Goal: Task Accomplishment & Management: Manage account settings

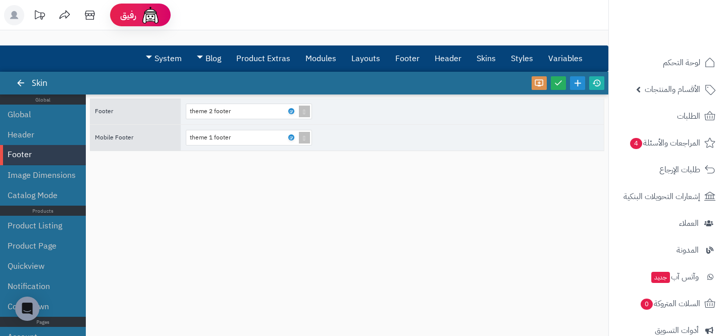
click at [27, 244] on li "Product Page" at bounding box center [43, 246] width 86 height 20
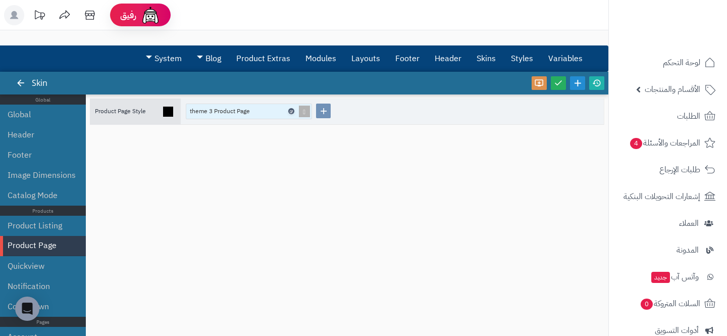
click at [292, 111] on icon at bounding box center [290, 111] width 3 height 5
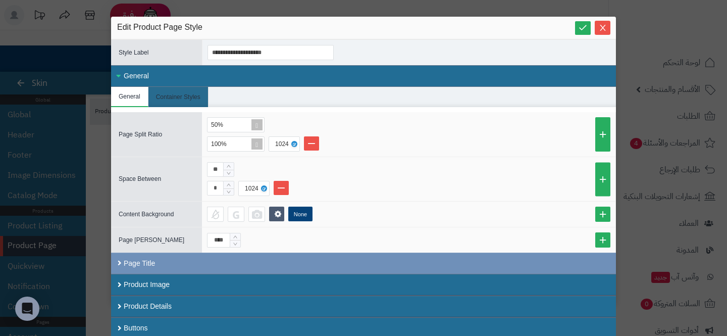
scroll to position [24, 0]
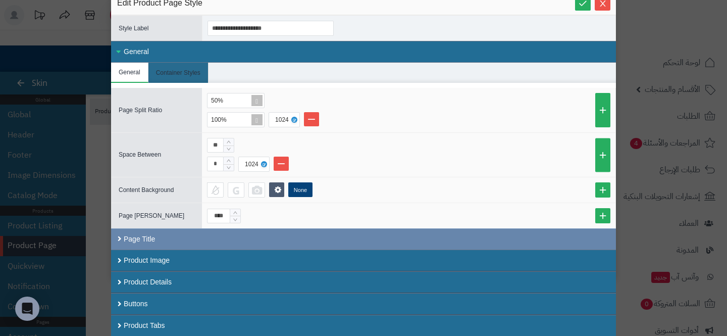
click at [232, 241] on div "Page Title" at bounding box center [363, 238] width 505 height 21
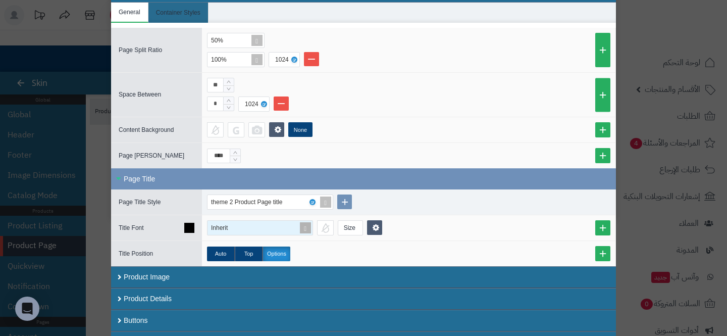
scroll to position [95, 0]
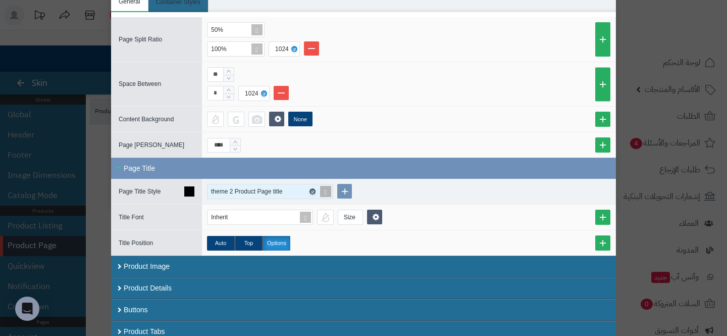
click at [311, 190] on icon at bounding box center [311, 191] width 3 height 5
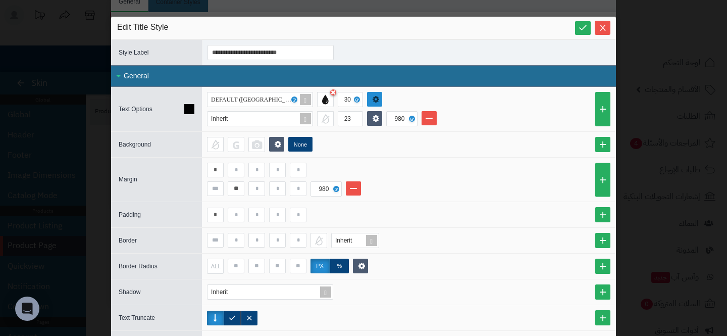
click at [372, 99] on icon at bounding box center [376, 99] width 10 height 10
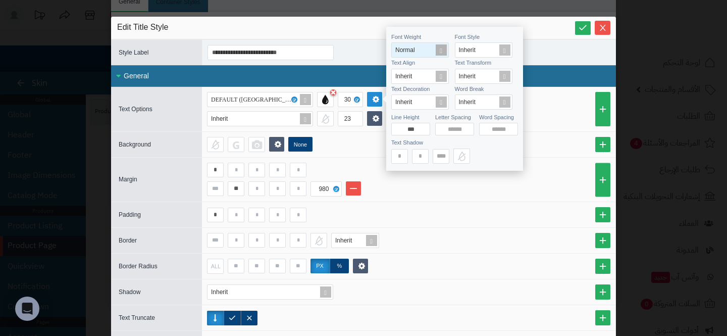
click at [409, 47] on span "Normal" at bounding box center [405, 49] width 20 height 7
click at [409, 102] on div "Bold" at bounding box center [420, 102] width 58 height 18
click at [351, 148] on div "None" at bounding box center [408, 144] width 403 height 15
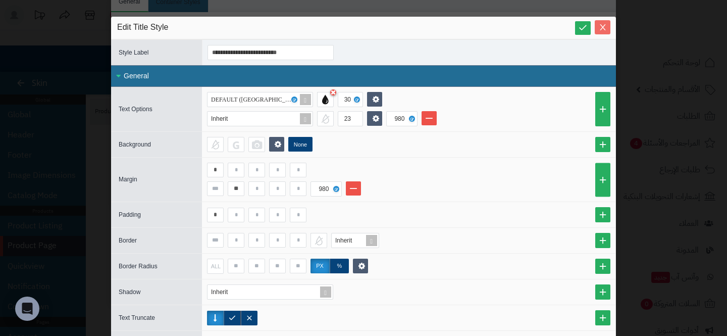
click at [601, 32] on button "Close" at bounding box center [602, 27] width 16 height 14
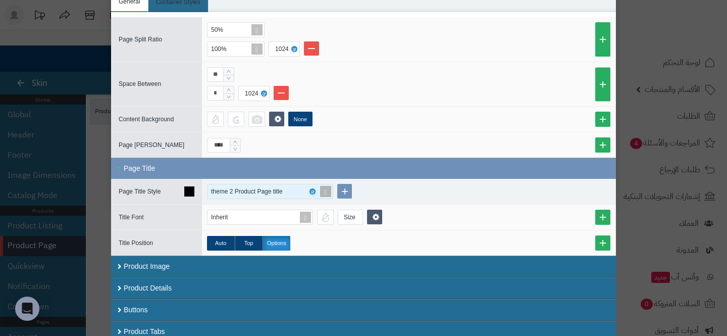
scroll to position [101, 0]
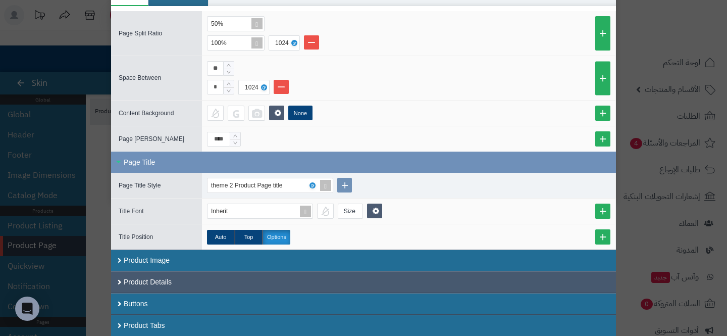
click at [161, 278] on div "Product Details" at bounding box center [363, 282] width 505 height 22
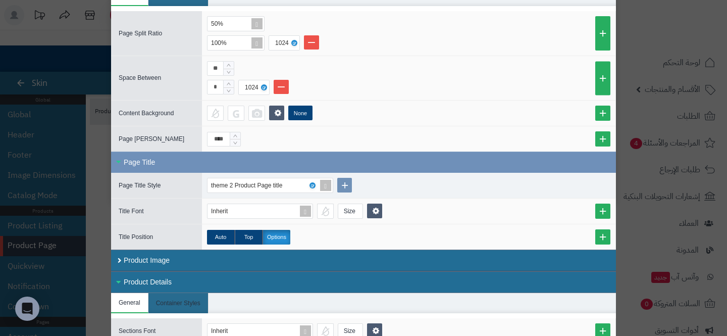
scroll to position [281, 0]
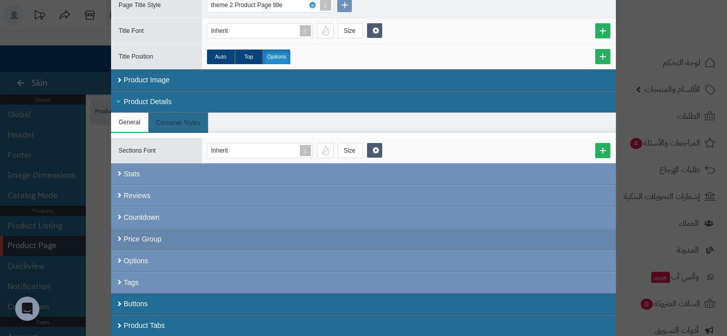
click at [166, 234] on div "Price Group" at bounding box center [363, 239] width 505 height 22
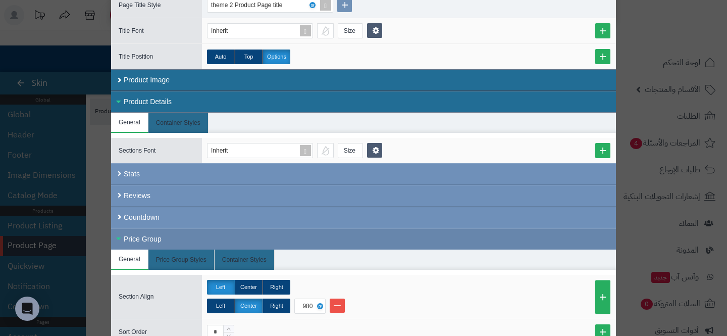
scroll to position [509, 0]
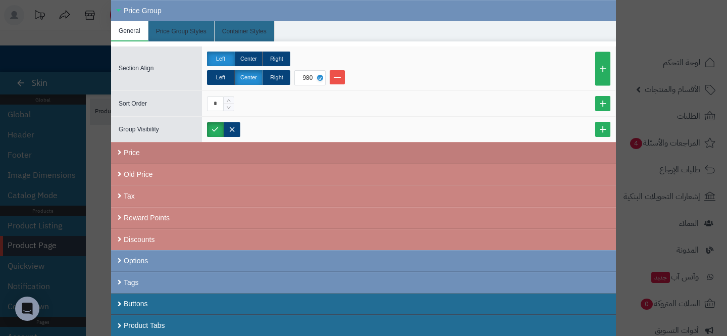
click at [193, 159] on div "Price" at bounding box center [363, 153] width 505 height 22
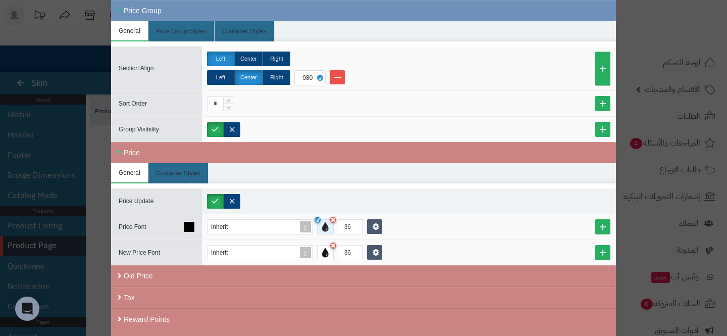
click at [322, 227] on div at bounding box center [325, 226] width 17 height 15
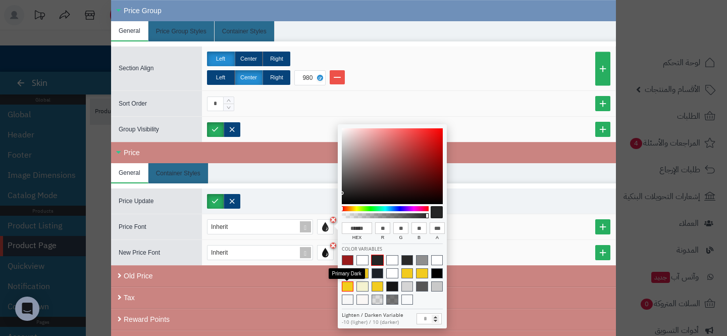
click at [350, 287] on span at bounding box center [348, 286] width 12 height 10
type input "******"
type input "***"
type input "**"
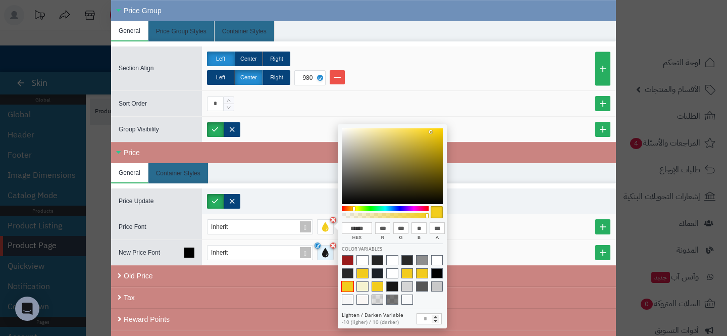
click at [323, 252] on div at bounding box center [325, 252] width 17 height 15
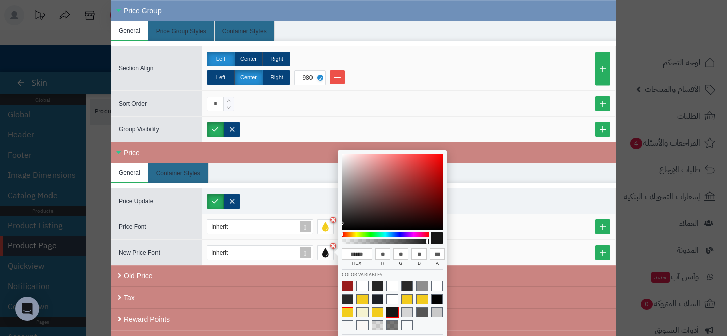
click at [346, 309] on span at bounding box center [348, 312] width 12 height 10
type input "******"
type input "***"
type input "**"
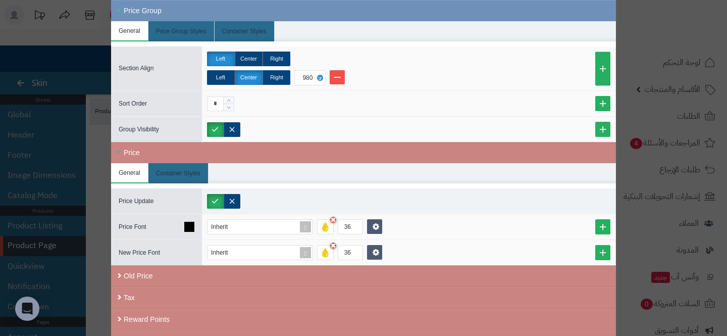
click at [475, 227] on div "Inherit 36" at bounding box center [408, 226] width 403 height 15
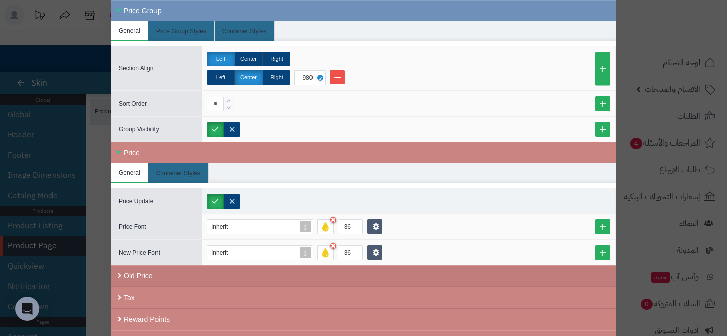
click at [393, 272] on div "Old Price" at bounding box center [363, 276] width 505 height 22
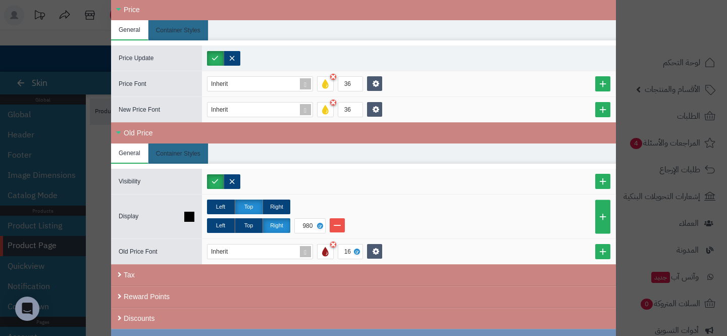
scroll to position [614, 0]
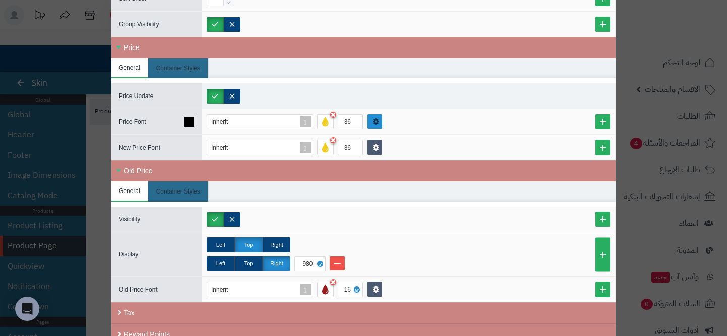
click at [374, 118] on icon at bounding box center [375, 122] width 7 height 8
click at [374, 140] on link at bounding box center [374, 147] width 15 height 15
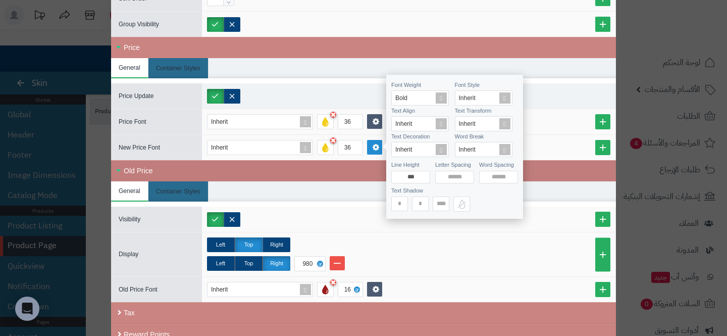
click at [313, 174] on div "Old Price" at bounding box center [363, 170] width 505 height 21
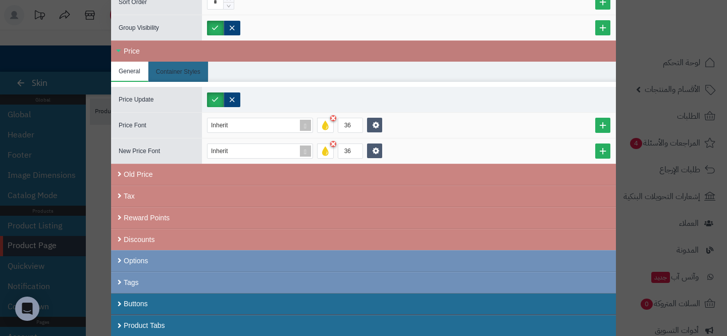
click at [189, 50] on div "Price" at bounding box center [363, 50] width 505 height 21
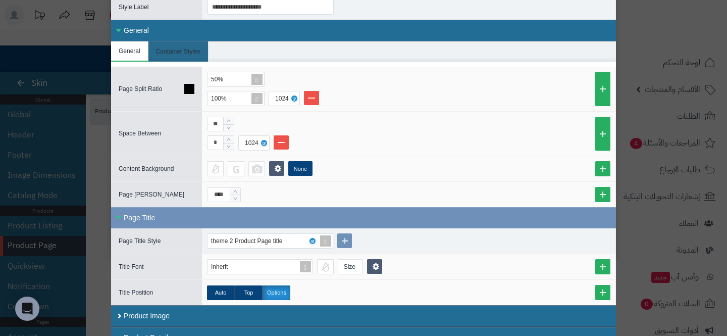
scroll to position [12, 0]
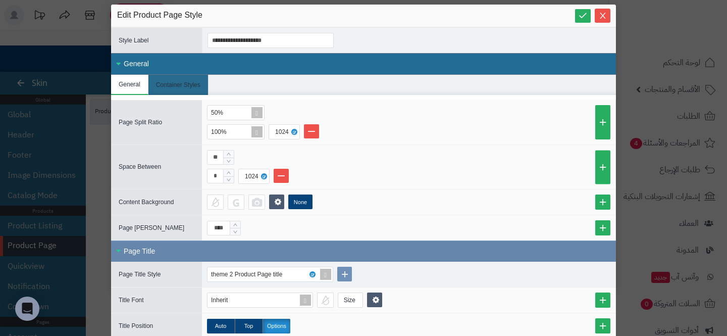
click at [215, 249] on div "Page Title" at bounding box center [363, 250] width 505 height 21
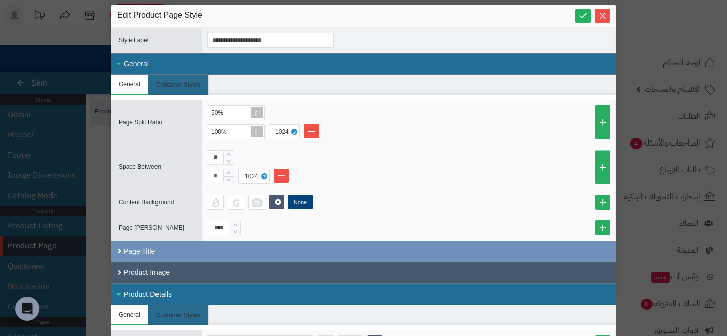
click at [212, 270] on div "Product Image" at bounding box center [363, 272] width 505 height 22
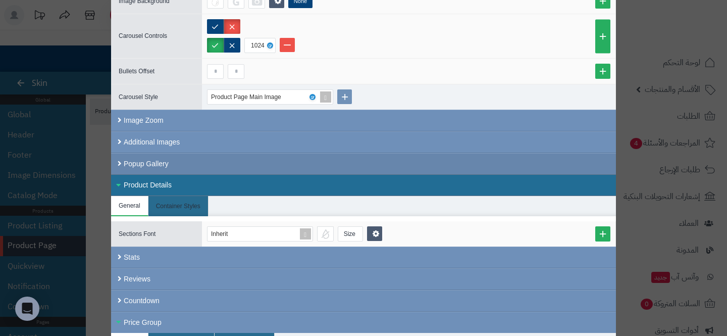
scroll to position [387, 0]
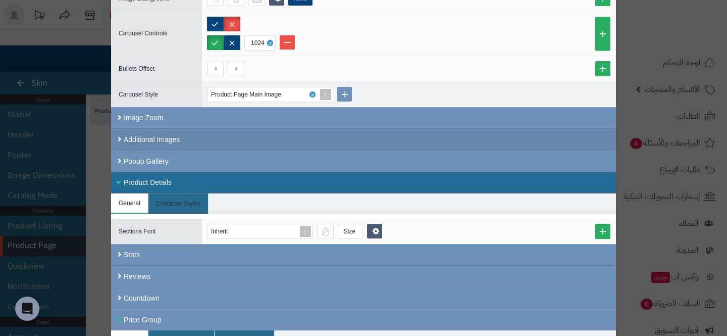
click at [144, 132] on div "Additional Images" at bounding box center [363, 140] width 505 height 22
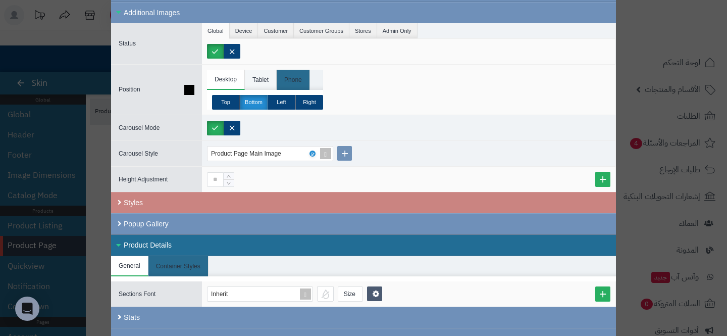
scroll to position [550, 0]
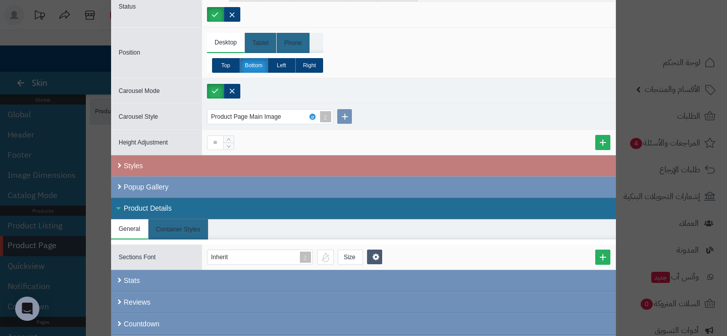
click at [204, 167] on div "Styles" at bounding box center [363, 165] width 505 height 21
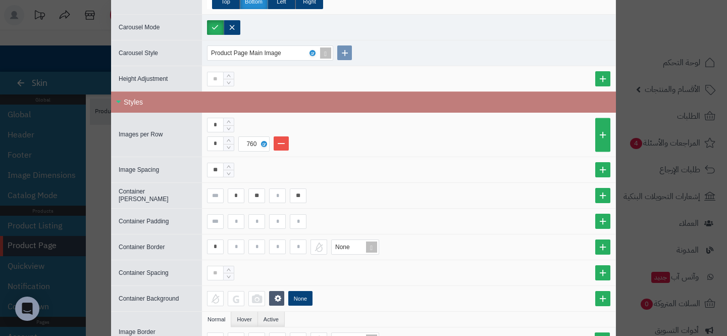
scroll to position [614, 0]
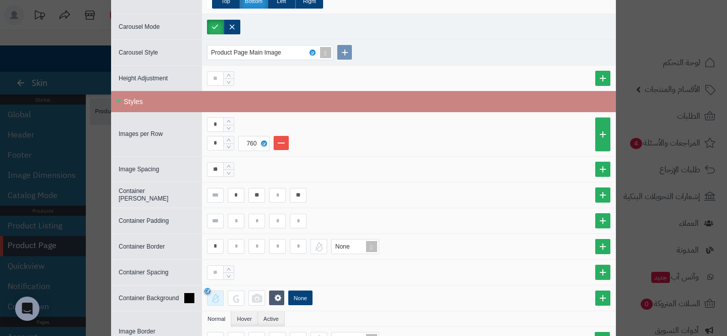
click at [216, 293] on div at bounding box center [215, 297] width 17 height 15
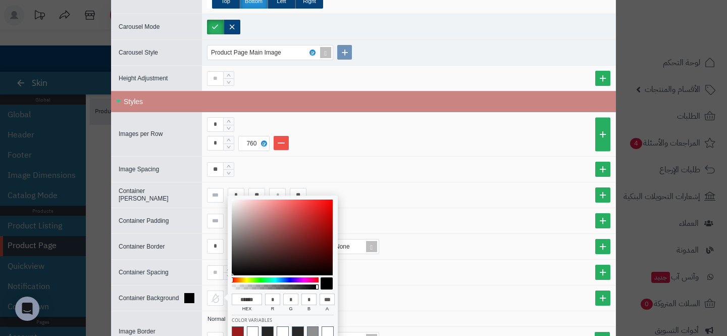
click at [433, 286] on div "None" at bounding box center [408, 297] width 413 height 25
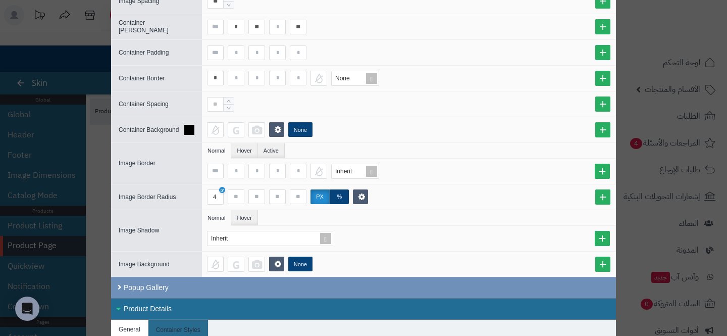
scroll to position [807, 0]
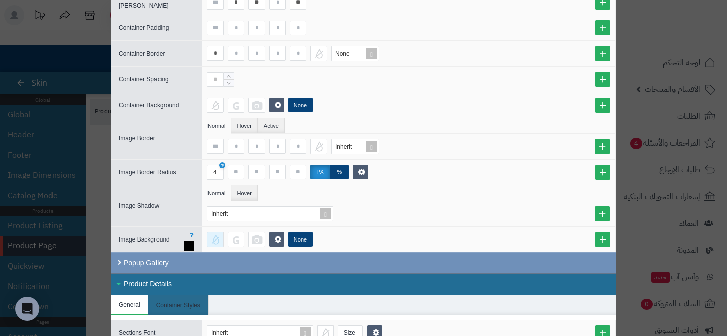
click at [221, 239] on div at bounding box center [215, 239] width 17 height 15
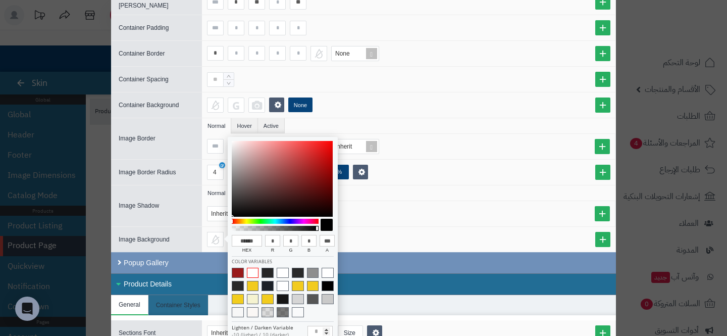
click at [252, 269] on span at bounding box center [253, 272] width 12 height 10
type input "******"
type input "***"
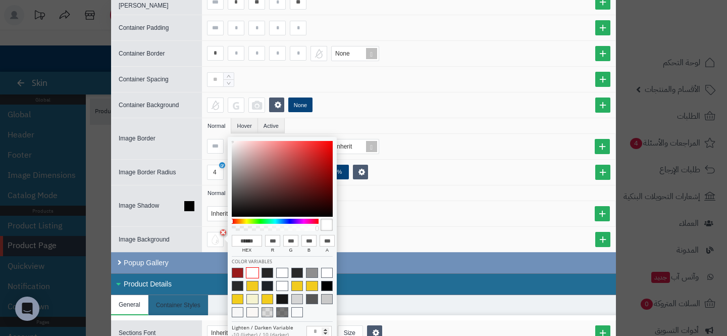
click at [455, 220] on div "Inherit" at bounding box center [411, 213] width 408 height 15
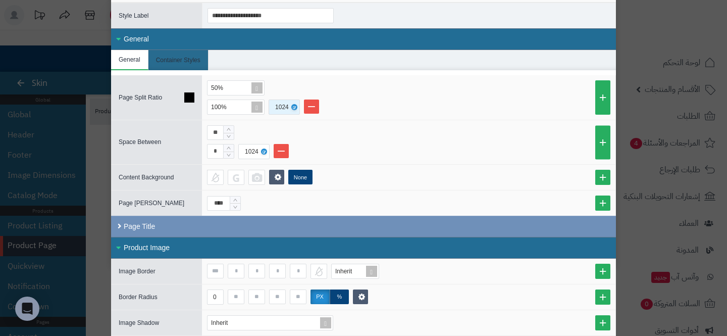
scroll to position [0, 0]
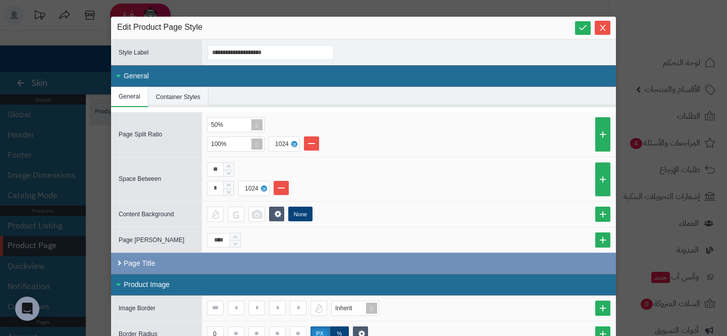
click at [181, 95] on li "Container Styles" at bounding box center [178, 97] width 60 height 20
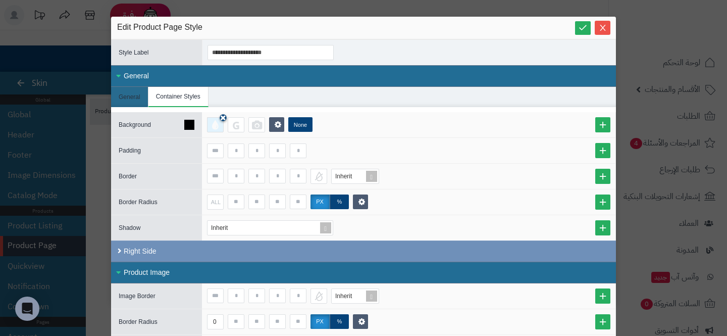
click at [223, 116] on icon at bounding box center [223, 118] width 6 height 8
click at [444, 121] on div "None" at bounding box center [408, 124] width 403 height 15
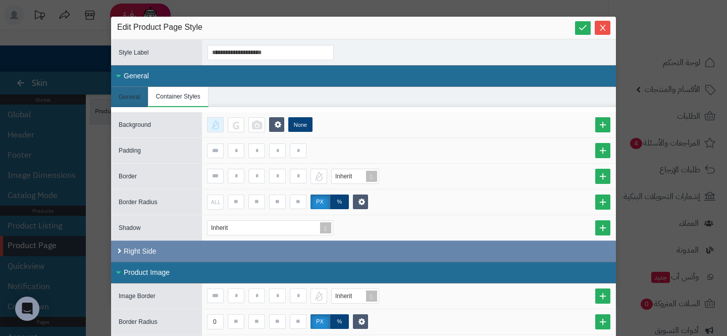
click at [232, 245] on div "Right Side" at bounding box center [363, 250] width 505 height 21
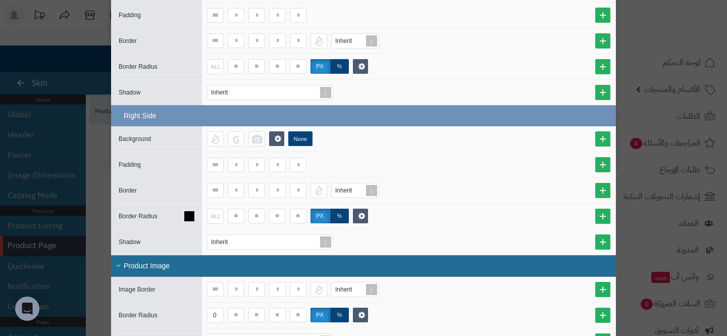
scroll to position [138, 0]
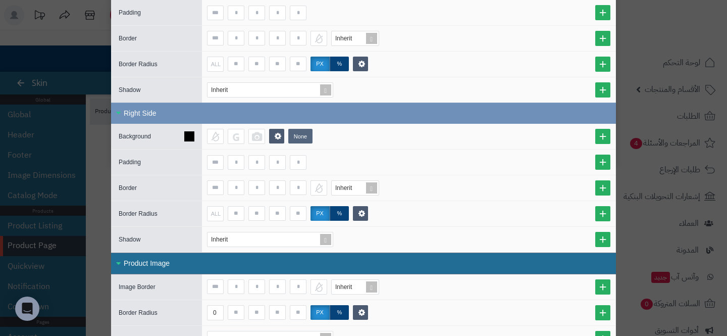
click at [301, 136] on label "None" at bounding box center [300, 136] width 24 height 15
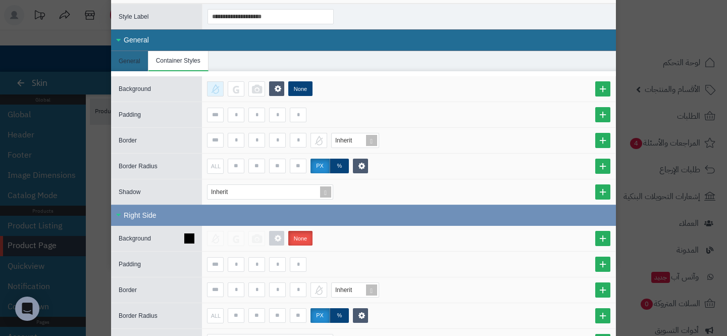
scroll to position [0, 0]
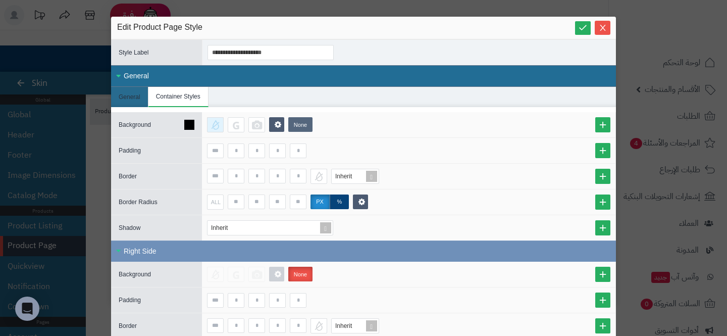
click at [302, 125] on label "None" at bounding box center [300, 124] width 24 height 15
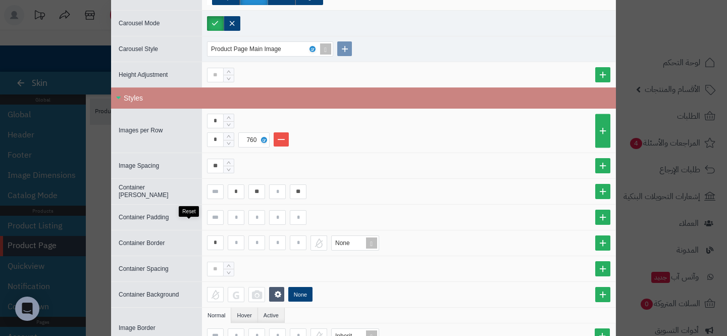
scroll to position [742, 0]
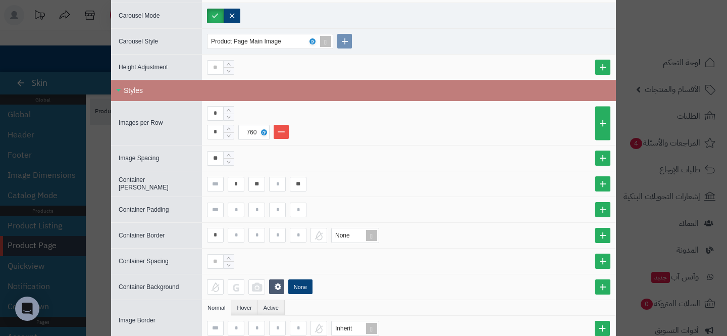
click at [179, 94] on div "Styles" at bounding box center [363, 90] width 505 height 21
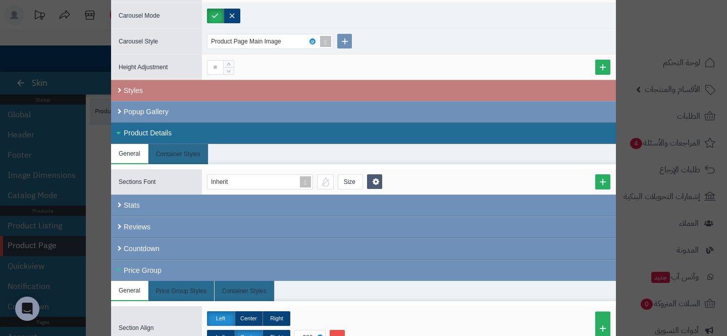
scroll to position [737, 0]
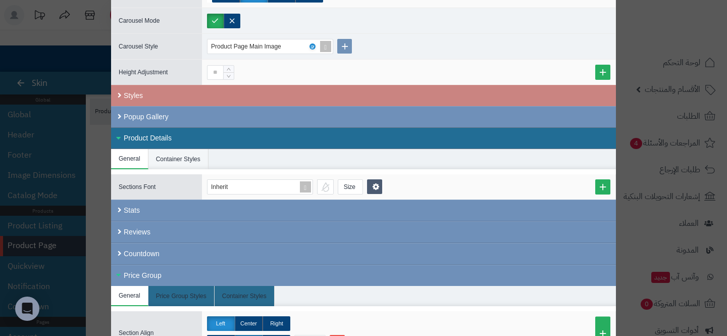
click at [186, 161] on li "Container Styles" at bounding box center [178, 159] width 60 height 20
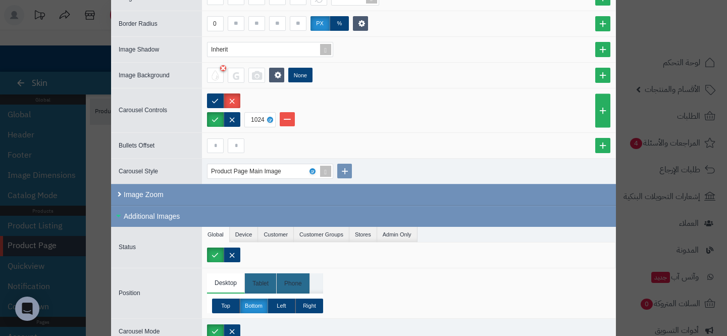
scroll to position [337, 0]
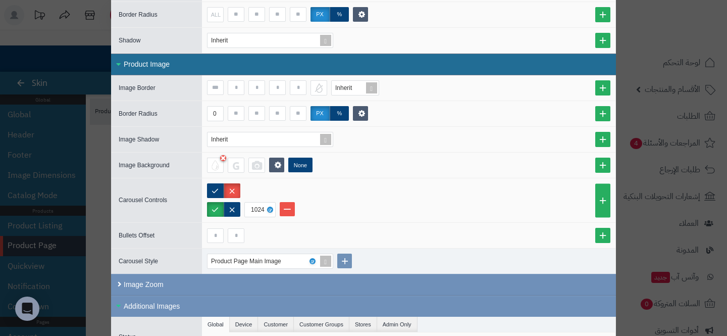
click at [156, 62] on div "Product Image" at bounding box center [363, 64] width 505 height 22
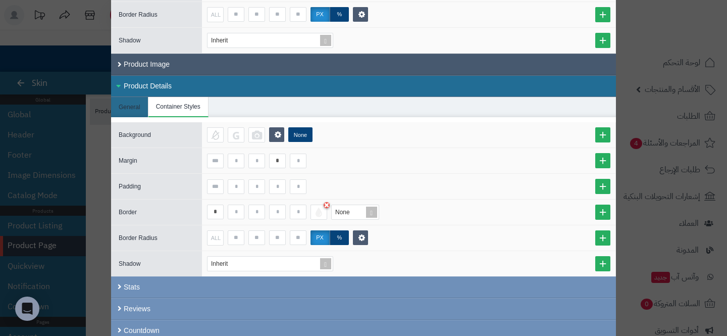
scroll to position [0, 0]
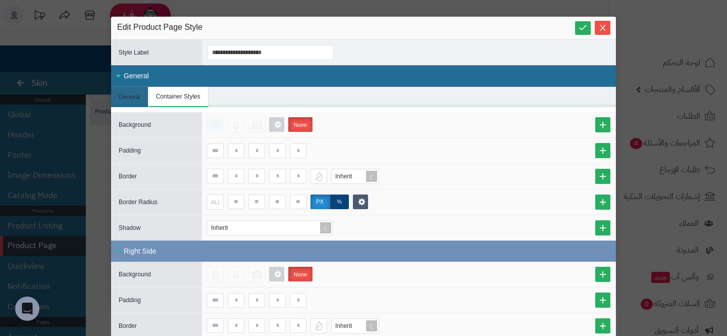
click at [154, 75] on div "General" at bounding box center [363, 76] width 505 height 22
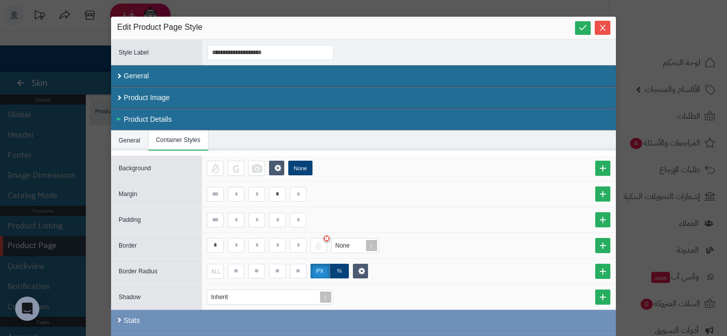
click at [133, 141] on li "General" at bounding box center [129, 140] width 37 height 20
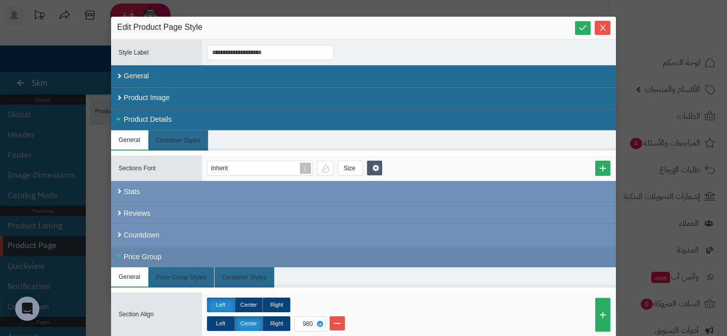
click at [221, 254] on div "Price Group" at bounding box center [363, 256] width 505 height 21
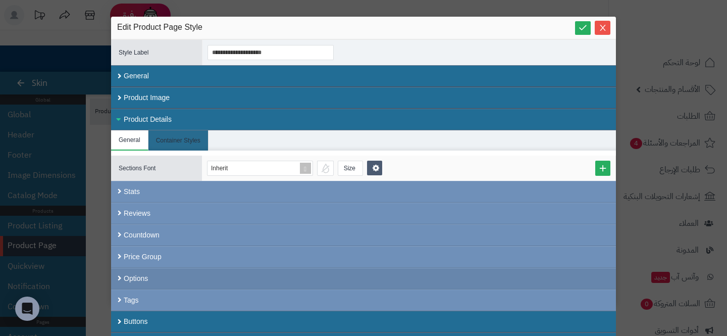
click at [178, 280] on div "Options" at bounding box center [363, 278] width 505 height 22
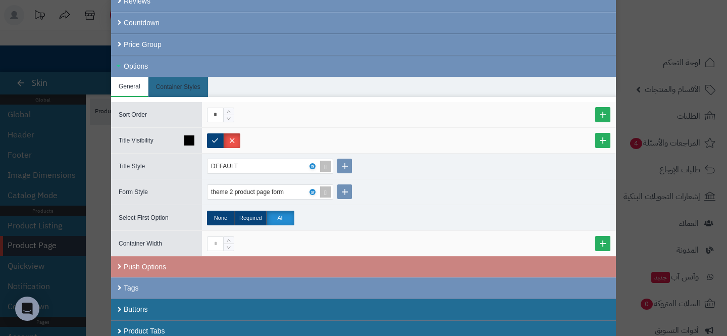
scroll to position [217, 0]
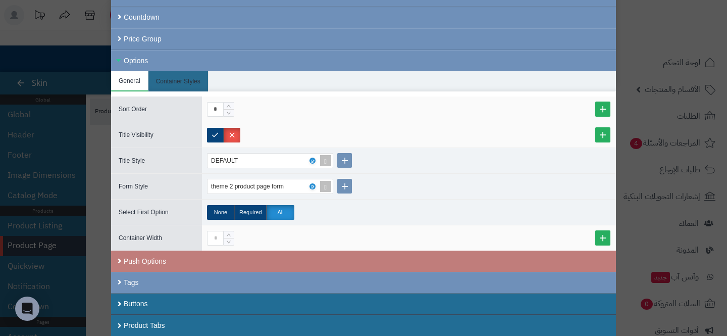
click at [267, 261] on div "Push Options" at bounding box center [363, 260] width 505 height 21
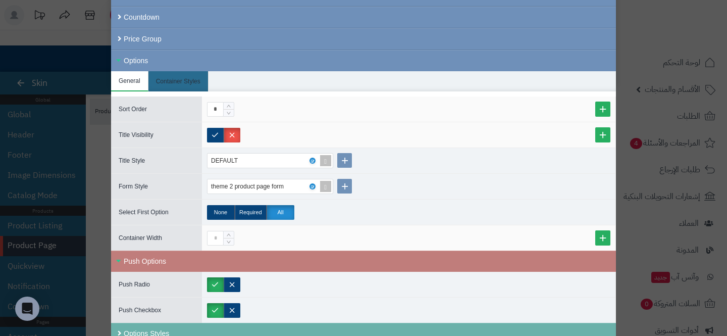
scroll to position [311, 0]
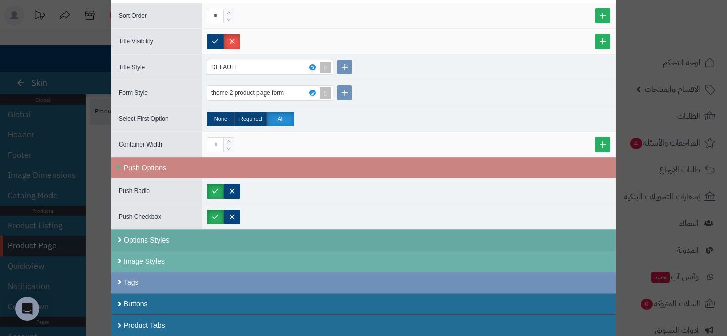
click at [267, 245] on div "Options Styles" at bounding box center [363, 239] width 505 height 21
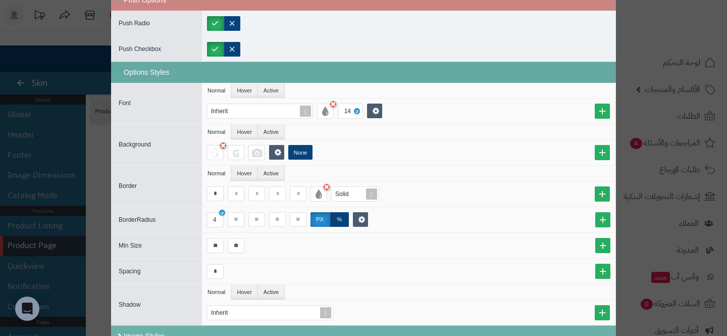
scroll to position [553, 0]
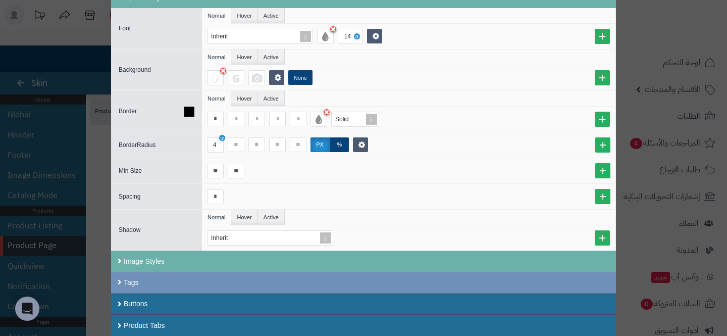
click at [190, 110] on icon at bounding box center [189, 111] width 10 height 10
click at [191, 145] on icon at bounding box center [189, 145] width 10 height 10
click at [190, 69] on icon at bounding box center [189, 70] width 10 height 10
click at [302, 77] on label "None" at bounding box center [300, 77] width 24 height 15
click at [247, 60] on li "Hover" at bounding box center [244, 56] width 26 height 15
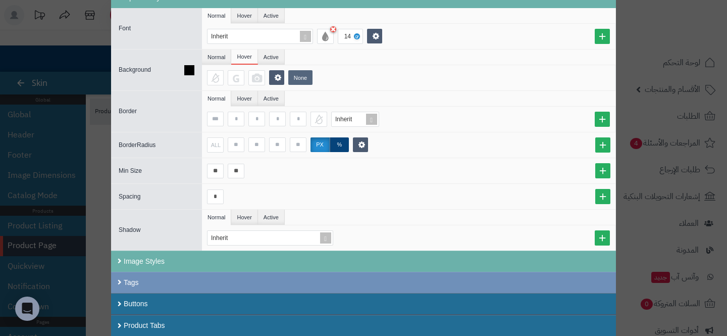
click at [303, 72] on label "None" at bounding box center [300, 77] width 24 height 15
click at [269, 63] on li "Active" at bounding box center [271, 56] width 27 height 15
click at [299, 73] on label "None" at bounding box center [300, 77] width 24 height 15
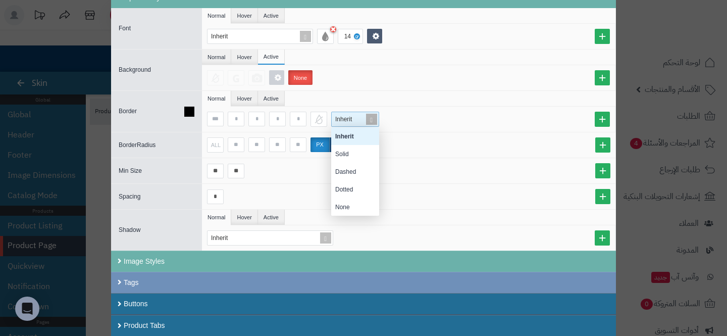
click at [344, 125] on div "Inherit" at bounding box center [353, 119] width 43 height 14
click at [344, 154] on div "Solid" at bounding box center [355, 154] width 48 height 18
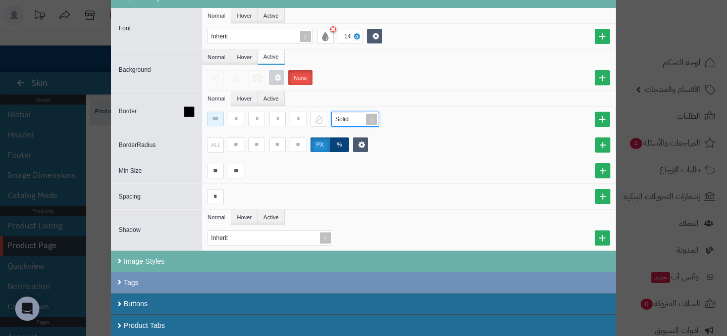
click at [219, 116] on input at bounding box center [215, 119] width 17 height 15
click at [318, 118] on div at bounding box center [318, 119] width 17 height 15
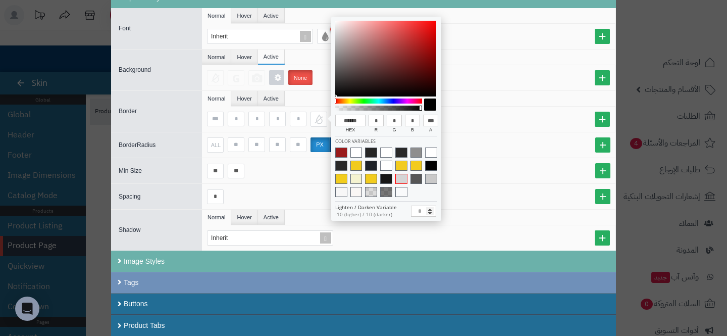
click at [401, 180] on span at bounding box center [401, 179] width 12 height 10
type input "******"
type input "***"
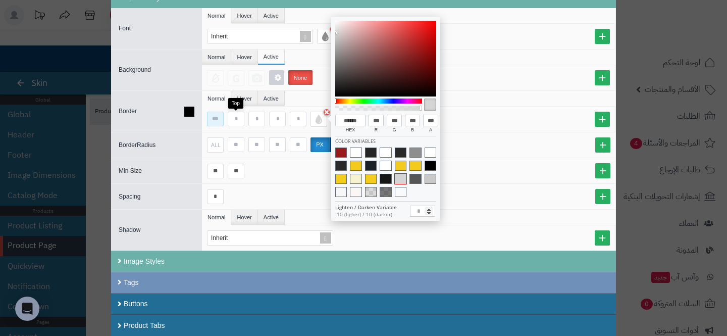
click at [214, 120] on input at bounding box center [215, 119] width 17 height 15
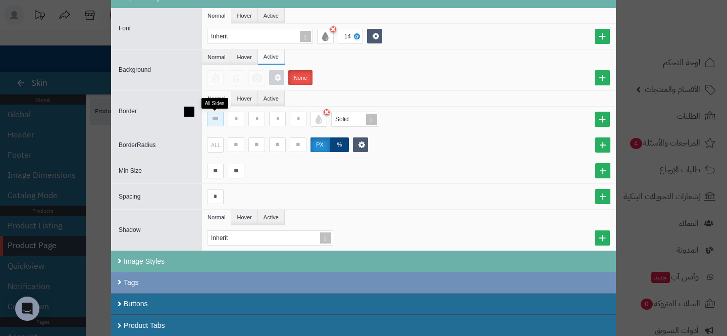
type input "*"
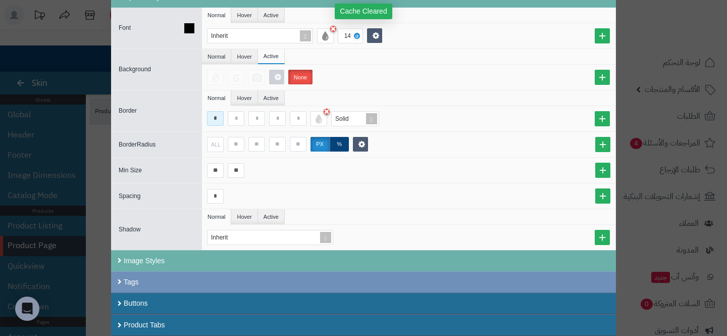
type input "*"
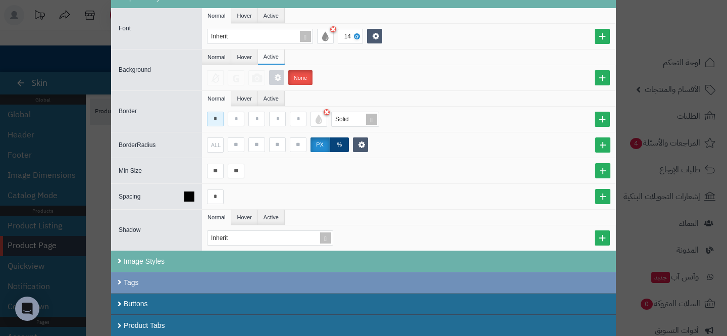
scroll to position [0, 0]
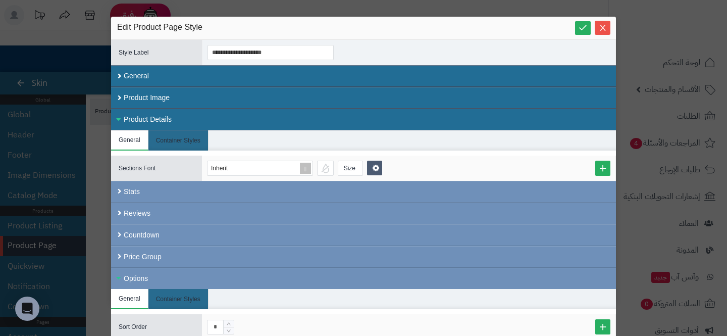
click at [228, 116] on div "Product Details" at bounding box center [363, 119] width 505 height 22
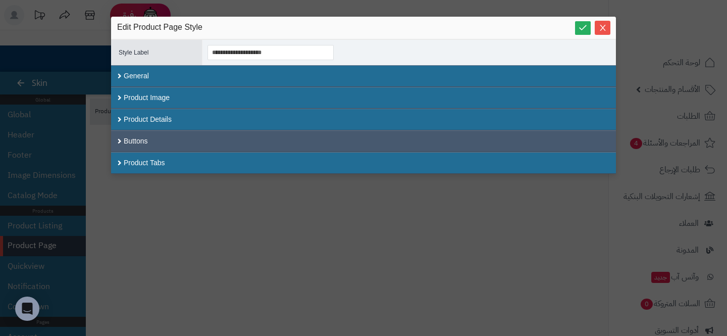
click at [181, 140] on div "Buttons" at bounding box center [363, 141] width 505 height 22
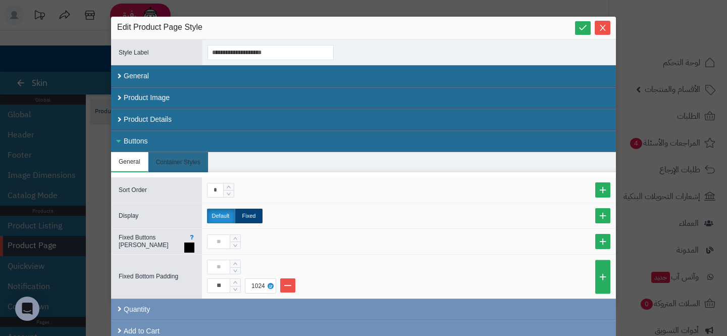
scroll to position [70, 0]
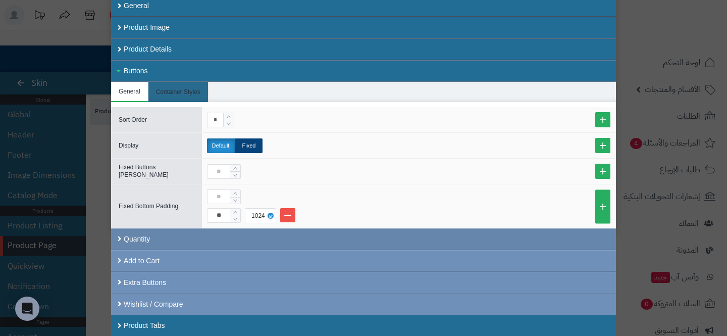
click at [210, 245] on div "Quantity" at bounding box center [363, 239] width 505 height 22
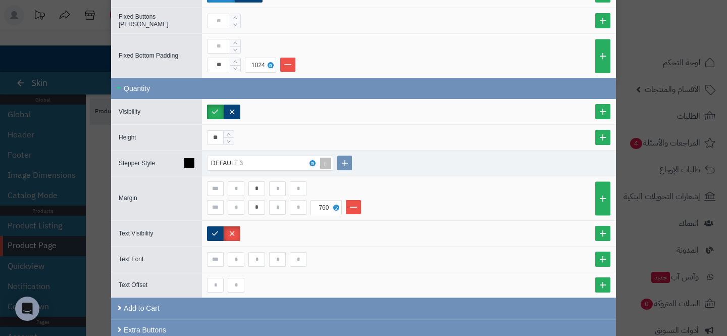
scroll to position [268, 0]
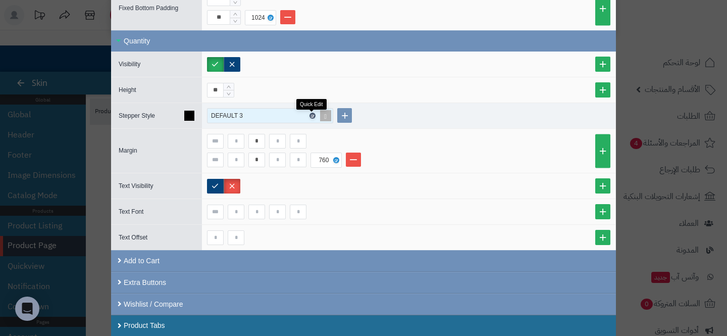
click at [309, 115] on link at bounding box center [312, 116] width 6 height 6
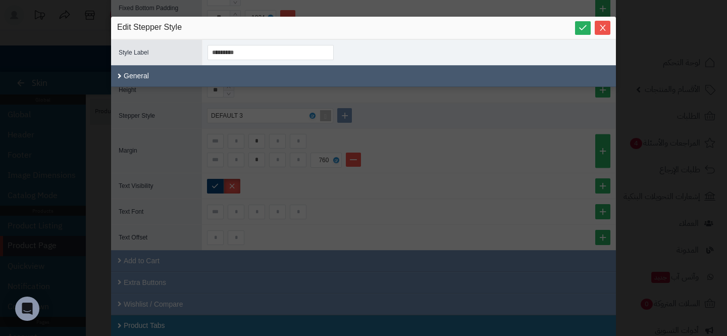
click at [255, 71] on div "General" at bounding box center [363, 76] width 505 height 22
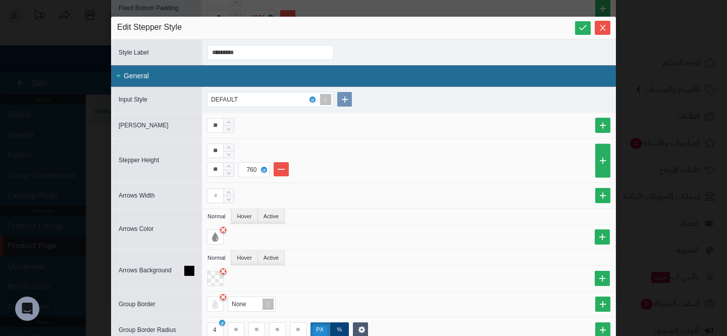
scroll to position [6, 0]
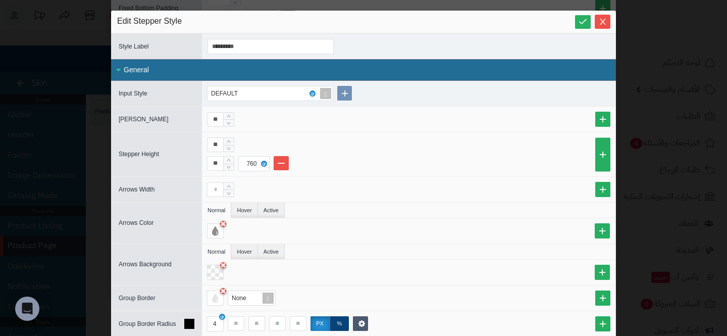
click at [188, 318] on div "Group Border Radius" at bounding box center [154, 324] width 86 height 12
click at [188, 319] on icon at bounding box center [189, 323] width 10 height 10
click at [285, 277] on div at bounding box center [411, 271] width 408 height 15
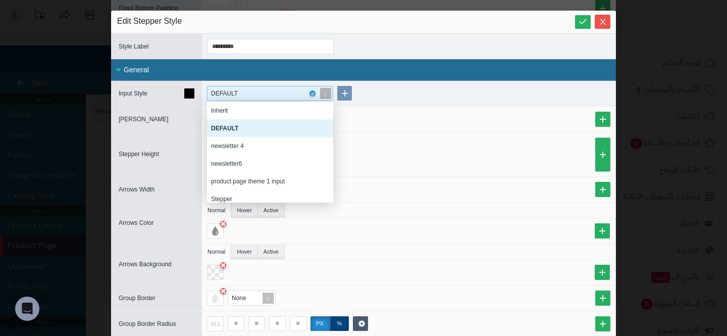
click at [310, 95] on div "DEFAULT" at bounding box center [266, 93] width 110 height 14
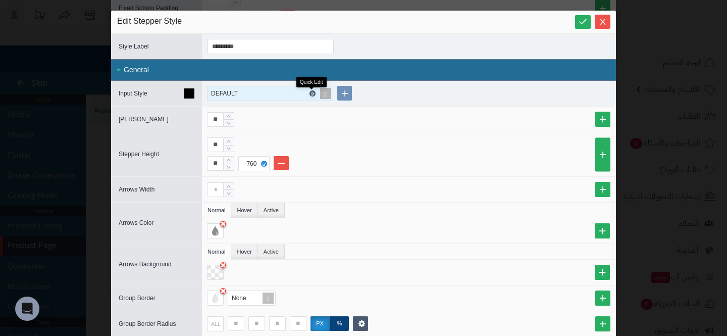
click at [312, 92] on icon at bounding box center [311, 93] width 3 height 5
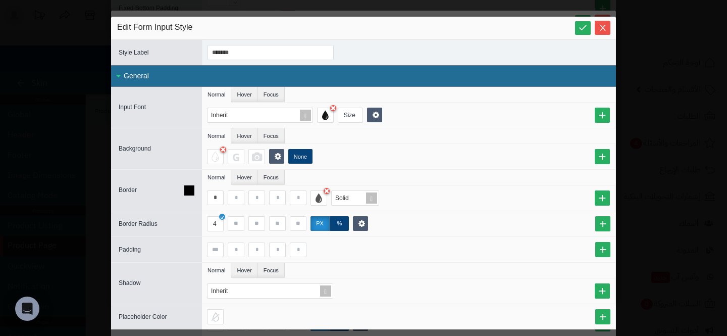
click at [184, 185] on icon at bounding box center [189, 190] width 10 height 10
click at [227, 203] on div "Inherit" at bounding box center [411, 197] width 408 height 15
click at [193, 223] on icon at bounding box center [189, 224] width 10 height 10
click at [210, 201] on input at bounding box center [215, 197] width 17 height 15
type input "*"
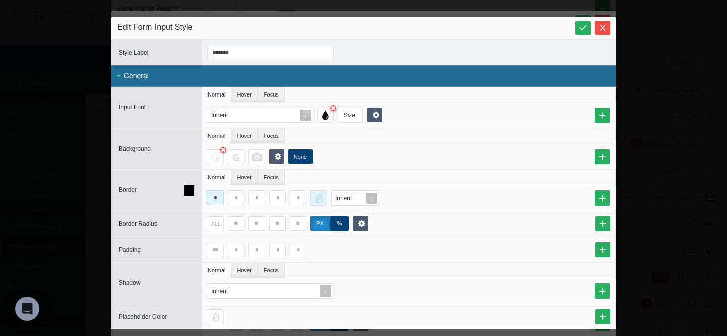
type input "*"
click at [322, 197] on div at bounding box center [318, 197] width 17 height 15
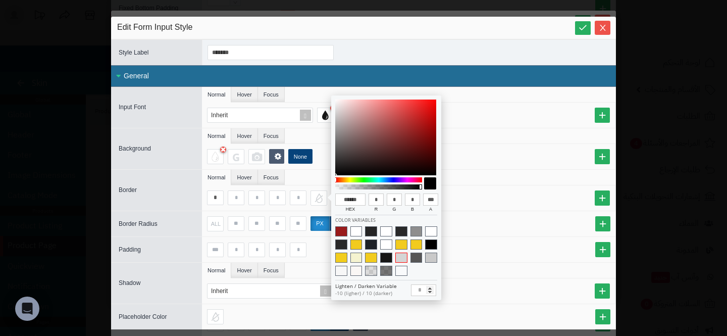
click at [398, 253] on span at bounding box center [401, 257] width 12 height 10
type input "******"
type input "***"
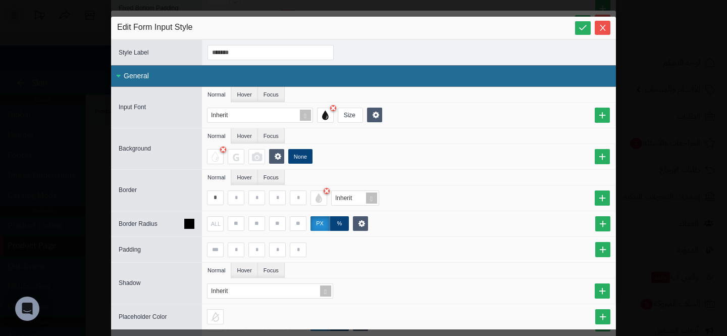
click at [460, 220] on div "ALL px %" at bounding box center [408, 223] width 403 height 15
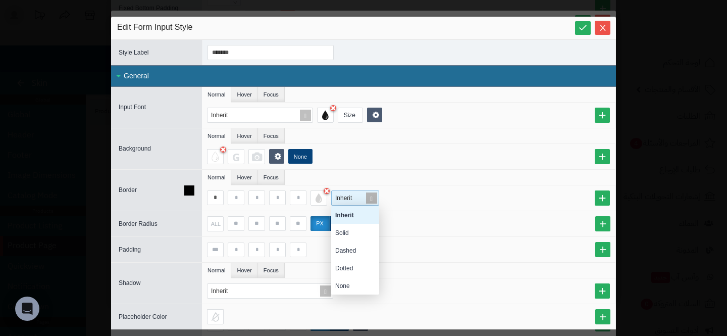
click at [350, 197] on span "Inherit" at bounding box center [343, 197] width 17 height 7
click at [348, 226] on div "Solid" at bounding box center [355, 233] width 48 height 18
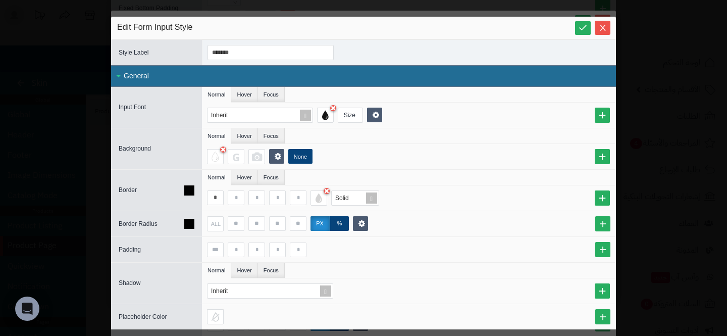
click at [423, 210] on div "Border Radius ALL px %" at bounding box center [363, 223] width 505 height 26
click at [214, 225] on div "ALL" at bounding box center [213, 223] width 15 height 14
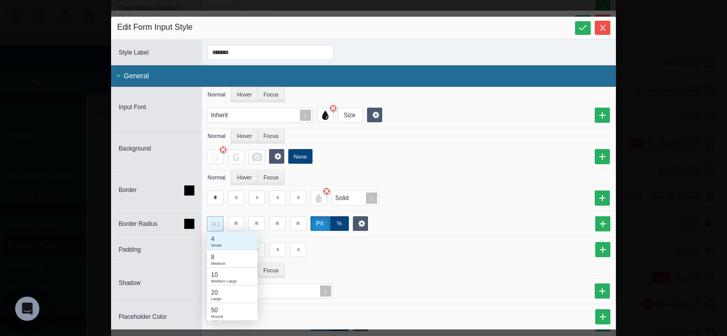
scroll to position [1, 1]
type input "*"
click at [220, 242] on div "Use custom: 0" at bounding box center [232, 241] width 50 height 18
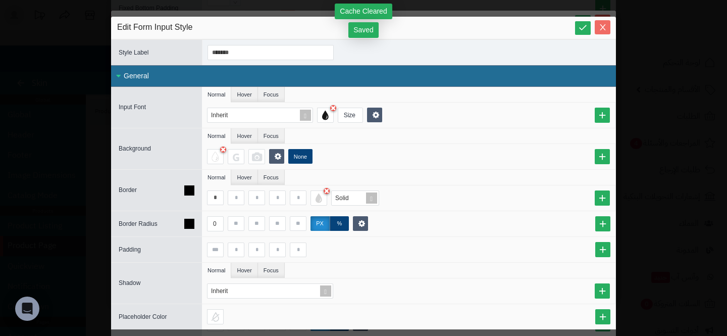
click at [606, 26] on icon "Close" at bounding box center [602, 27] width 8 height 8
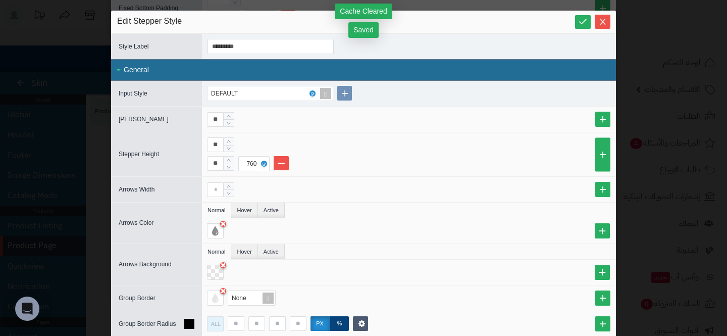
scroll to position [84, 0]
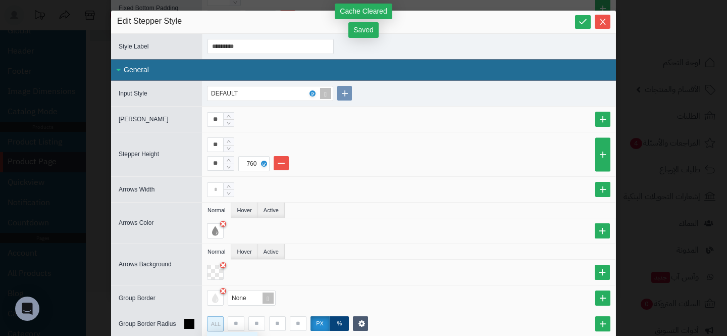
click at [214, 316] on div "ALL" at bounding box center [213, 323] width 15 height 14
type input "*"
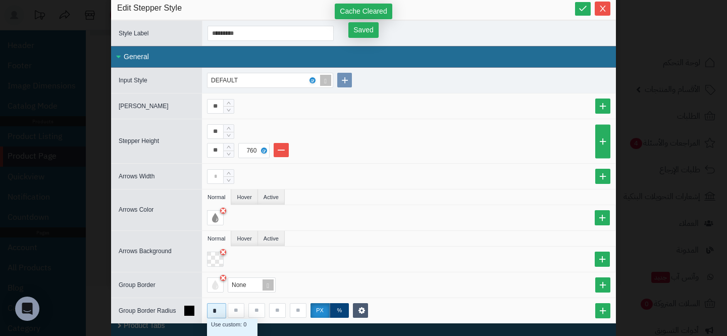
click at [213, 330] on div "Use custom: 0" at bounding box center [232, 327] width 50 height 18
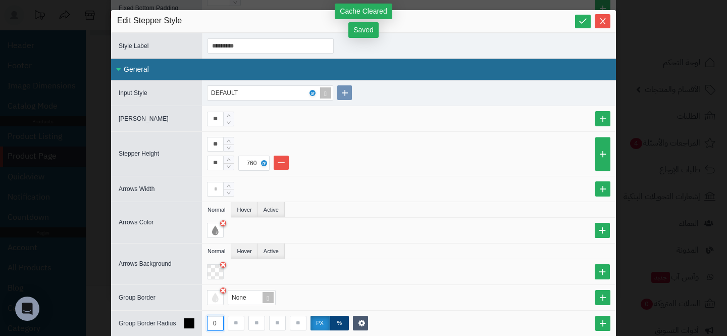
scroll to position [6, 0]
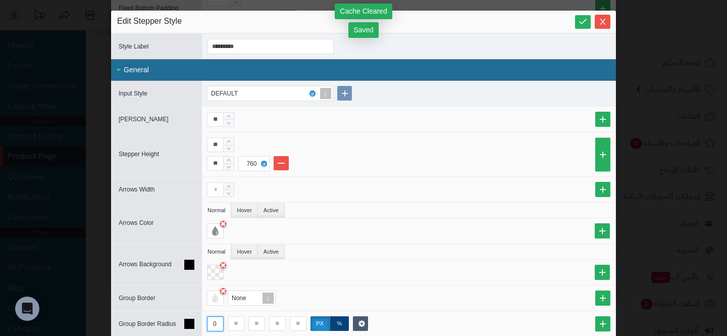
click at [342, 248] on ul "Normal Hover Active" at bounding box center [408, 252] width 413 height 16
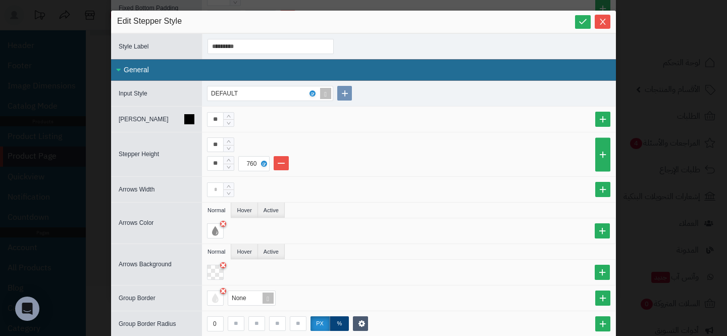
click at [381, 121] on div "**" at bounding box center [408, 119] width 403 height 15
click at [584, 22] on icon at bounding box center [583, 22] width 10 height 10
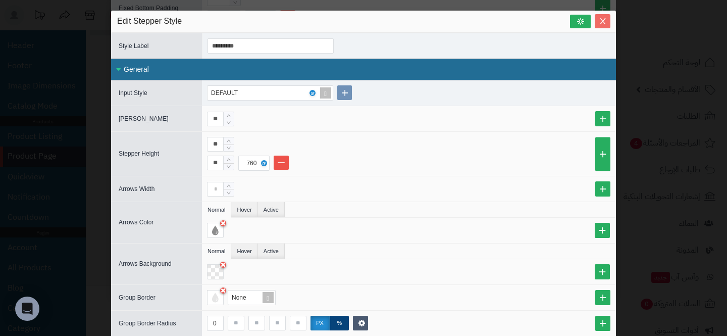
click at [603, 18] on icon "Close" at bounding box center [602, 21] width 8 height 8
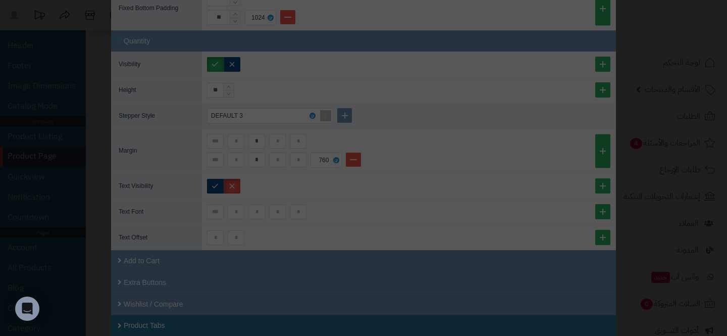
scroll to position [0, 0]
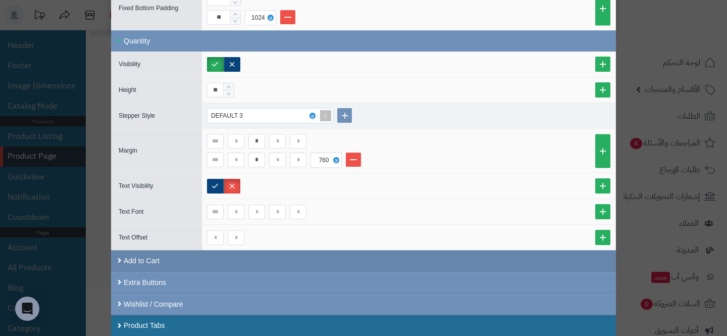
click at [290, 266] on div "Add to Cart" at bounding box center [363, 261] width 505 height 22
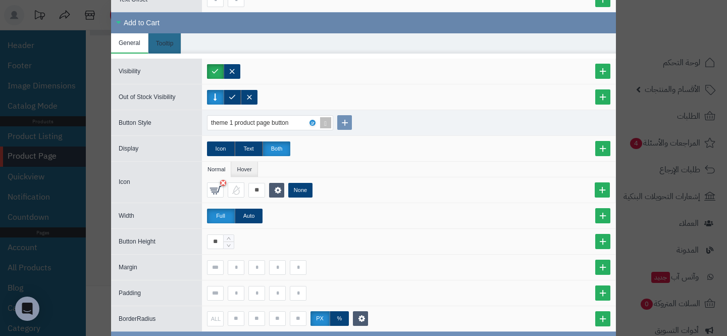
scroll to position [565, 0]
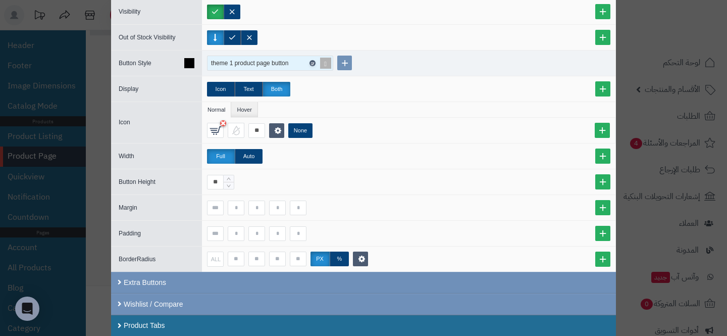
click at [312, 63] on icon at bounding box center [311, 63] width 3 height 5
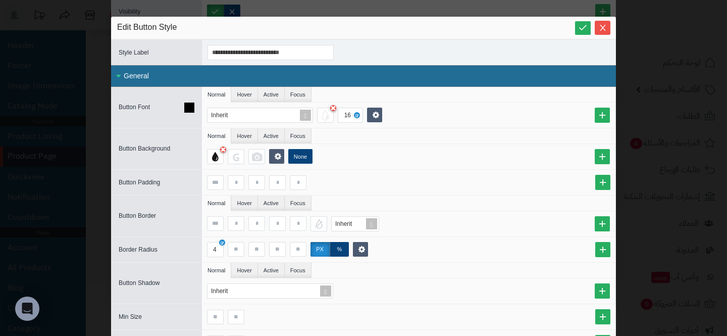
click at [439, 118] on div "Inherit 16" at bounding box center [411, 114] width 408 height 15
click at [193, 249] on icon at bounding box center [189, 249] width 10 height 10
click at [219, 250] on div "ALL" at bounding box center [213, 249] width 15 height 14
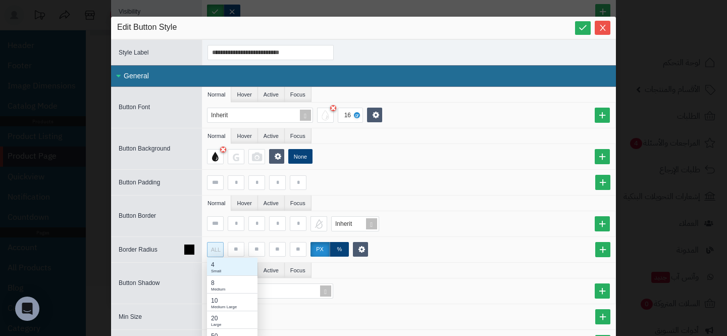
scroll to position [1, 1]
type input "*"
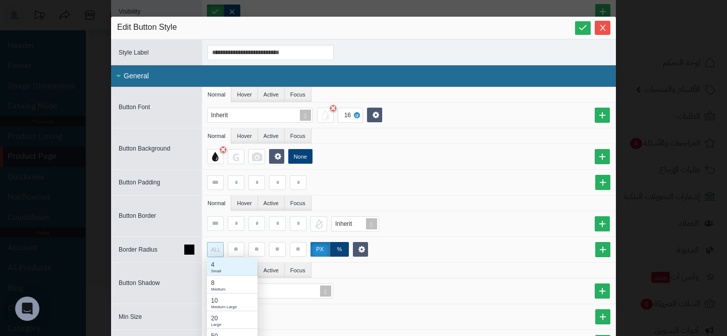
type input "*"
click at [224, 265] on div "Use custom: 0" at bounding box center [232, 263] width 42 height 9
click at [597, 23] on span "Close" at bounding box center [602, 27] width 16 height 9
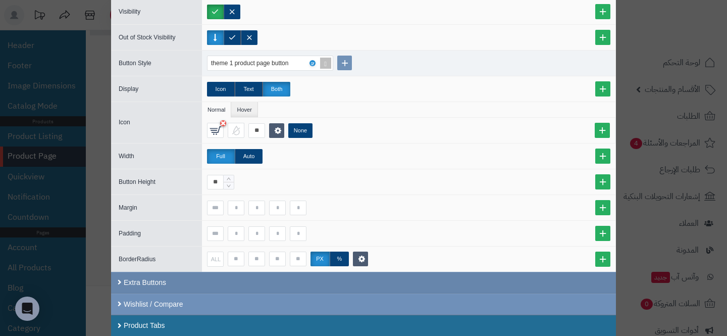
click at [276, 271] on div "Extra Buttons" at bounding box center [363, 282] width 505 height 22
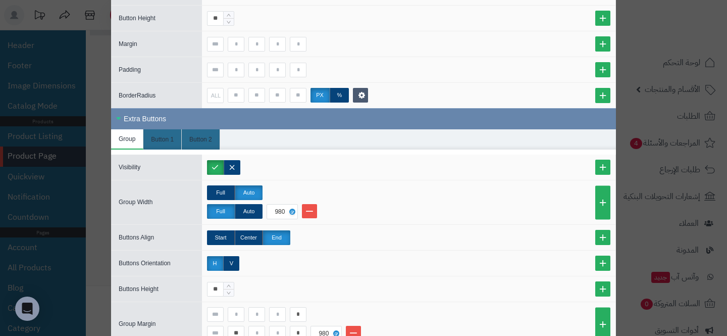
scroll to position [802, 0]
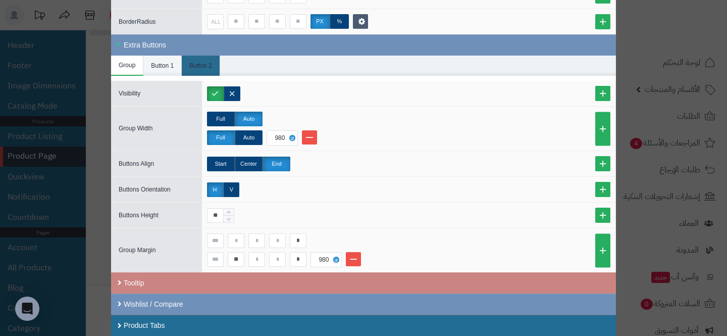
click at [170, 56] on li "Button 1" at bounding box center [162, 66] width 38 height 20
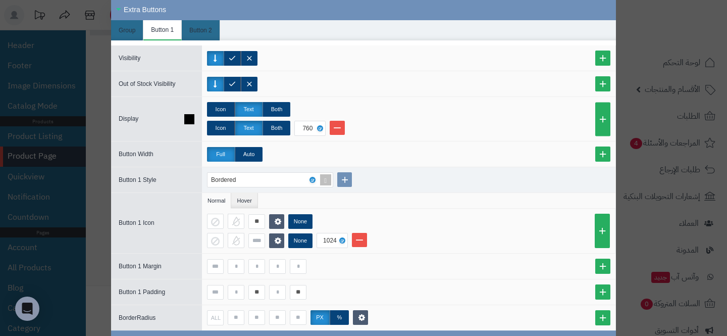
scroll to position [844, 0]
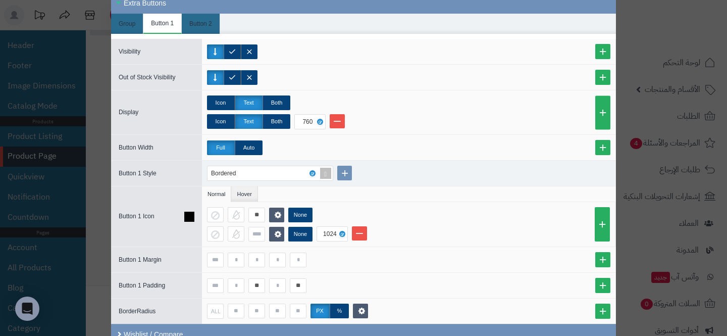
click at [375, 210] on div "** None" at bounding box center [411, 214] width 408 height 15
click at [311, 173] on icon at bounding box center [311, 173] width 3 height 5
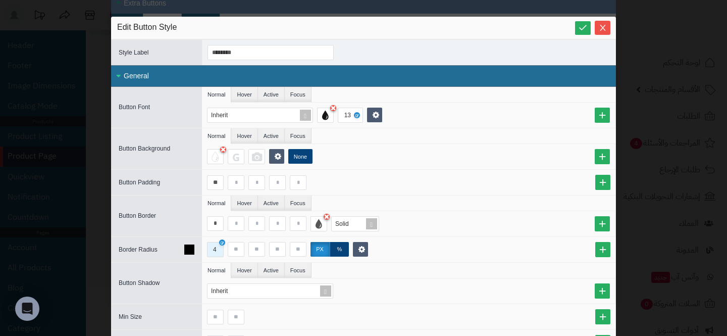
click at [213, 249] on div "4" at bounding box center [215, 249] width 4 height 14
type input "*"
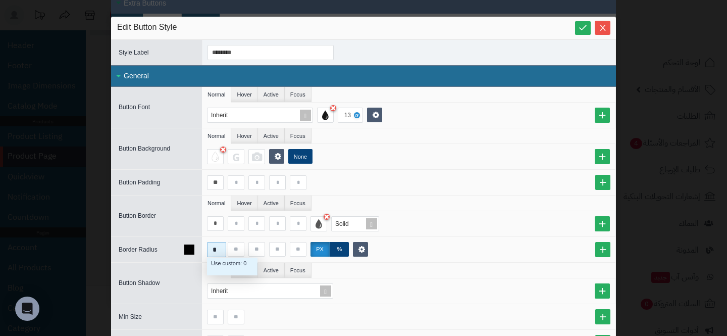
click at [215, 266] on div "Use custom: 0" at bounding box center [232, 263] width 42 height 9
click at [463, 197] on ul "Normal Hover Active Focus" at bounding box center [408, 203] width 413 height 16
click at [316, 219] on div at bounding box center [318, 223] width 17 height 15
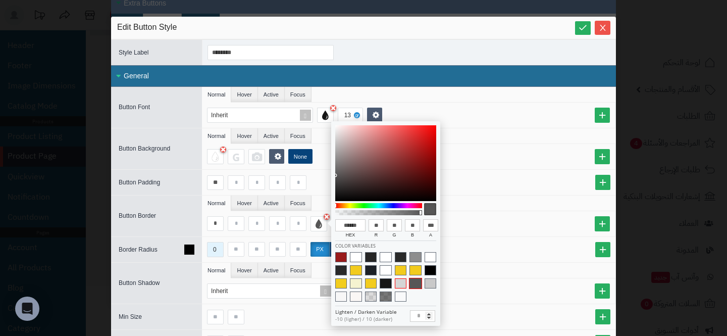
click at [399, 279] on span at bounding box center [401, 283] width 12 height 10
type input "******"
type input "***"
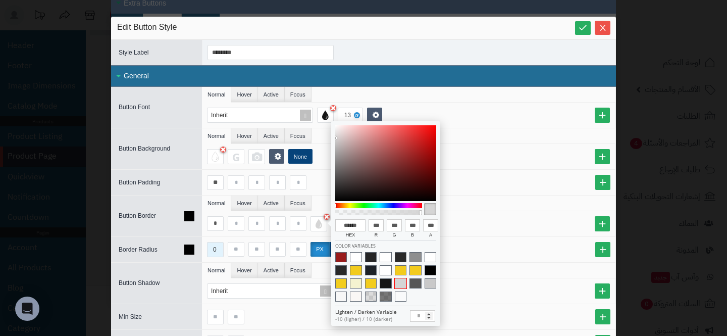
click at [504, 207] on ul "Normal Hover Active Focus" at bounding box center [408, 203] width 413 height 16
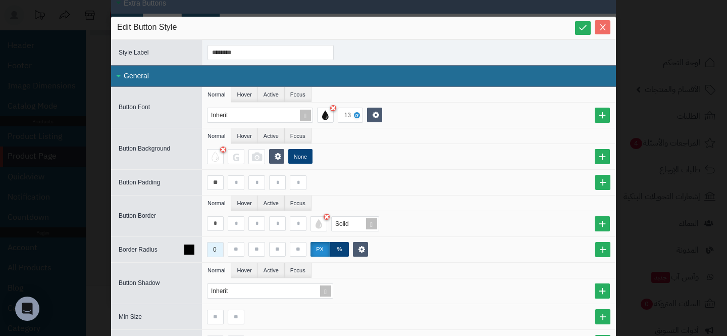
click at [603, 23] on icon "Close" at bounding box center [602, 27] width 8 height 8
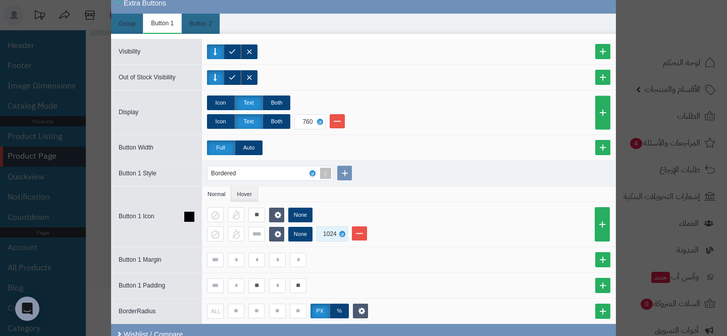
scroll to position [875, 0]
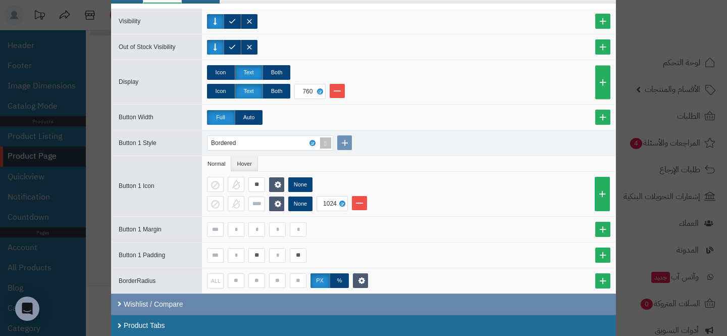
click at [198, 300] on div "Wishlist / Compare" at bounding box center [363, 303] width 505 height 21
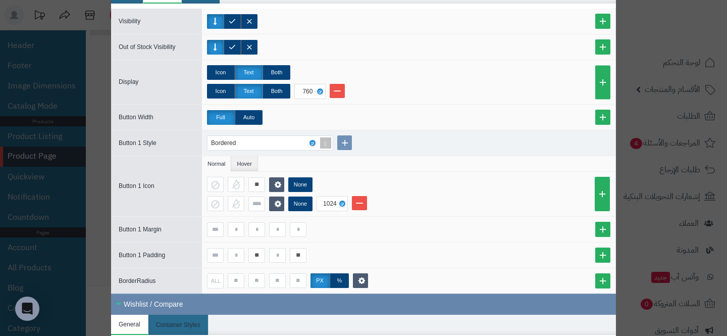
scroll to position [1070, 0]
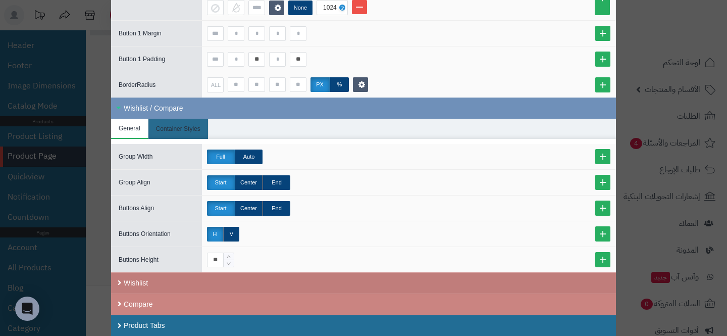
click at [161, 276] on div "Wishlist" at bounding box center [363, 282] width 505 height 21
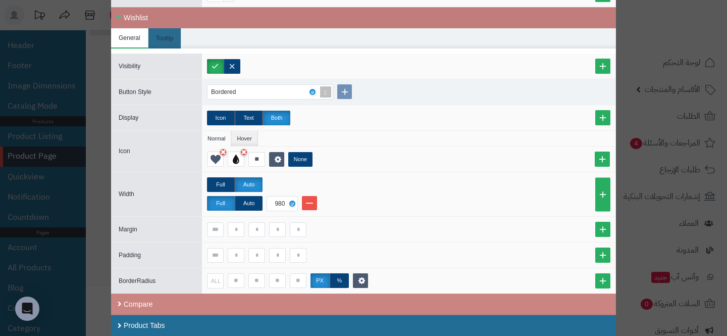
scroll to position [1155, 0]
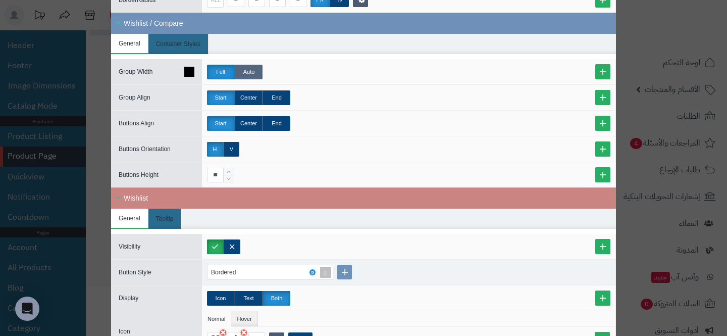
click at [247, 73] on label "Auto" at bounding box center [249, 72] width 28 height 15
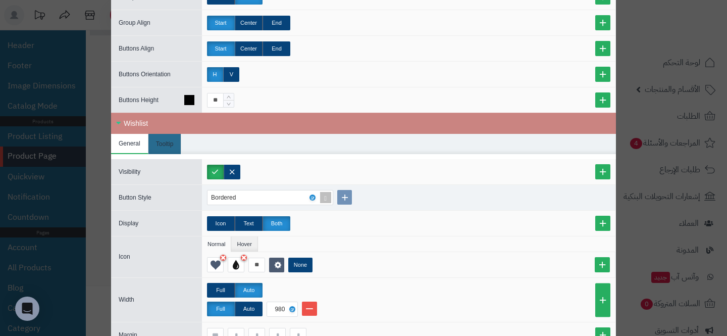
scroll to position [1234, 0]
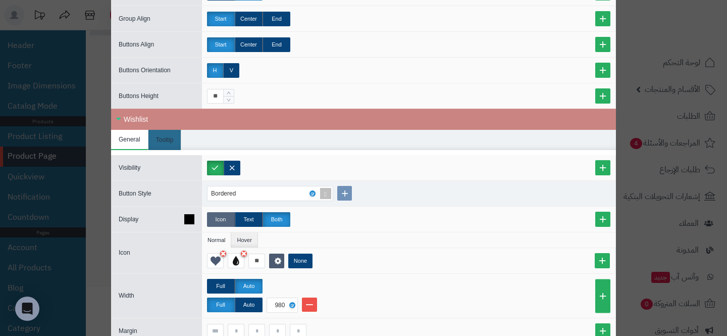
click at [211, 212] on label "Icon" at bounding box center [221, 219] width 28 height 15
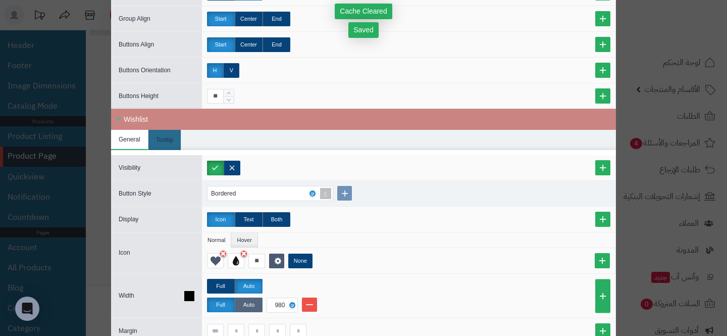
click at [250, 307] on label "Auto" at bounding box center [249, 304] width 28 height 15
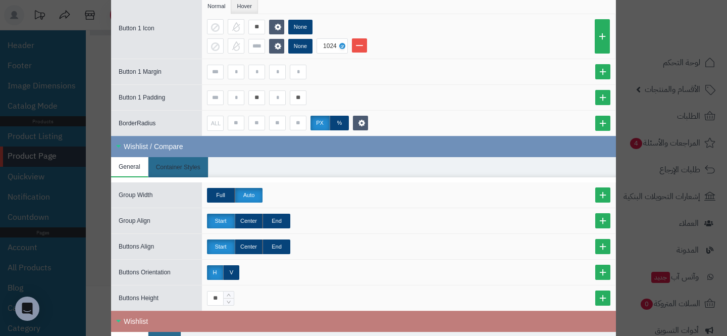
scroll to position [1026, 0]
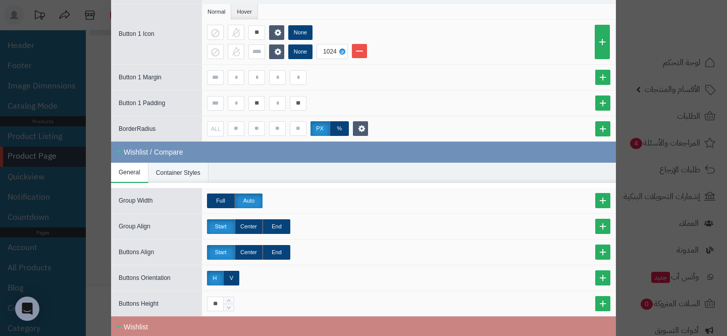
click at [176, 162] on li "Container Styles" at bounding box center [178, 172] width 60 height 20
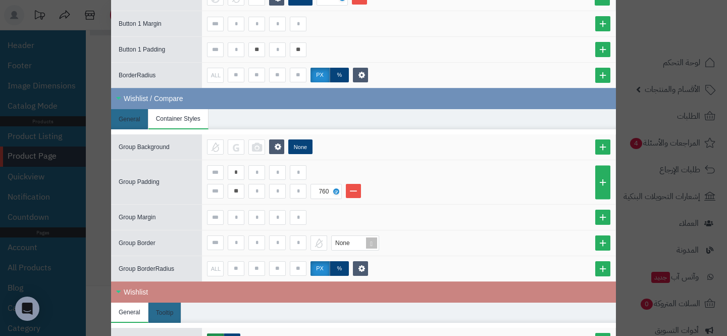
scroll to position [1081, 0]
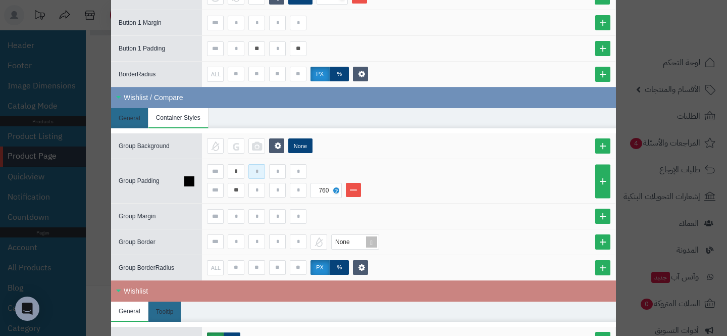
click at [252, 173] on input at bounding box center [256, 171] width 17 height 15
type input "*"
click at [254, 192] on input at bounding box center [256, 190] width 17 height 15
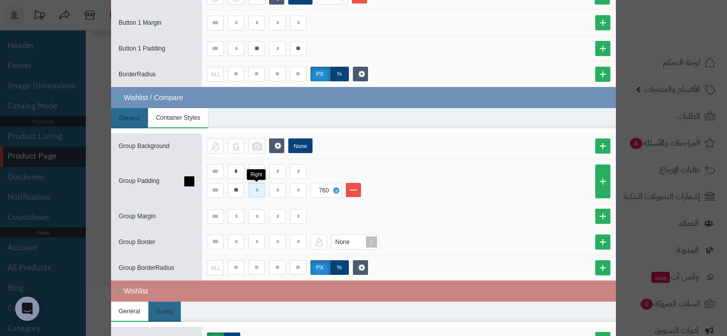
type input "*"
click at [241, 194] on input "**" at bounding box center [236, 190] width 17 height 15
click at [375, 159] on div "* * * 760" at bounding box center [408, 181] width 413 height 44
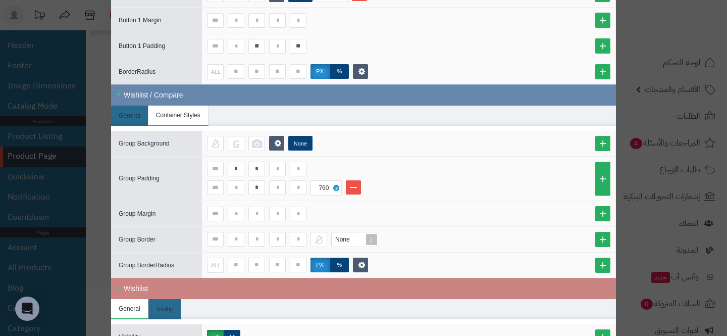
scroll to position [1086, 0]
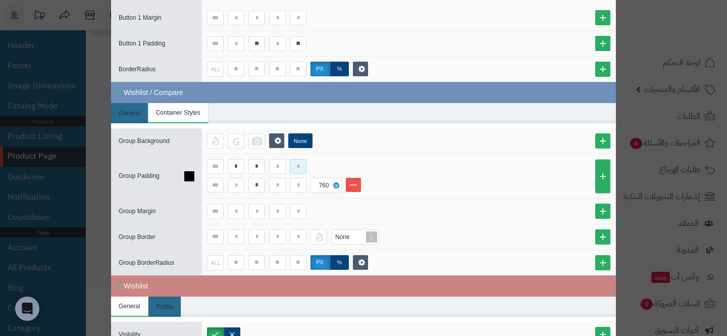
click at [296, 170] on input at bounding box center [298, 166] width 17 height 15
click at [234, 167] on input "*" at bounding box center [236, 166] width 17 height 15
click at [299, 168] on input at bounding box center [298, 166] width 17 height 15
type input "*"
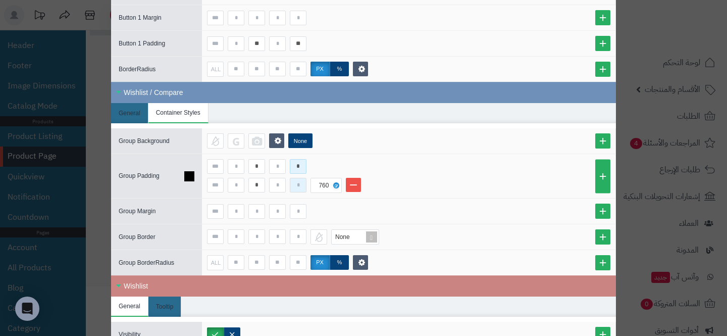
type input "*"
click at [297, 189] on input at bounding box center [298, 185] width 17 height 15
type input "*"
click at [260, 186] on input "*" at bounding box center [256, 185] width 17 height 15
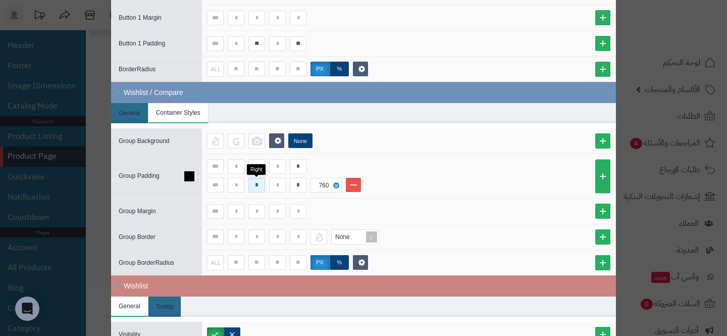
click at [260, 186] on input "*" at bounding box center [256, 185] width 17 height 15
click at [259, 169] on input "*" at bounding box center [256, 166] width 17 height 15
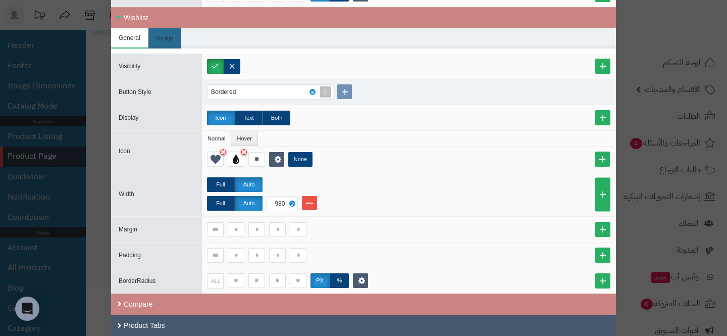
click at [319, 323] on div "Product Tabs" at bounding box center [363, 325] width 505 height 22
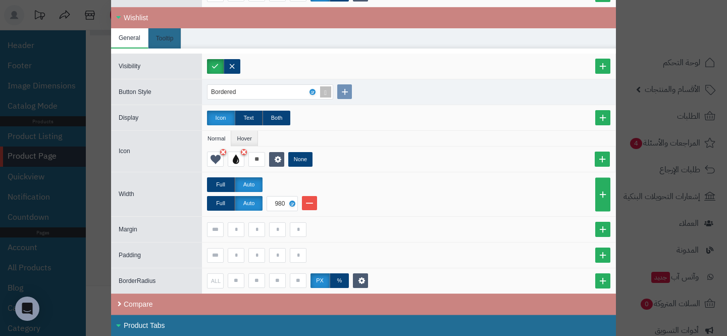
scroll to position [1533, 0]
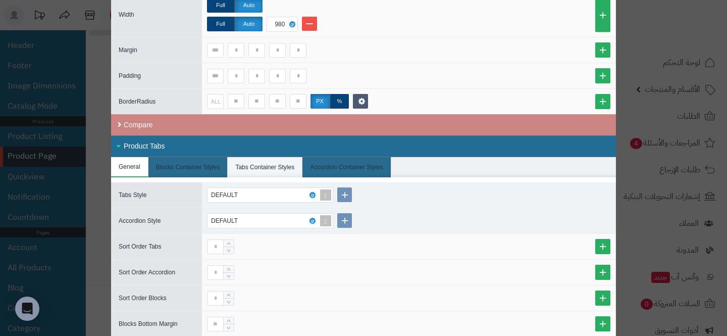
click at [238, 167] on li "Tabs Container Styles" at bounding box center [265, 167] width 75 height 20
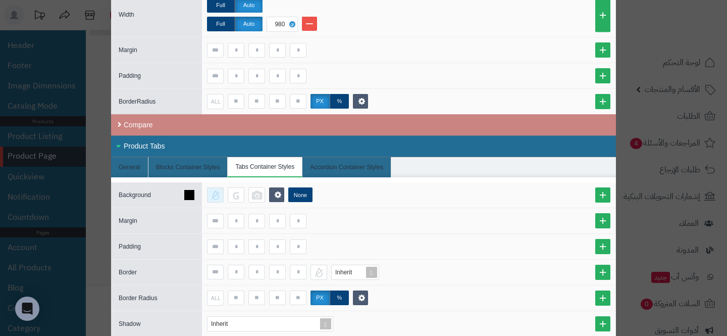
click at [212, 195] on div at bounding box center [215, 194] width 17 height 15
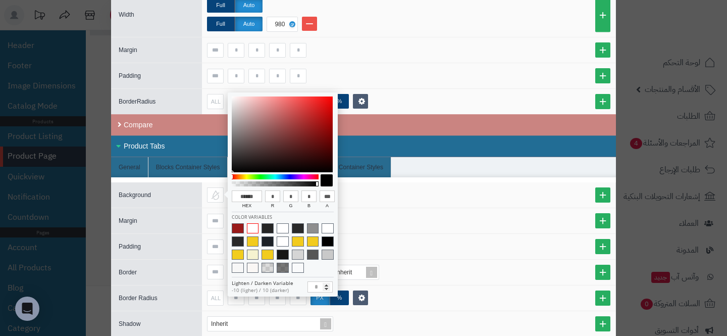
click at [252, 230] on span at bounding box center [253, 228] width 12 height 10
type input "******"
type input "***"
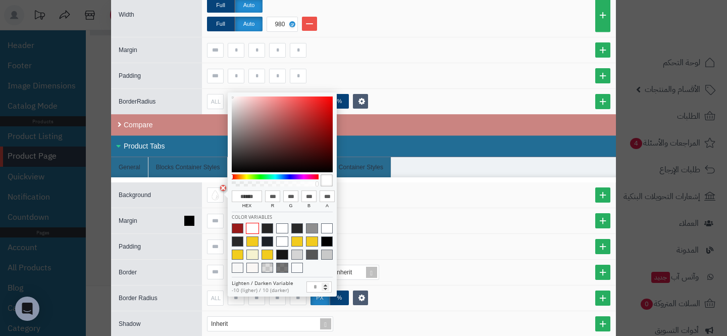
click at [385, 213] on div at bounding box center [408, 220] width 403 height 15
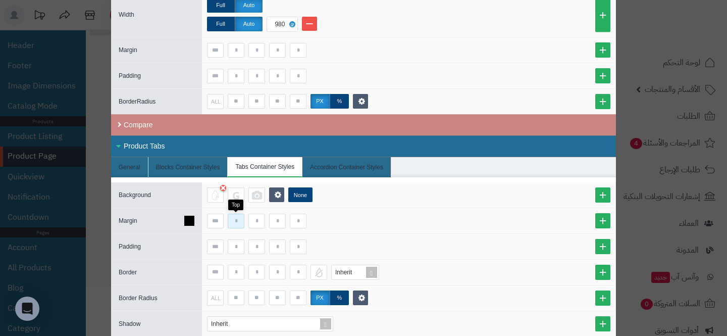
click at [238, 220] on input at bounding box center [236, 220] width 17 height 15
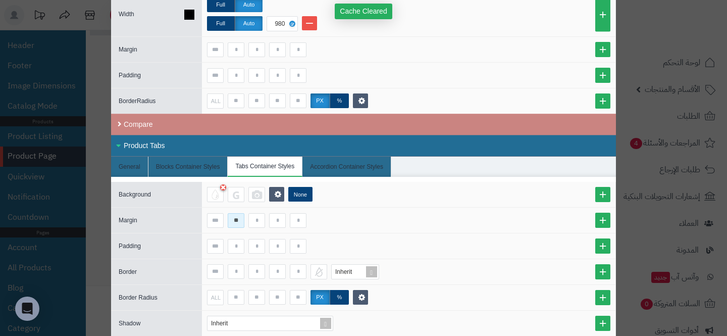
type input "**"
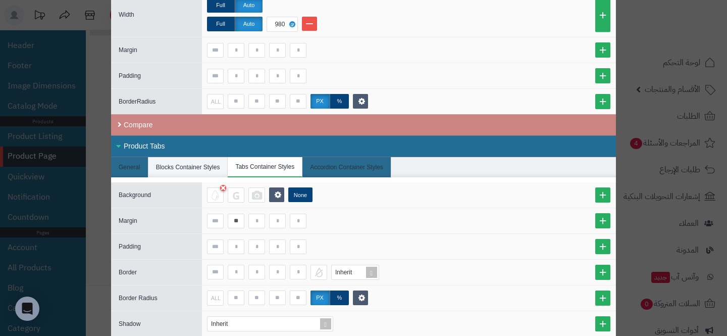
click at [174, 169] on li "Blocks Container Styles" at bounding box center [188, 167] width 80 height 20
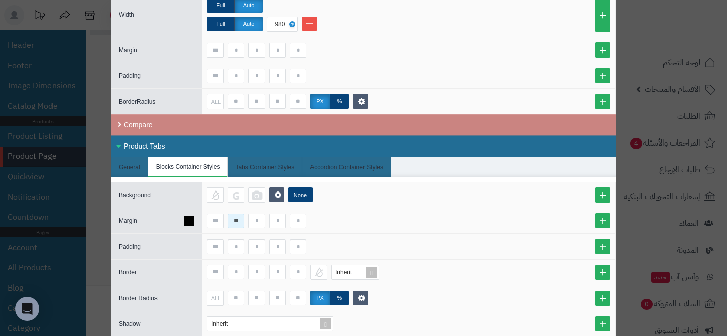
click at [231, 217] on input "**" at bounding box center [236, 220] width 17 height 15
type input "**"
click at [213, 200] on div at bounding box center [215, 194] width 17 height 15
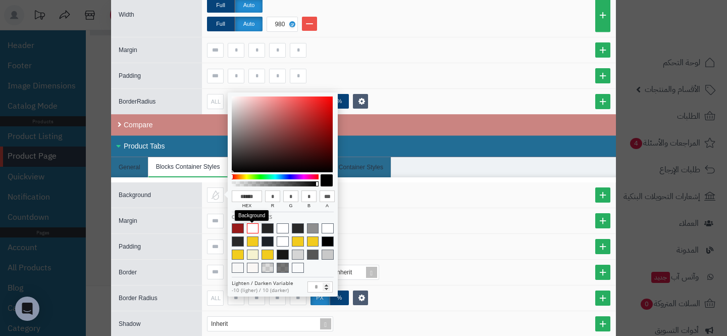
click at [247, 228] on span at bounding box center [253, 228] width 12 height 10
type input "******"
type input "***"
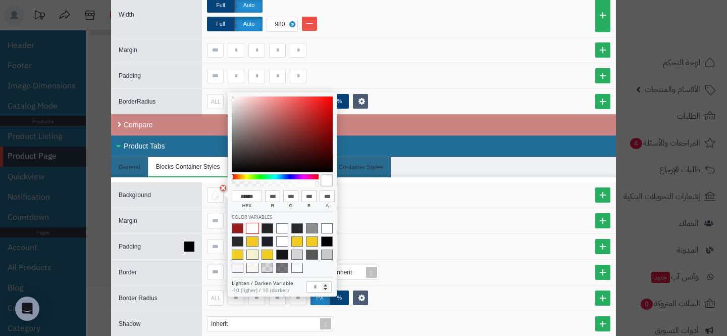
click at [401, 234] on div at bounding box center [408, 246] width 413 height 25
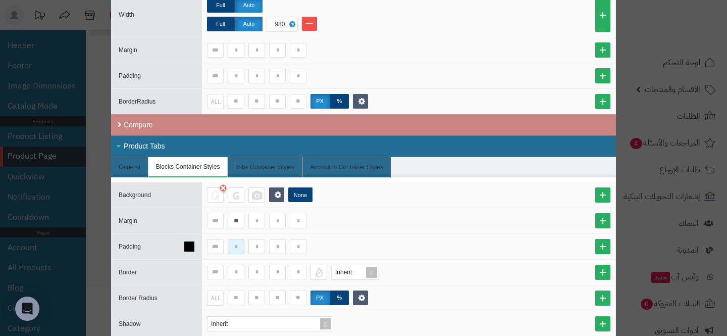
click at [235, 241] on input at bounding box center [236, 246] width 17 height 15
type input "**"
click at [601, 243] on link at bounding box center [602, 246] width 15 height 15
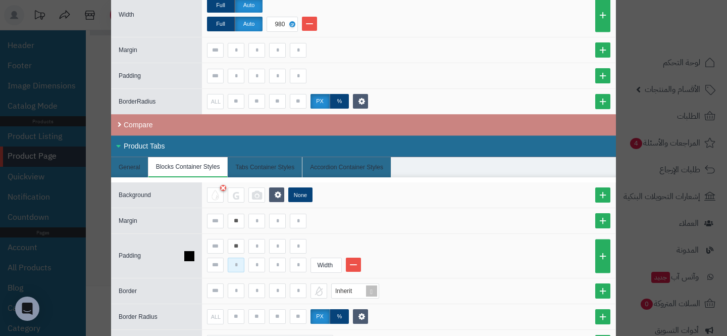
click at [238, 262] on input at bounding box center [236, 264] width 17 height 15
type input "**"
click at [323, 268] on div "Width" at bounding box center [325, 265] width 28 height 14
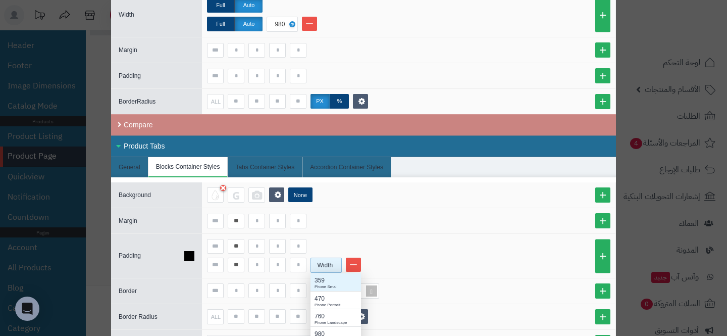
scroll to position [101, 50]
click at [322, 326] on div "980 Tablet Portrait" at bounding box center [335, 335] width 50 height 18
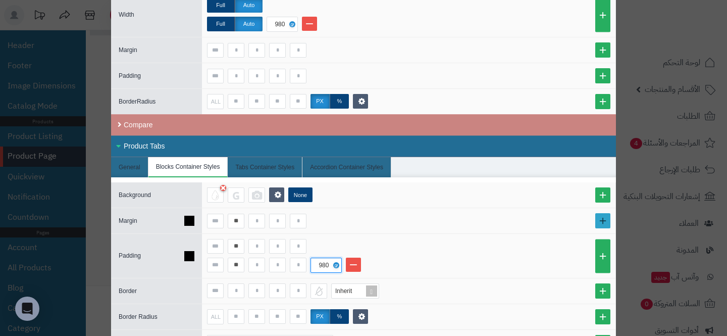
click at [597, 216] on link at bounding box center [602, 220] width 15 height 15
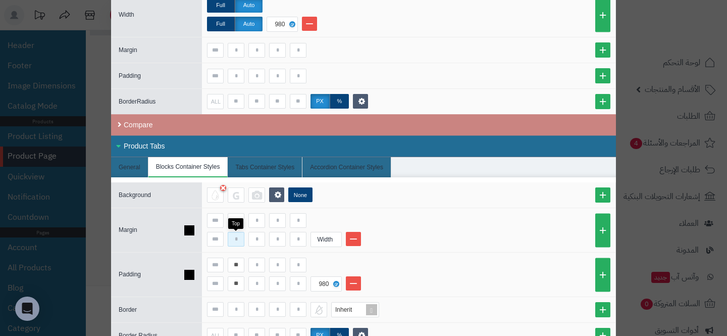
click at [232, 237] on input at bounding box center [236, 239] width 17 height 15
type input "**"
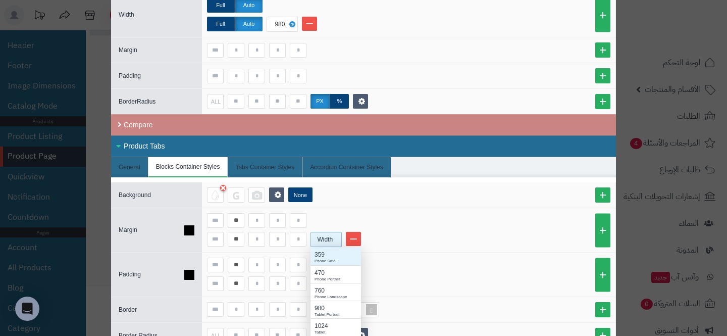
click at [323, 240] on div "Width" at bounding box center [325, 239] width 28 height 14
click at [323, 302] on div "980 Tablet Portrait" at bounding box center [335, 309] width 50 height 18
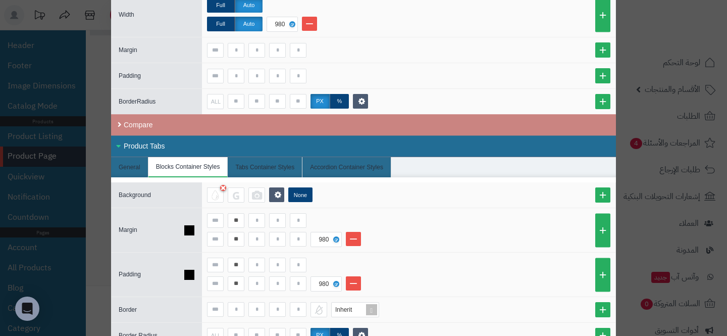
click at [459, 271] on div "** ** 980" at bounding box center [408, 274] width 403 height 34
click at [422, 258] on div "**" at bounding box center [408, 264] width 403 height 15
click at [223, 264] on input at bounding box center [215, 264] width 17 height 15
type input "**"
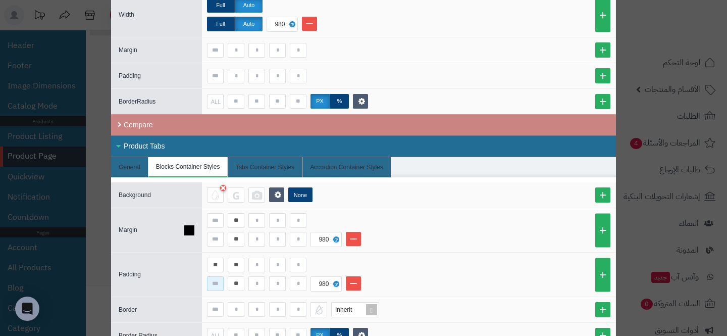
click at [221, 282] on input at bounding box center [215, 283] width 17 height 15
type input "**"
click at [230, 265] on input "**" at bounding box center [236, 264] width 17 height 15
click at [232, 279] on input "**" at bounding box center [236, 283] width 17 height 15
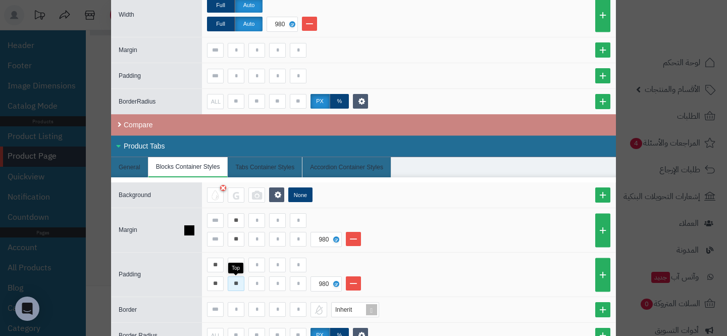
click at [232, 279] on input "**" at bounding box center [236, 283] width 17 height 15
click at [368, 247] on div "** ** 980" at bounding box center [408, 230] width 413 height 44
click at [135, 173] on li "General" at bounding box center [129, 167] width 37 height 20
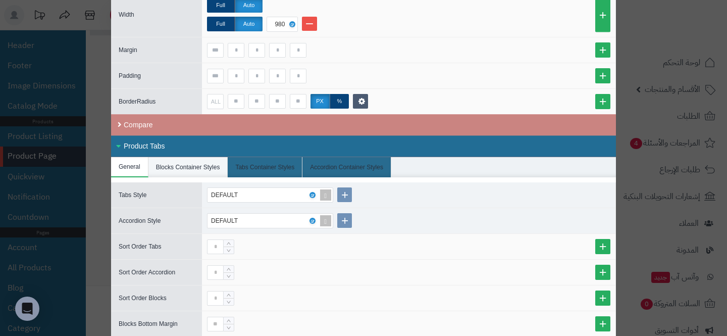
click at [195, 159] on li "Blocks Container Styles" at bounding box center [188, 167] width 80 height 20
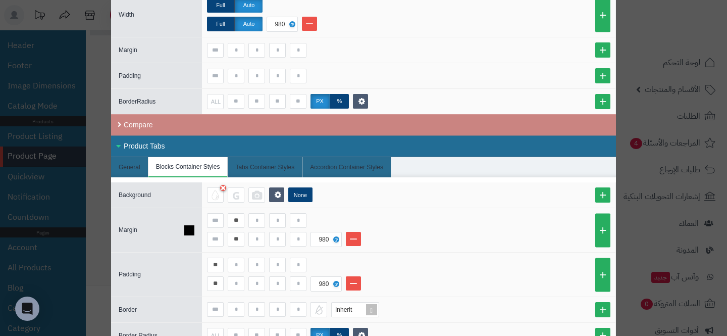
click at [479, 230] on div "** ** 980" at bounding box center [408, 230] width 403 height 34
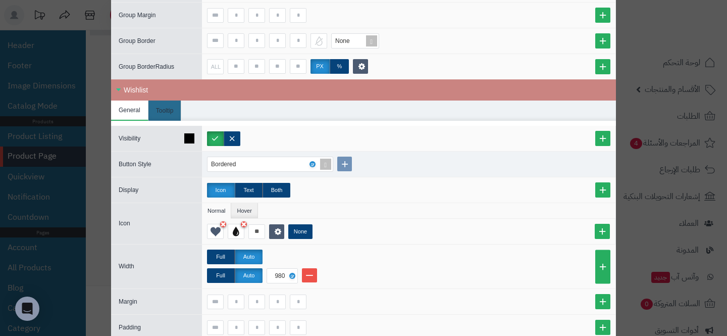
scroll to position [1263, 0]
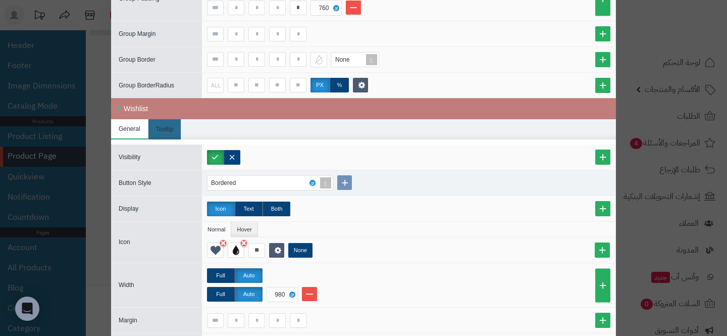
click at [249, 111] on div "Wishlist" at bounding box center [363, 108] width 505 height 21
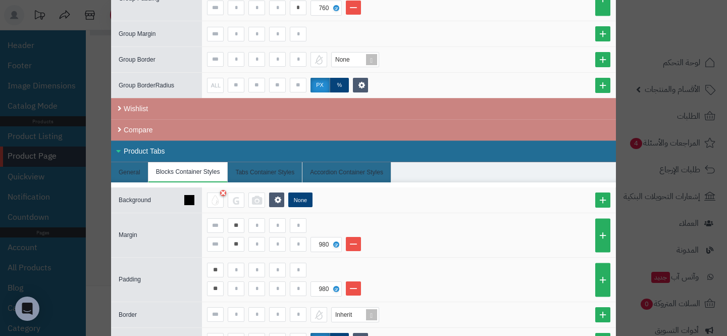
click at [188, 201] on icon at bounding box center [189, 200] width 10 height 10
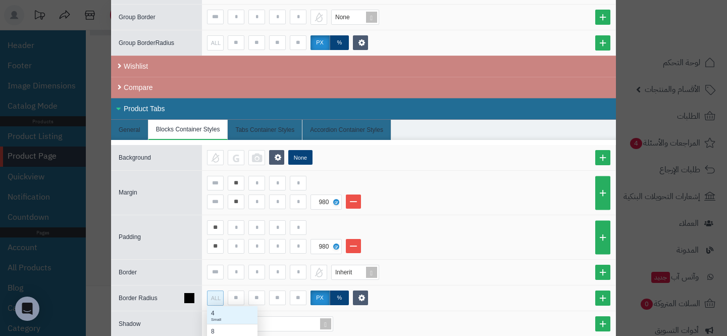
click at [209, 296] on div "ALL" at bounding box center [213, 298] width 15 height 14
type input "*"
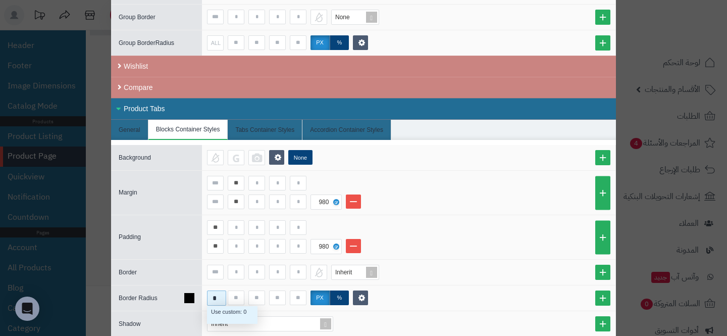
click at [217, 311] on div "Use custom: 0" at bounding box center [232, 311] width 42 height 9
click at [389, 264] on div "Inherit" at bounding box center [408, 271] width 403 height 15
click at [409, 203] on li "** 980" at bounding box center [408, 201] width 403 height 15
click at [383, 232] on div "**" at bounding box center [408, 227] width 403 height 15
click at [242, 180] on input "**" at bounding box center [236, 183] width 17 height 15
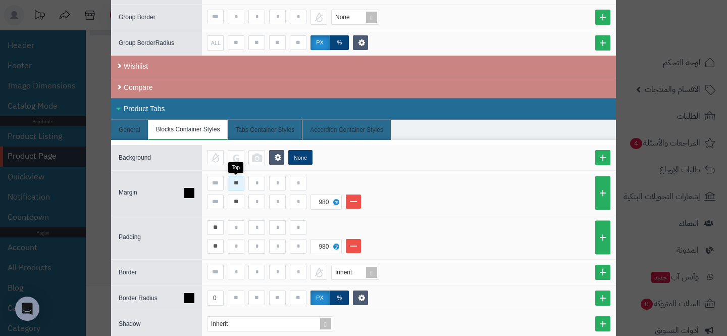
click at [242, 180] on input "**" at bounding box center [236, 183] width 17 height 15
click at [218, 232] on input "**" at bounding box center [215, 227] width 17 height 15
click at [357, 247] on link at bounding box center [353, 246] width 15 height 14
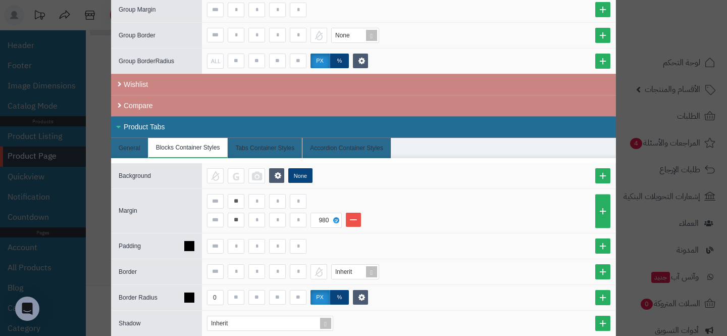
scroll to position [1287, 0]
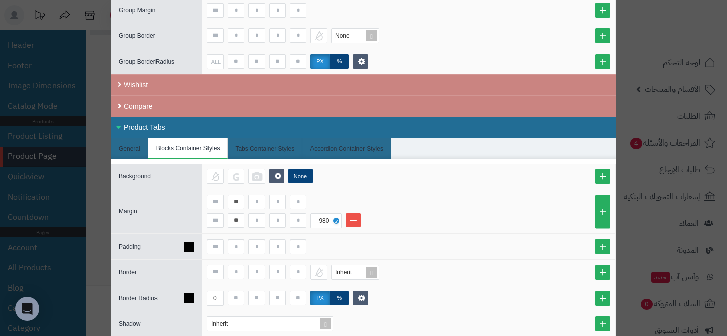
click at [358, 239] on div at bounding box center [408, 246] width 403 height 15
click at [82, 163] on div "**********" at bounding box center [363, 168] width 727 height 336
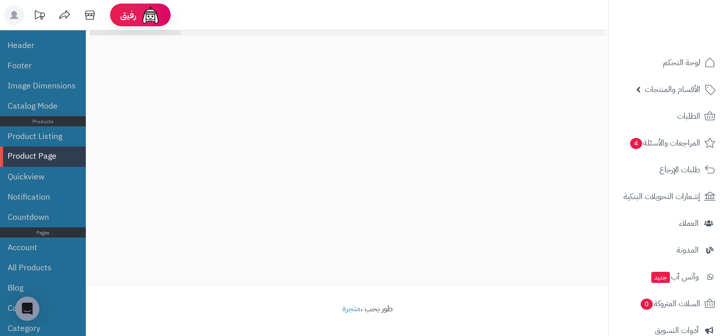
scroll to position [0, 0]
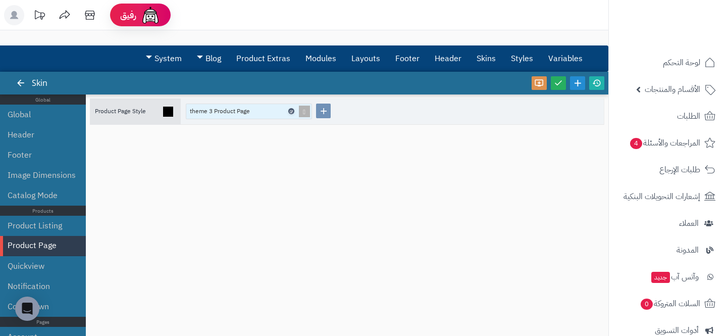
click at [291, 110] on icon at bounding box center [290, 111] width 3 height 5
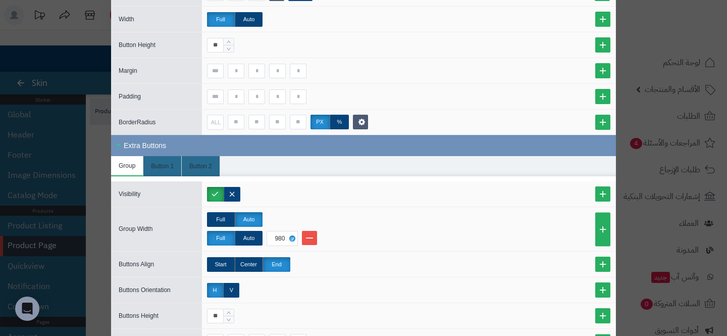
scroll to position [703, 0]
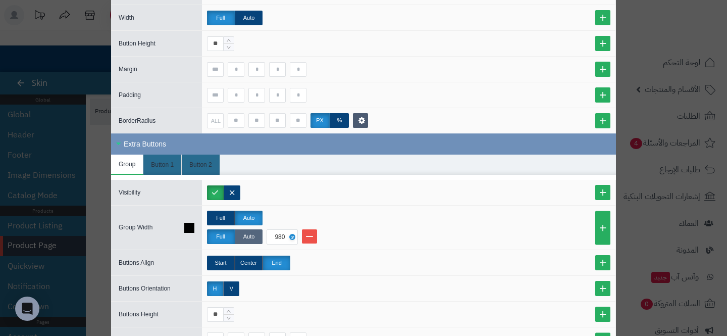
click at [249, 237] on label "Auto" at bounding box center [249, 236] width 28 height 15
click at [596, 192] on link at bounding box center [602, 192] width 15 height 15
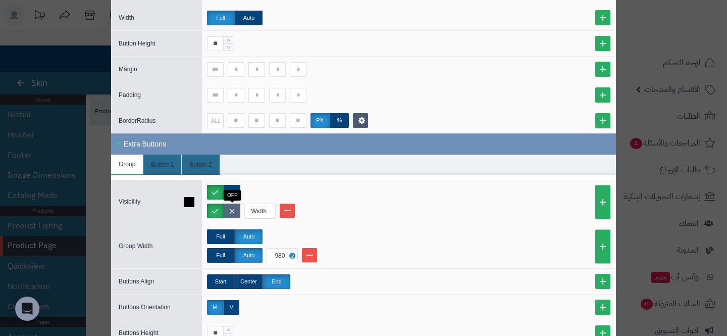
click at [234, 213] on label at bounding box center [232, 210] width 17 height 15
click at [268, 215] on div "Width" at bounding box center [259, 211] width 28 height 14
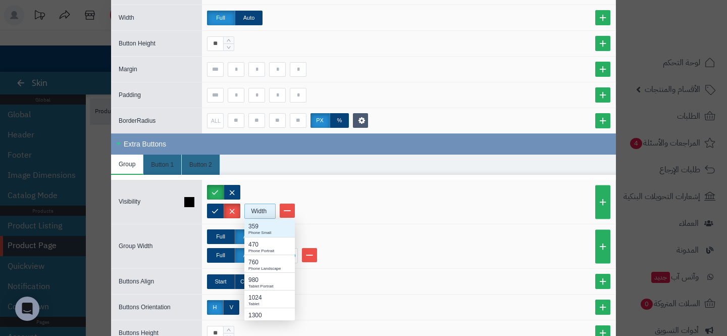
scroll to position [101, 50]
click at [264, 280] on div "980" at bounding box center [269, 279] width 42 height 9
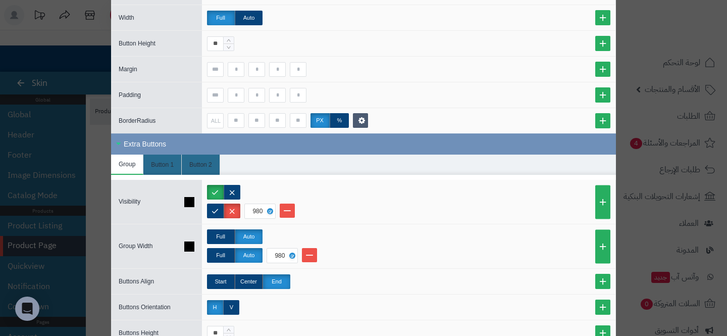
click at [373, 255] on li "Full Auto 980" at bounding box center [408, 255] width 403 height 15
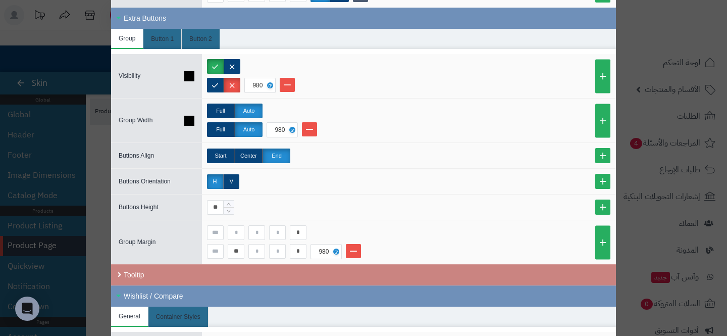
scroll to position [833, 0]
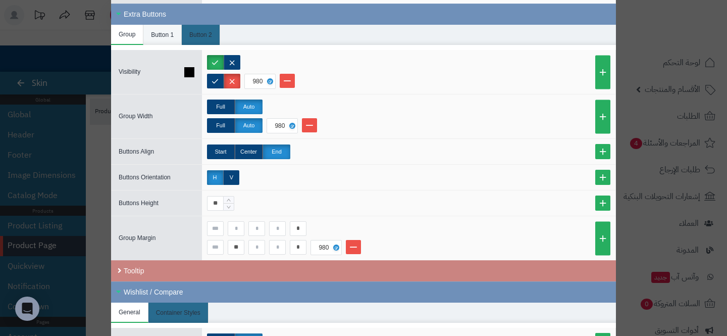
click at [157, 35] on li "Button 1" at bounding box center [162, 35] width 38 height 20
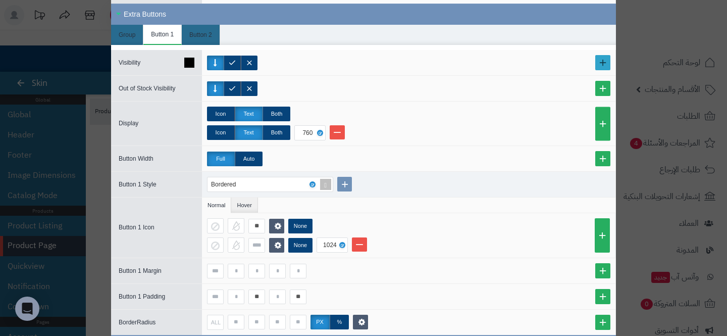
click at [605, 61] on link at bounding box center [602, 62] width 15 height 15
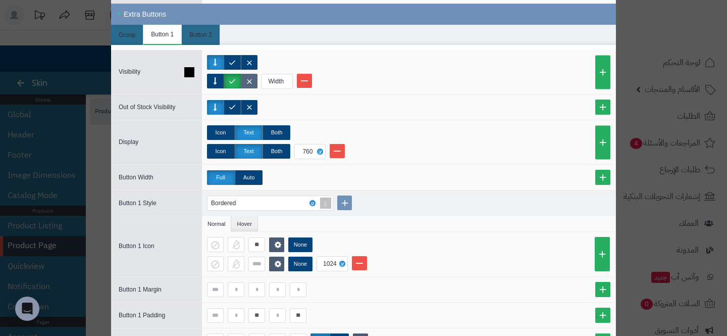
click at [251, 78] on label at bounding box center [249, 81] width 17 height 15
click at [265, 77] on div "Width" at bounding box center [276, 81] width 28 height 14
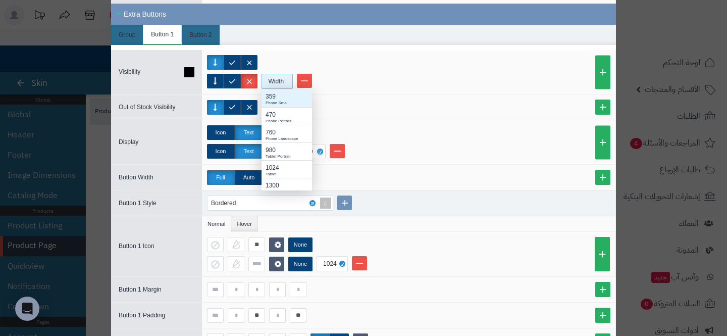
scroll to position [101, 50]
click at [271, 147] on div "980" at bounding box center [286, 149] width 42 height 9
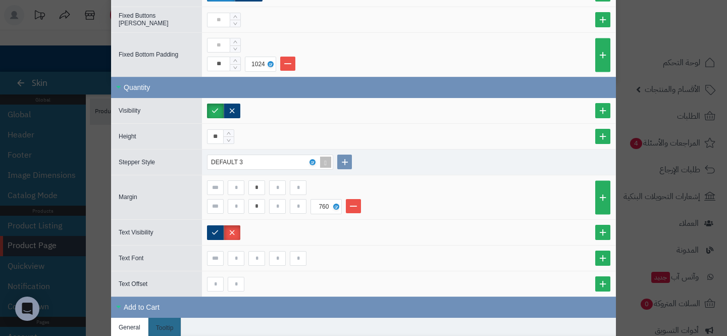
scroll to position [211, 0]
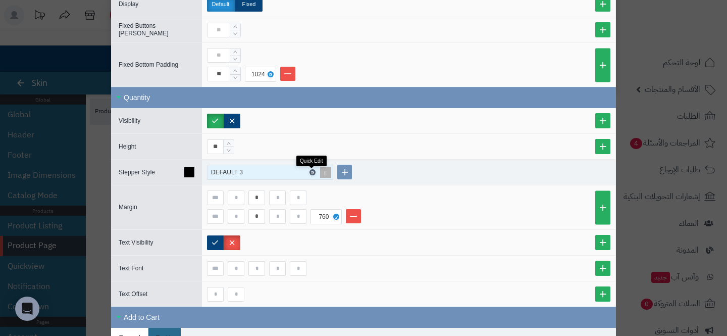
click at [312, 171] on icon at bounding box center [311, 172] width 3 height 5
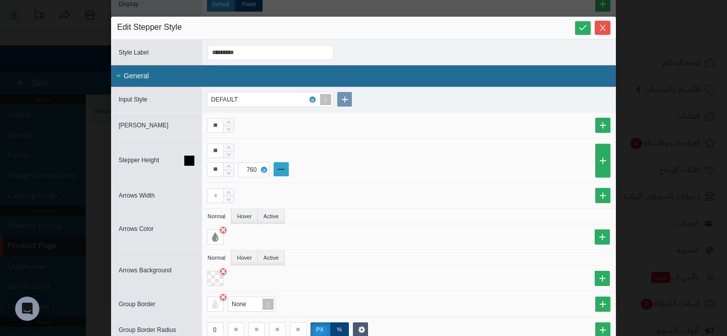
click at [283, 171] on link at bounding box center [281, 169] width 15 height 14
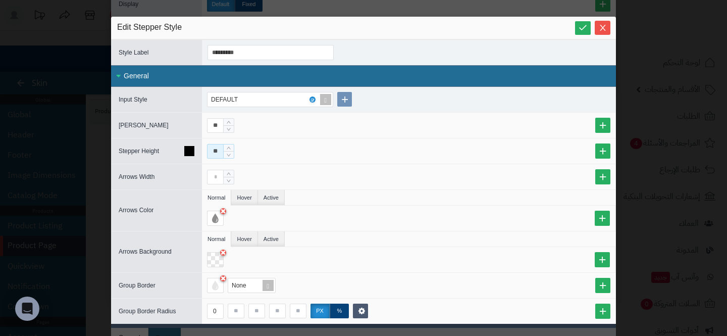
click at [209, 153] on input "**" at bounding box center [215, 151] width 17 height 15
click at [505, 190] on ul "Normal Hover Active" at bounding box center [408, 198] width 413 height 16
click at [607, 32] on button "Close" at bounding box center [602, 27] width 16 height 14
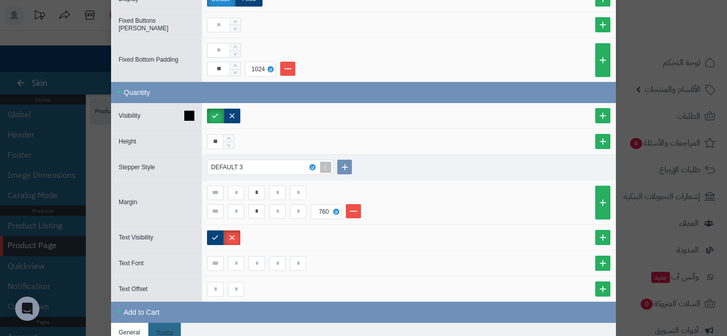
scroll to position [219, 0]
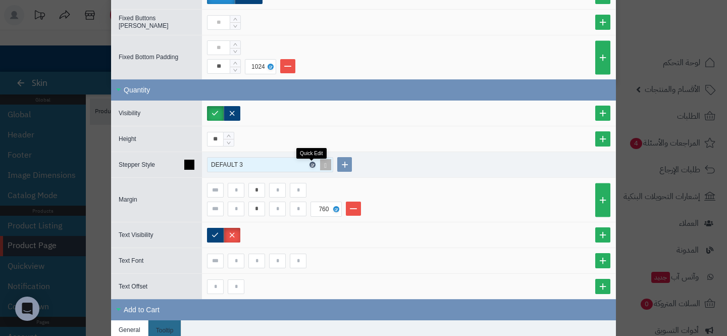
click at [311, 165] on icon at bounding box center [311, 164] width 3 height 5
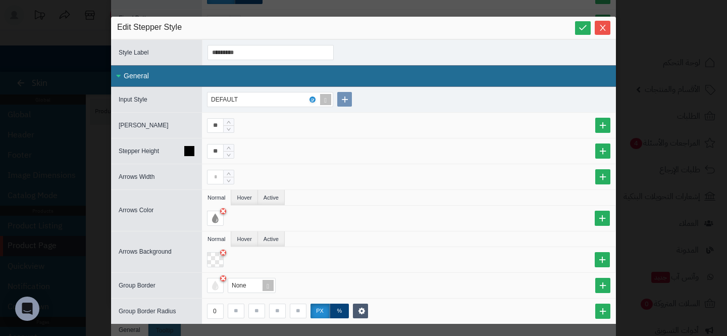
click at [594, 154] on div "**" at bounding box center [408, 151] width 403 height 15
click at [216, 151] on input "**" at bounding box center [215, 151] width 17 height 15
type input "**"
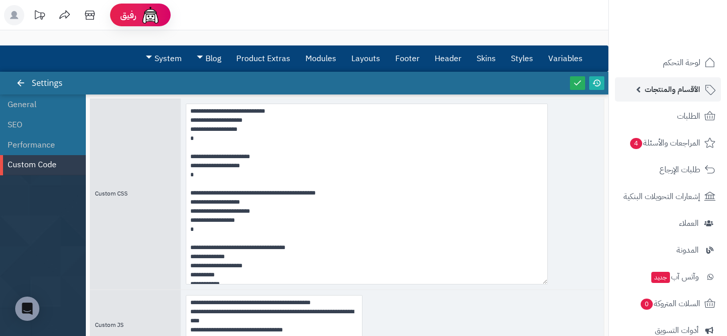
scroll to position [4899, 0]
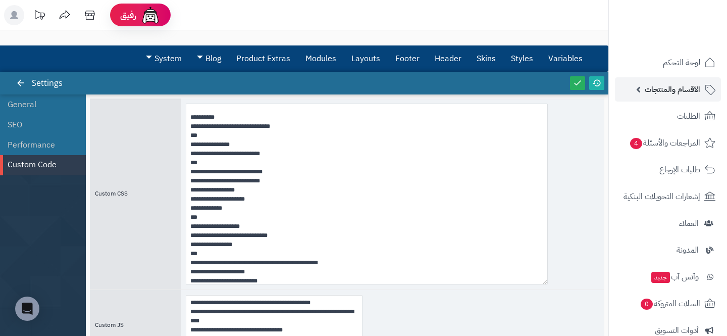
click at [694, 94] on span "الأقسام والمنتجات" at bounding box center [672, 89] width 56 height 14
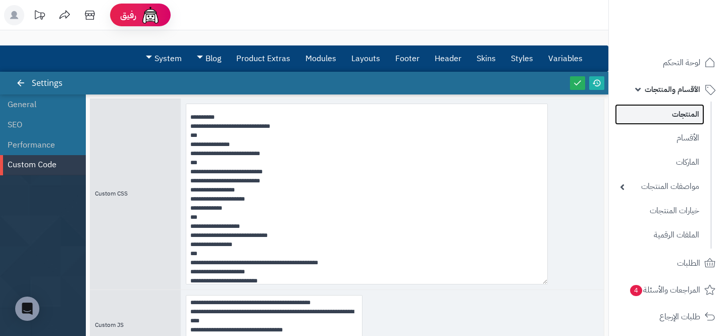
click at [665, 122] on link "المنتجات" at bounding box center [659, 114] width 89 height 21
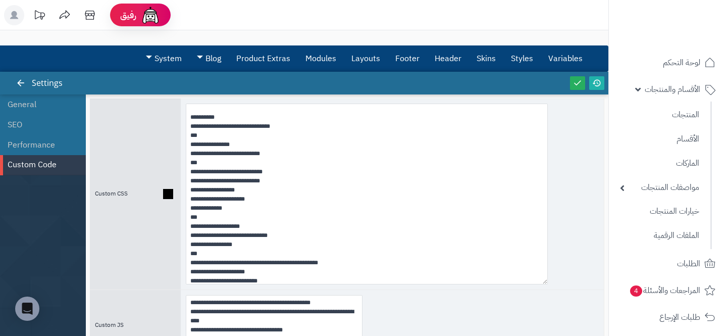
click at [590, 264] on div at bounding box center [392, 193] width 423 height 191
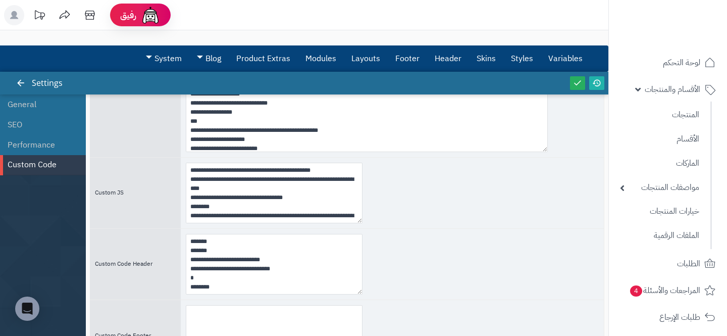
scroll to position [133, 0]
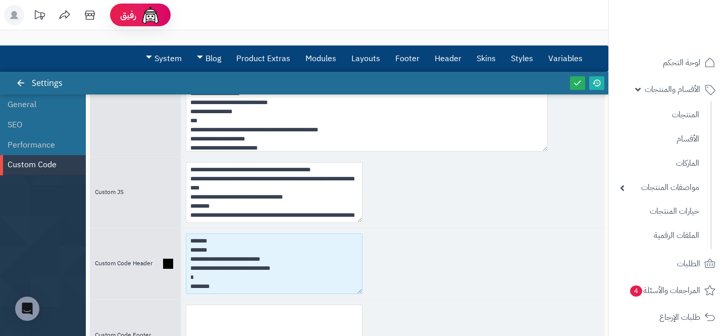
click at [269, 268] on textarea "**********" at bounding box center [274, 263] width 177 height 61
paste textarea "*"
click at [263, 268] on textarea "**********" at bounding box center [274, 263] width 177 height 61
type textarea "**********"
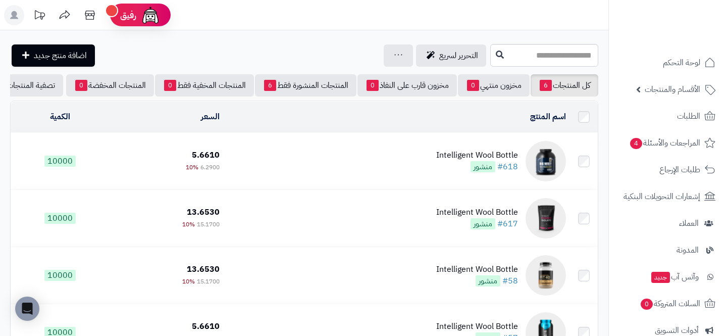
click at [456, 151] on div "Intelligent Wool Bottle" at bounding box center [477, 155] width 82 height 12
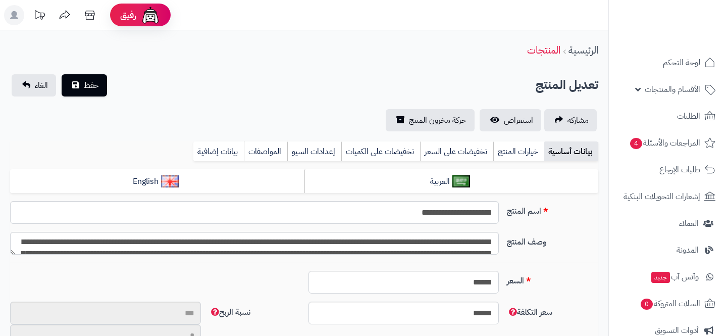
select select
type input "**"
type input "********"
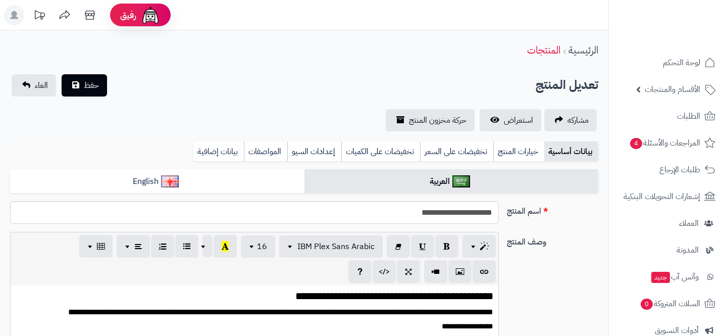
type input "****"
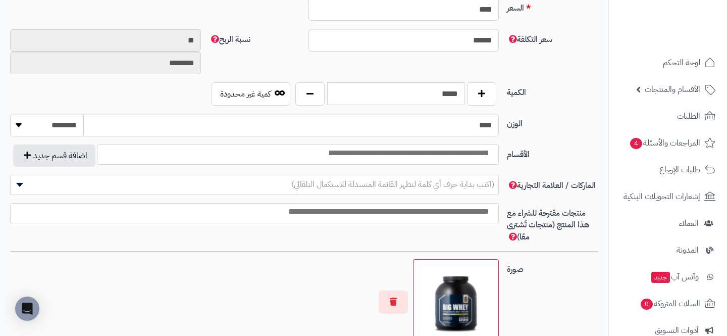
scroll to position [460, 0]
click at [465, 149] on input "search" at bounding box center [408, 152] width 175 height 12
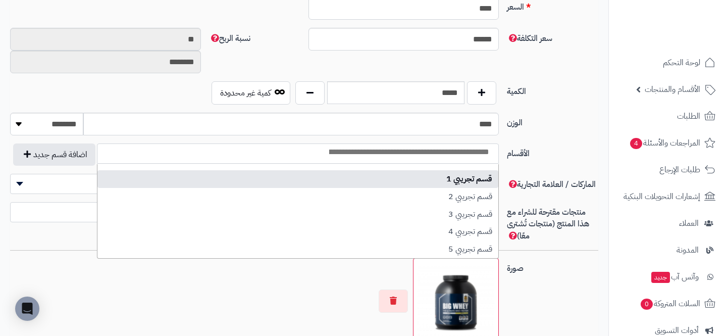
select select "***"
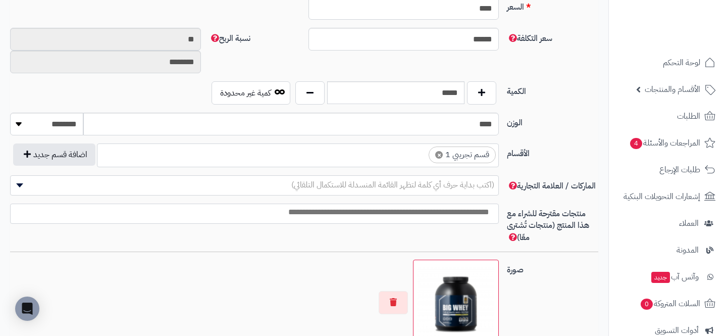
click at [465, 177] on span "(اكتب بداية حرف أي كلمة لتظهر القائمة المنسدلة للاستكمال التلقائي)" at bounding box center [254, 185] width 488 height 20
click at [461, 187] on span "(اكتب بداية حرف أي كلمة لتظهر القائمة المنسدلة للاستكمال التلقائي)" at bounding box center [392, 185] width 203 height 12
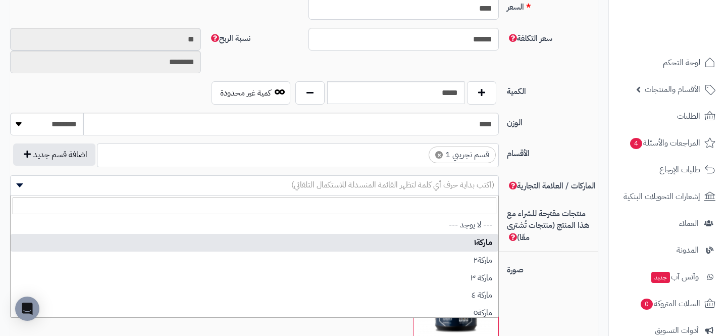
select select "*"
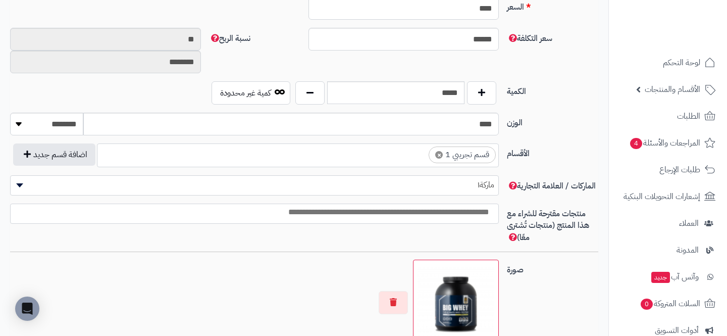
click at [435, 217] on input "search" at bounding box center [251, 212] width 487 height 12
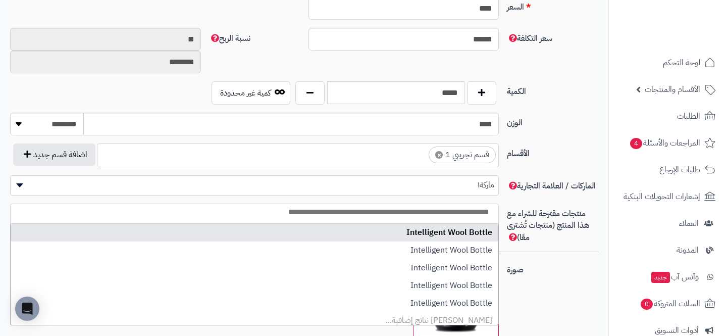
select select "**"
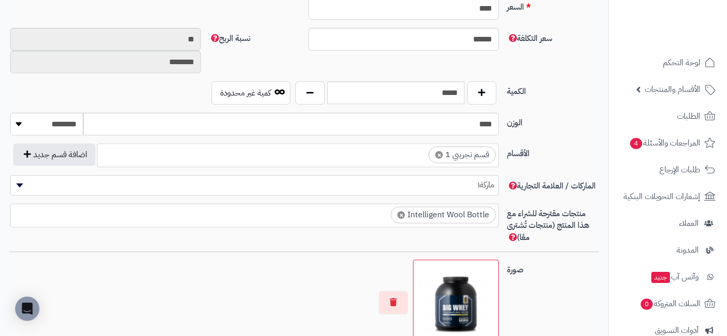
click at [315, 221] on ul "× Intelligent Wool Bottle" at bounding box center [254, 213] width 487 height 19
click at [248, 216] on ul "× Intelligent Wool Bottle × Intelligent Wool Bottle" at bounding box center [254, 213] width 487 height 19
click at [131, 214] on ul "× Intelligent Wool Bottle × Intelligent Wool Bottle × Intelligent Wool Bottle" at bounding box center [254, 213] width 487 height 19
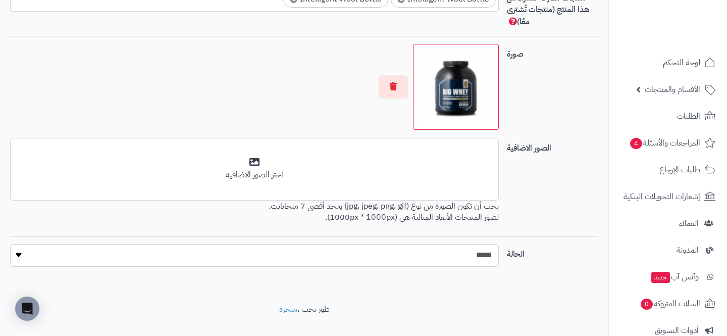
scroll to position [678, 0]
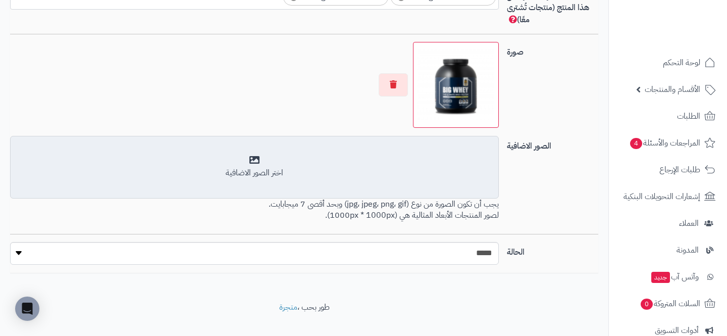
click at [334, 149] on div "أضف الصور الاضافية اختر الصور الاضافية" at bounding box center [254, 167] width 488 height 63
click at [338, 161] on div "اختر الصور الاضافية" at bounding box center [254, 167] width 475 height 24
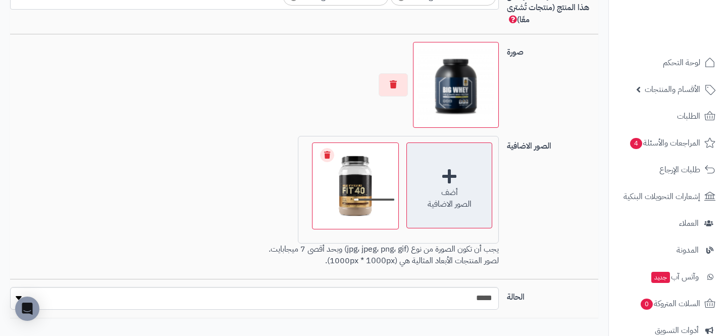
click at [451, 198] on div "الصور الاضافية" at bounding box center [449, 204] width 85 height 12
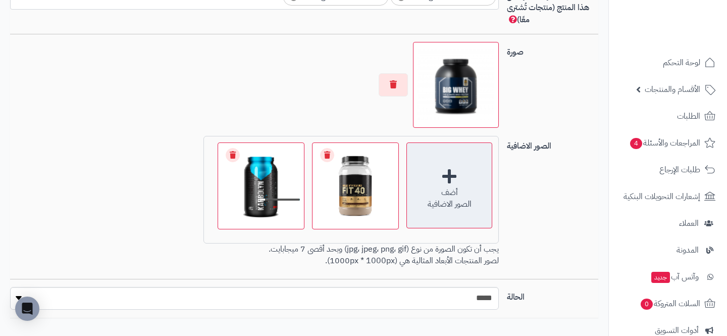
click at [447, 206] on div "الصور الاضافية" at bounding box center [449, 204] width 85 height 12
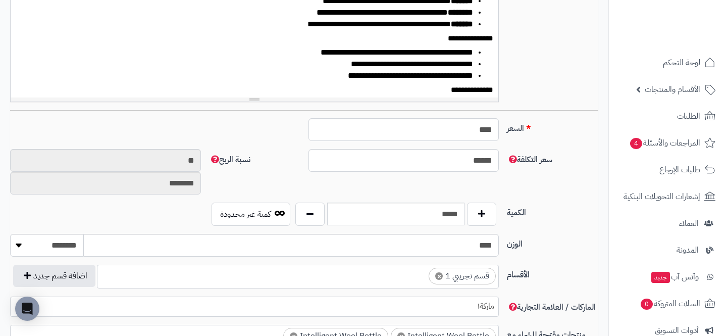
scroll to position [0, 0]
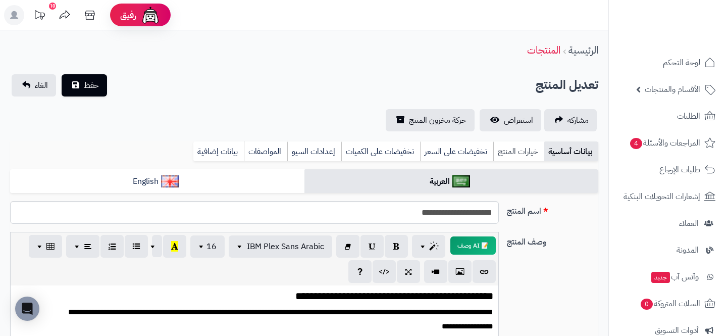
click at [518, 158] on link "خيارات المنتج" at bounding box center [518, 151] width 51 height 20
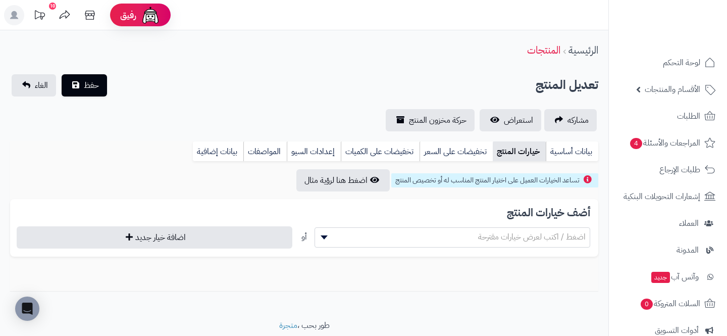
click at [425, 241] on span "اضغط / اكتب لعرض خيارات مقترحة" at bounding box center [452, 236] width 275 height 15
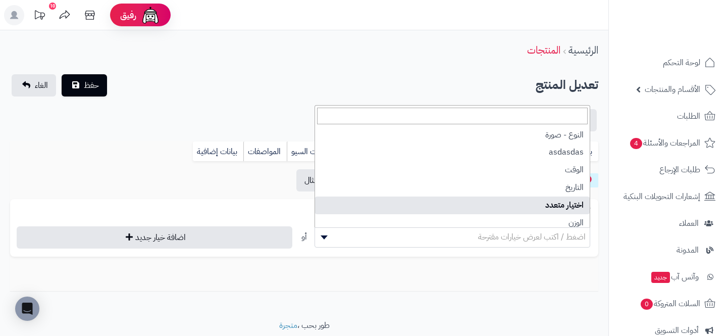
select select "**"
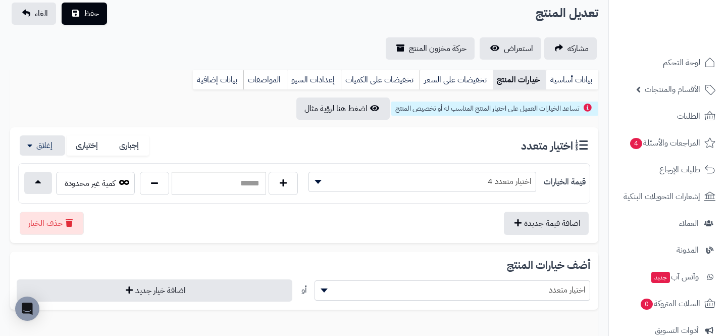
scroll to position [76, 0]
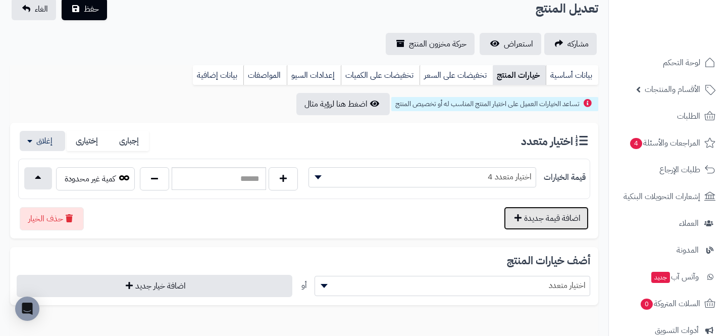
click at [521, 224] on button "اضافة قيمة جديدة" at bounding box center [546, 217] width 85 height 23
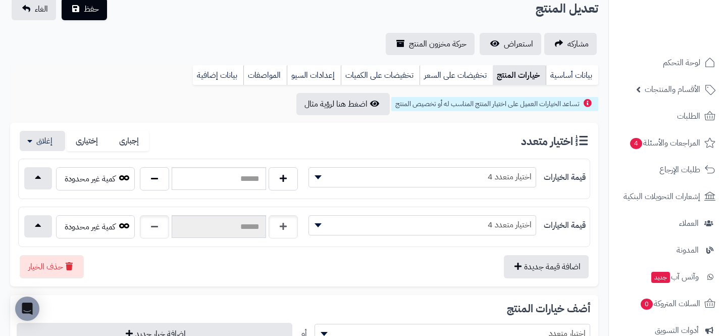
click at [480, 228] on span "اختيار متعدد 4" at bounding box center [422, 224] width 227 height 15
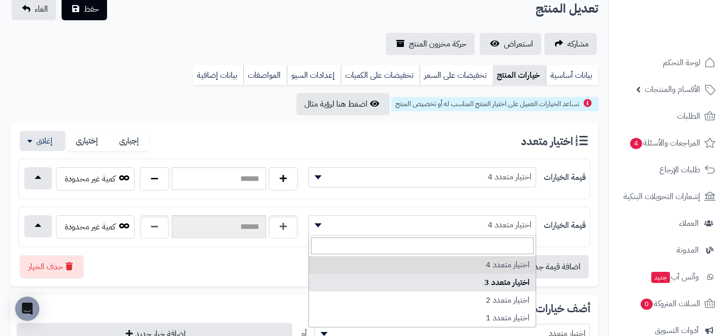
select select "***"
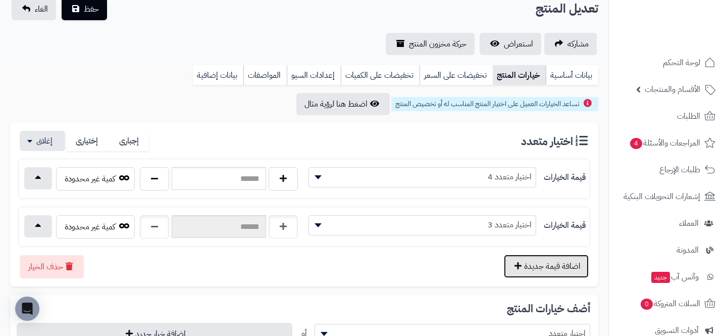
click at [538, 275] on button "اضافة قيمة جديدة" at bounding box center [546, 265] width 85 height 23
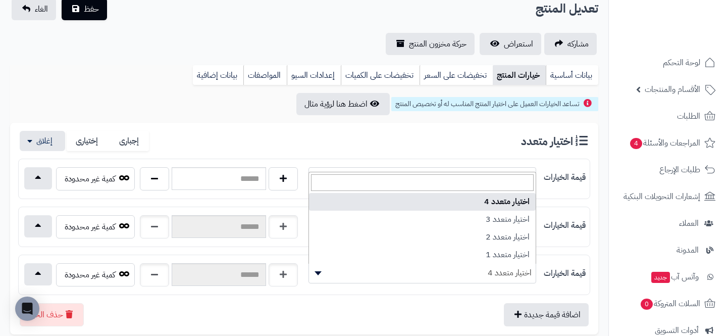
click at [438, 271] on span "اختيار متعدد 4" at bounding box center [422, 272] width 227 height 15
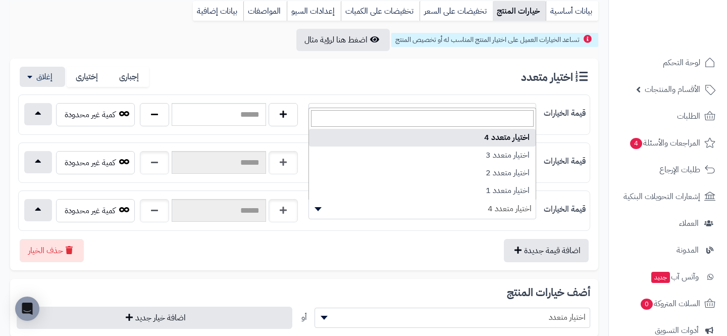
scroll to position [146, 0]
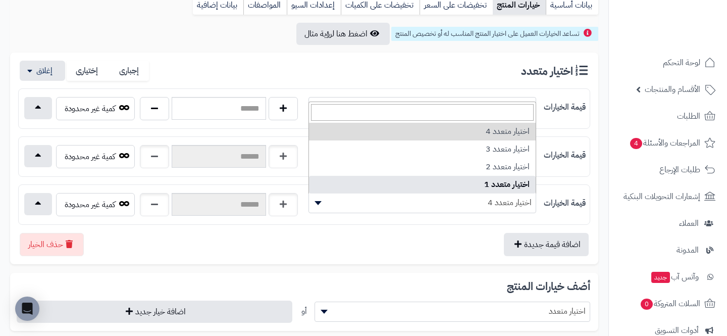
select select "***"
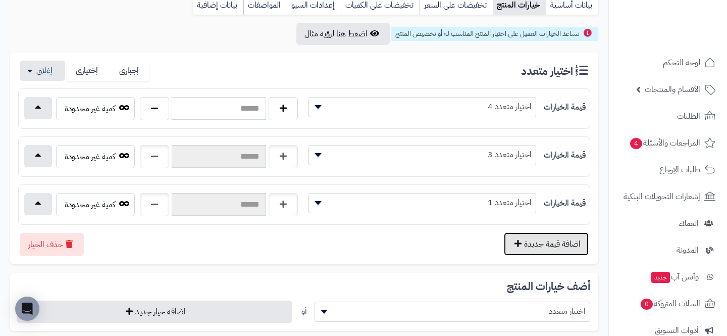
click at [525, 247] on button "اضافة قيمة جديدة" at bounding box center [546, 243] width 85 height 23
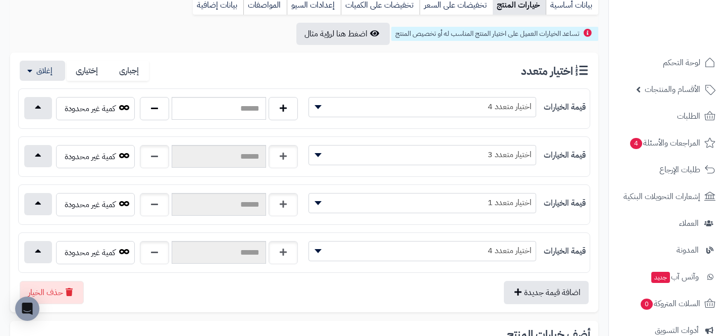
click at [446, 257] on span "اختيار متعدد 4" at bounding box center [422, 250] width 227 height 15
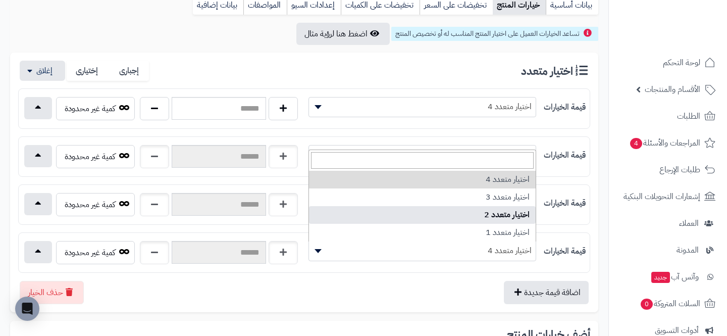
select select "***"
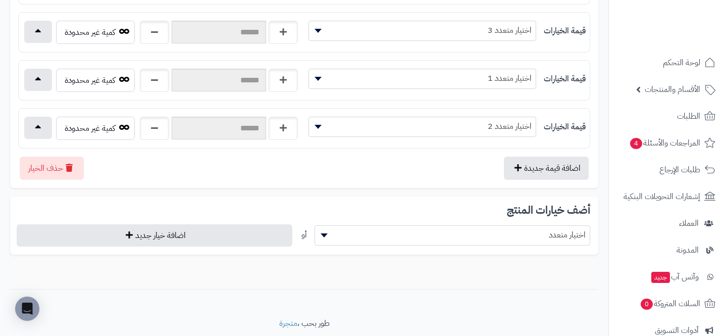
scroll to position [274, 0]
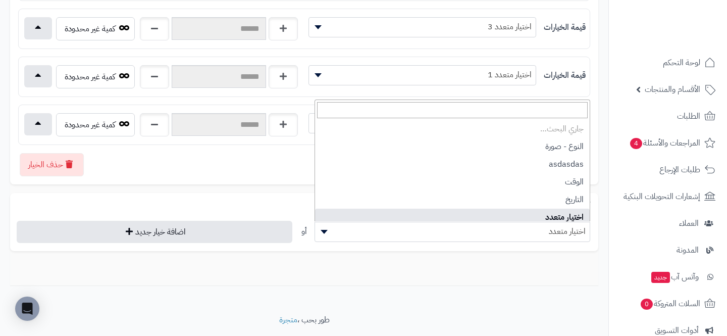
click at [433, 231] on span "اختيار متعدد" at bounding box center [452, 231] width 275 height 15
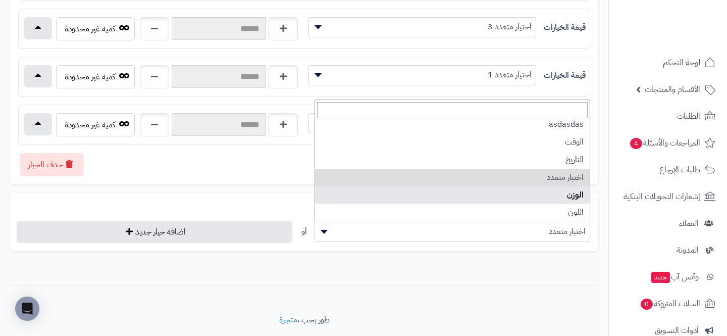
scroll to position [22, 0]
select select "**"
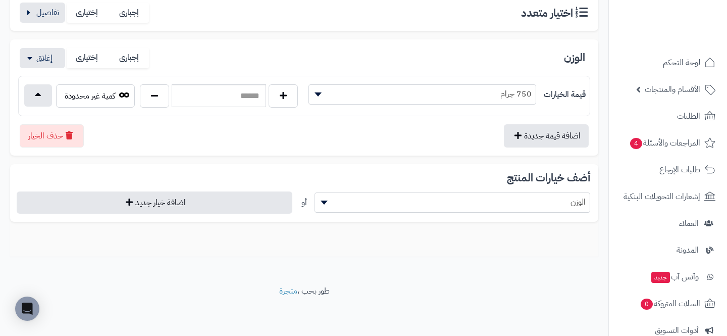
scroll to position [204, 0]
click at [442, 208] on span "الوزن" at bounding box center [452, 201] width 275 height 15
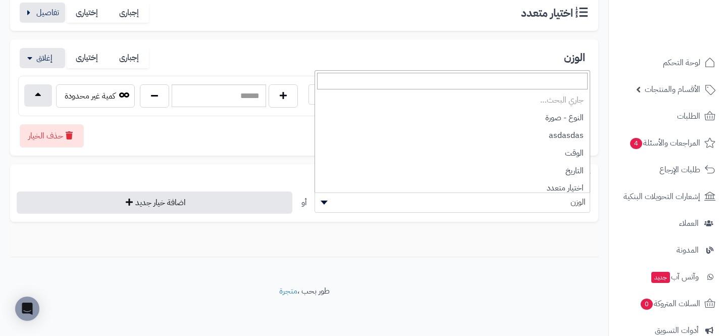
scroll to position [40, 0]
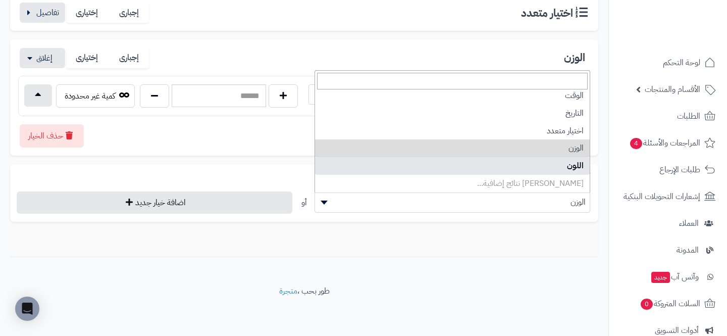
click at [425, 230] on div "تساعد الخيارات العميل على اختيار المنتج المناسب له أو تخصيص المنتج اضغط هنا لرؤ…" at bounding box center [304, 111] width 588 height 292
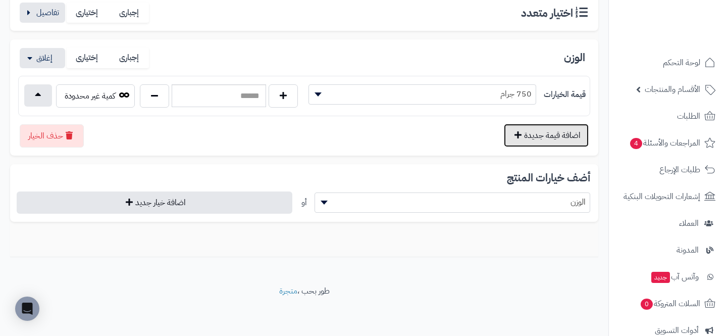
click at [521, 130] on button "اضافة قيمة جديدة" at bounding box center [546, 135] width 85 height 23
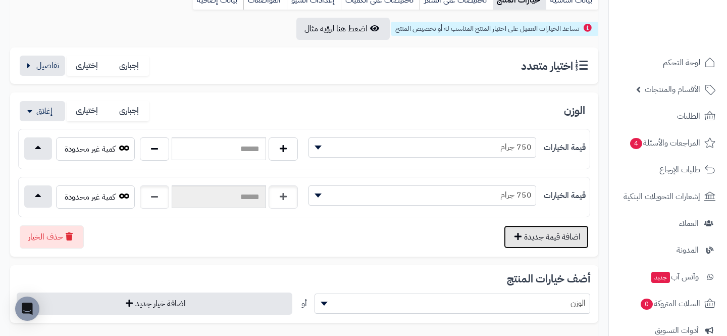
scroll to position [150, 0]
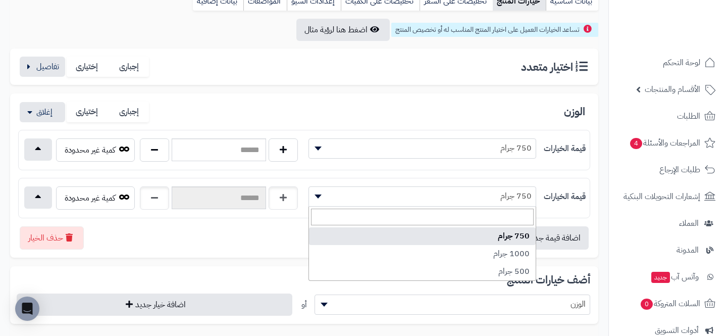
click at [467, 190] on span "750 جرام" at bounding box center [422, 195] width 227 height 15
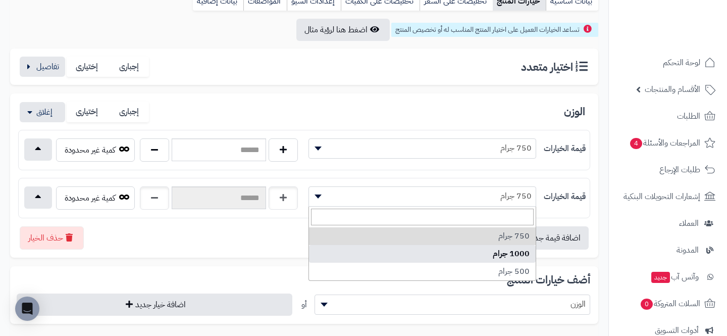
select select "***"
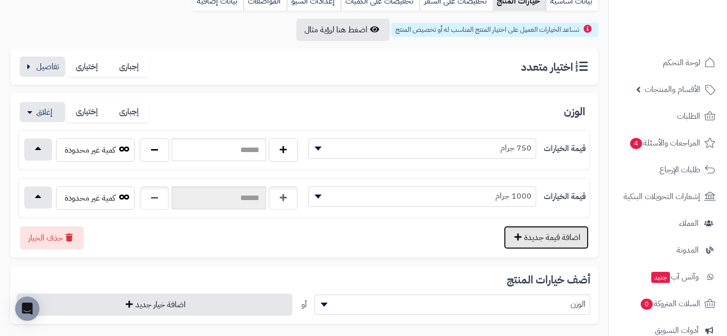
click at [524, 244] on button "اضافة قيمة جديدة" at bounding box center [546, 237] width 85 height 23
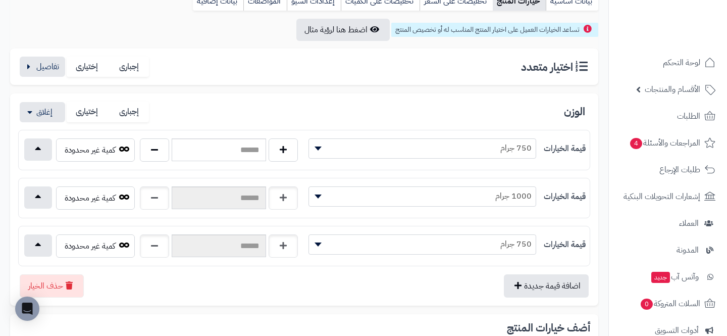
click at [484, 247] on span "750 جرام" at bounding box center [422, 243] width 227 height 15
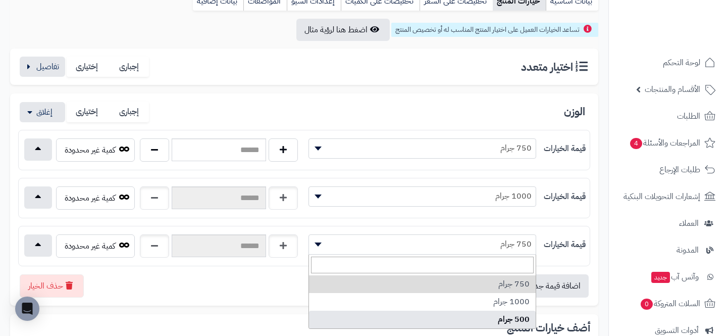
select select "***"
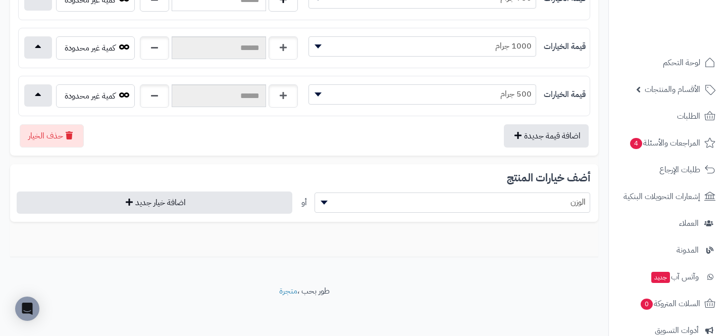
scroll to position [0, 0]
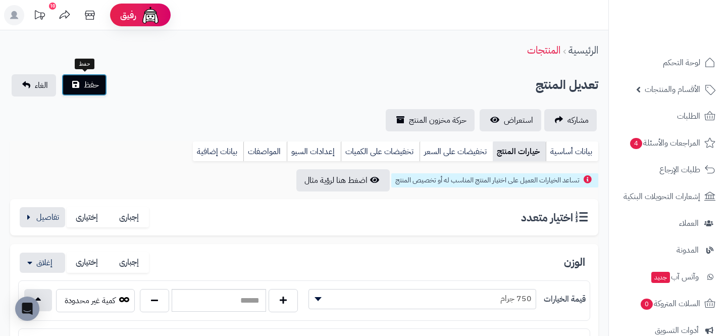
click at [86, 82] on span "حفظ" at bounding box center [91, 85] width 15 height 12
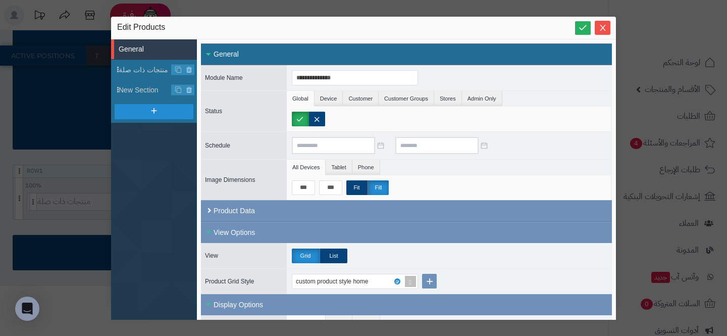
scroll to position [161, 0]
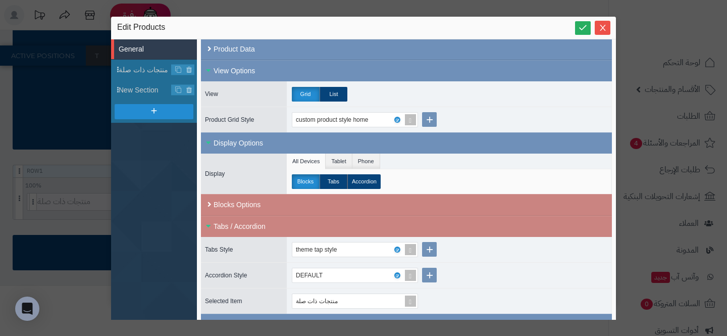
click at [626, 121] on div "**********" at bounding box center [363, 168] width 727 height 336
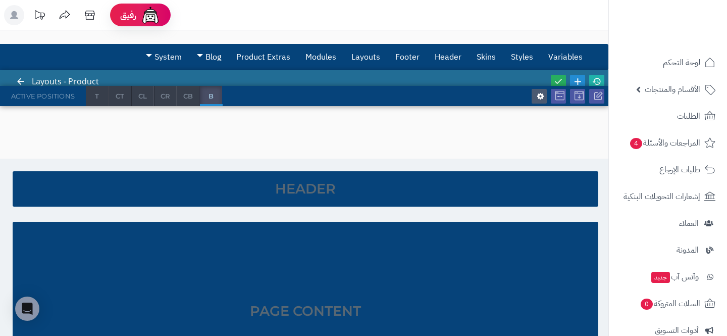
scroll to position [0, 0]
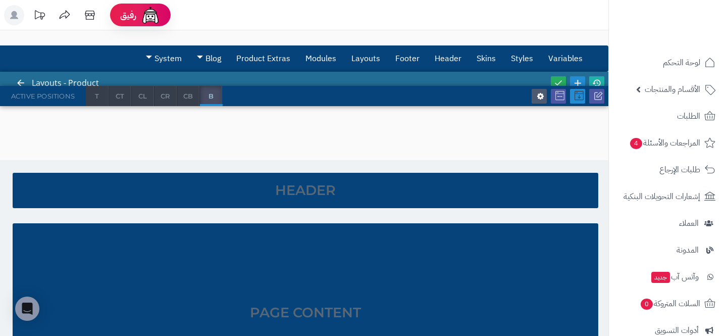
click at [578, 91] on icon at bounding box center [578, 95] width 9 height 9
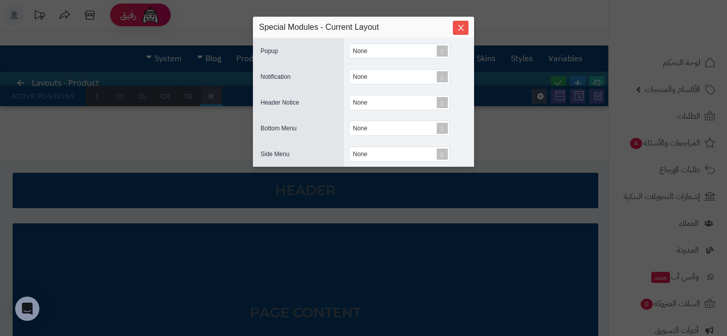
click at [561, 94] on div "sentinelStart Special Modules - Current Layout Popup None Notification None Hea…" at bounding box center [363, 168] width 727 height 336
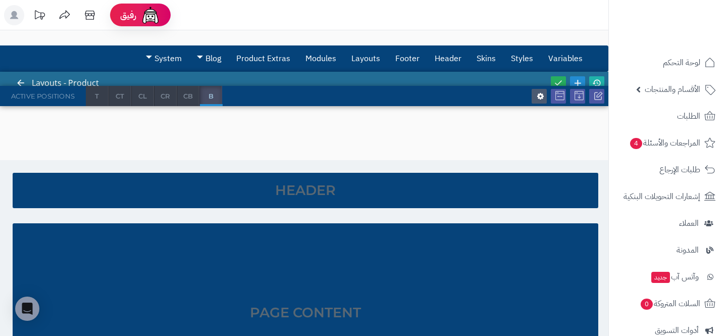
click at [561, 94] on icon at bounding box center [559, 95] width 9 height 9
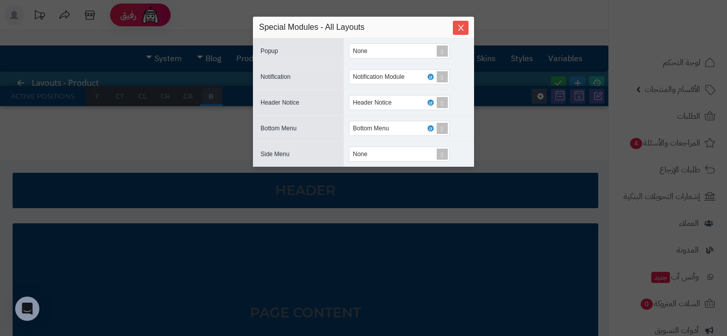
click at [561, 94] on div "sentinelStart Special Modules - All Layouts Popup None Notification Notificatio…" at bounding box center [363, 168] width 727 height 336
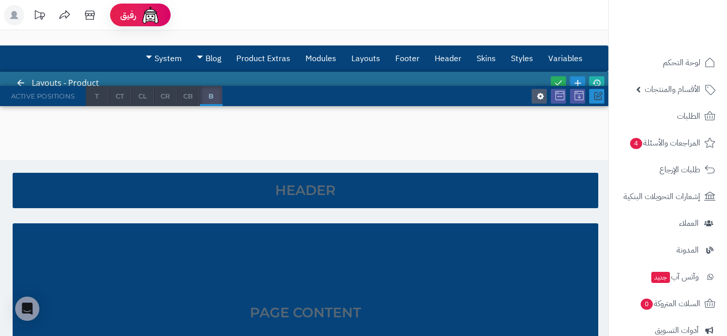
click at [594, 96] on icon at bounding box center [597, 95] width 9 height 9
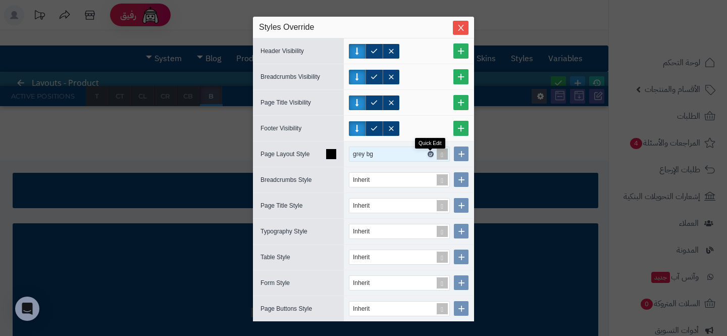
click at [430, 153] on icon at bounding box center [430, 154] width 3 height 5
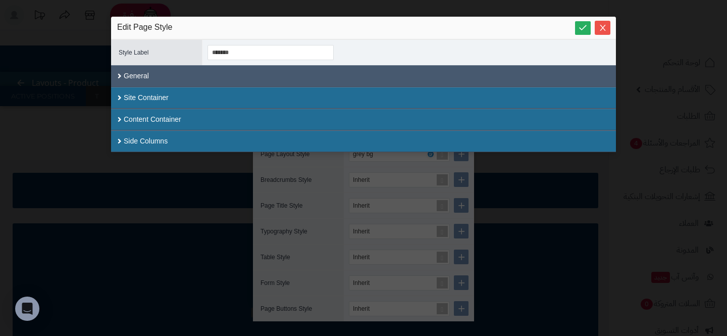
click at [198, 76] on div "General" at bounding box center [363, 76] width 505 height 22
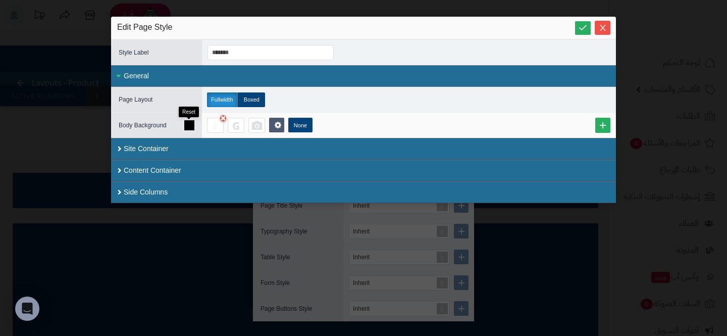
click at [192, 127] on icon at bounding box center [189, 125] width 10 height 10
click at [327, 123] on div "None" at bounding box center [408, 125] width 403 height 15
click at [383, 106] on div "Fullwidth Boxed" at bounding box center [408, 99] width 413 height 25
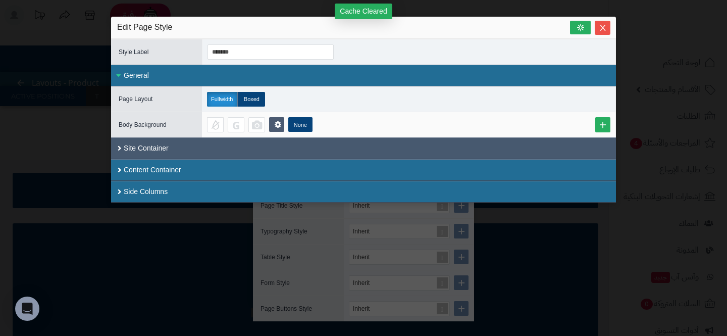
click at [171, 138] on div "Site Container" at bounding box center [363, 148] width 505 height 22
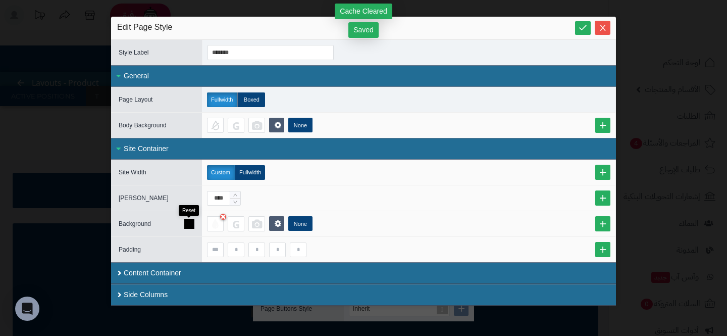
click at [190, 226] on icon at bounding box center [189, 224] width 10 height 10
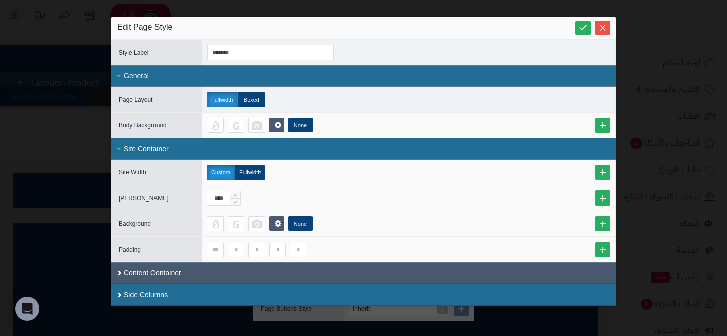
click at [320, 267] on div "Content Container" at bounding box center [363, 272] width 479 height 11
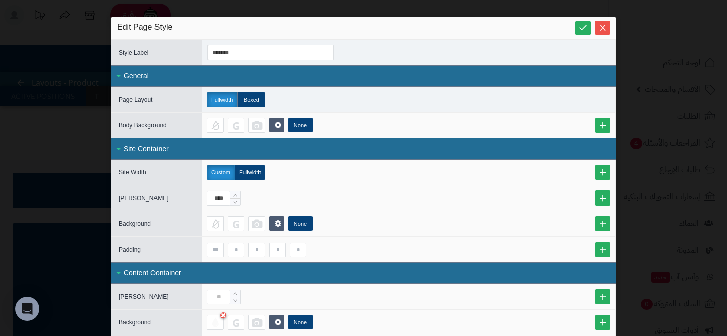
scroll to position [109, 0]
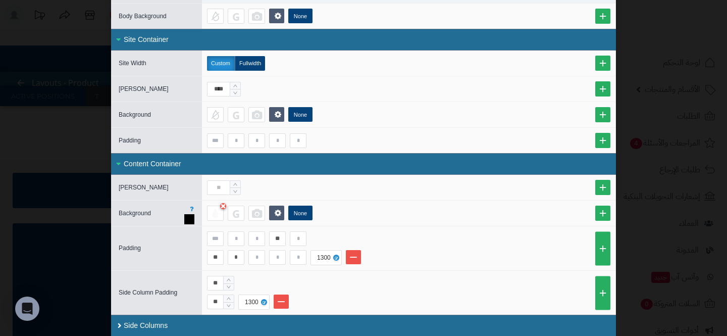
click at [188, 214] on icon at bounding box center [189, 219] width 10 height 10
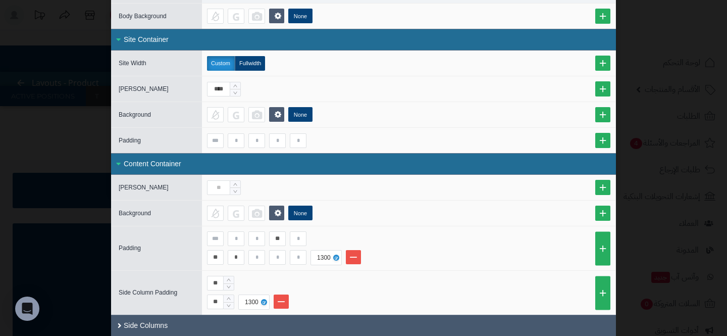
click at [185, 325] on div "Side Columns" at bounding box center [363, 325] width 505 height 22
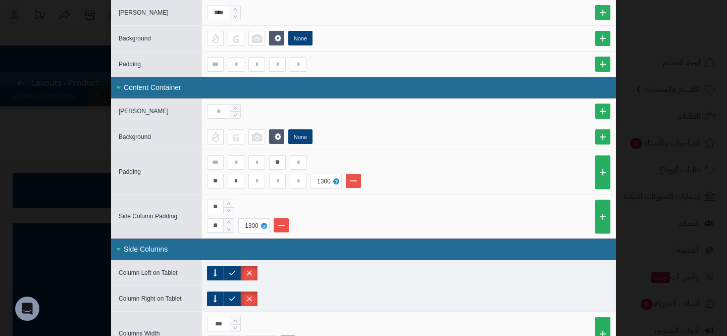
scroll to position [321, 0]
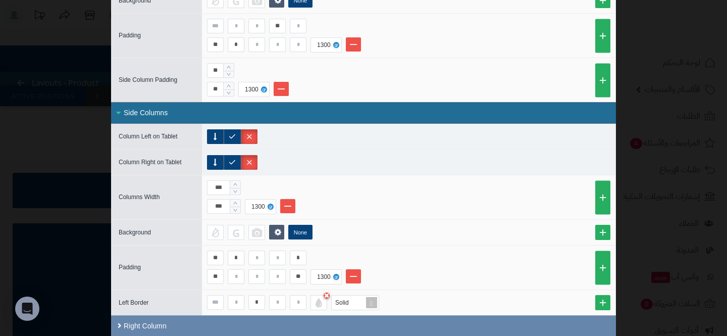
click at [167, 321] on div "Right Column" at bounding box center [363, 325] width 505 height 21
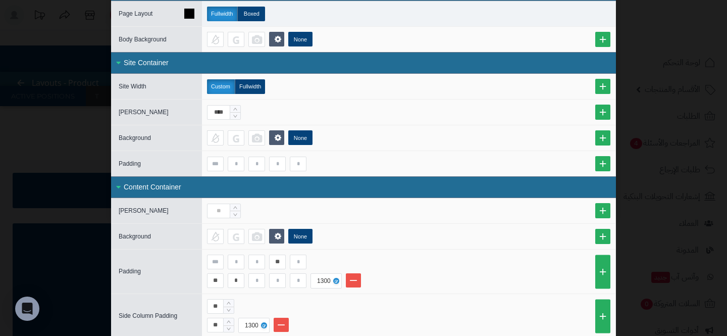
scroll to position [0, 0]
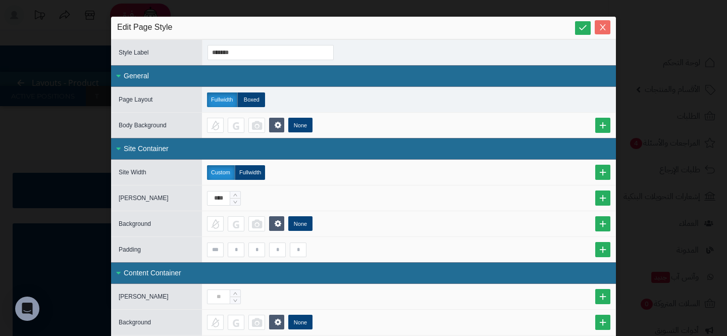
click at [599, 31] on icon "Close" at bounding box center [602, 27] width 8 height 8
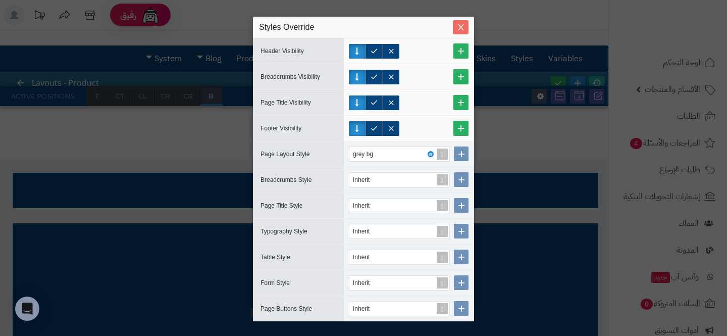
click at [461, 33] on button "Close" at bounding box center [461, 27] width 16 height 14
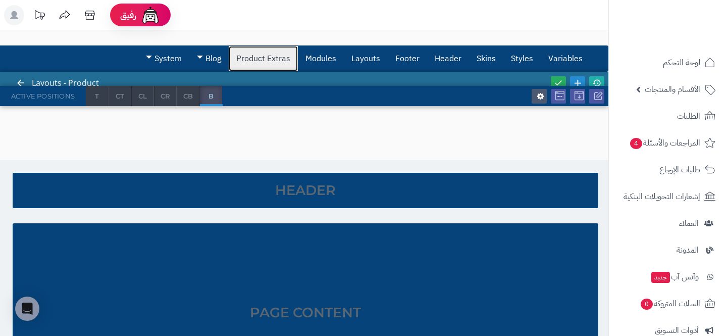
click at [277, 57] on link "Product Extras" at bounding box center [263, 58] width 69 height 25
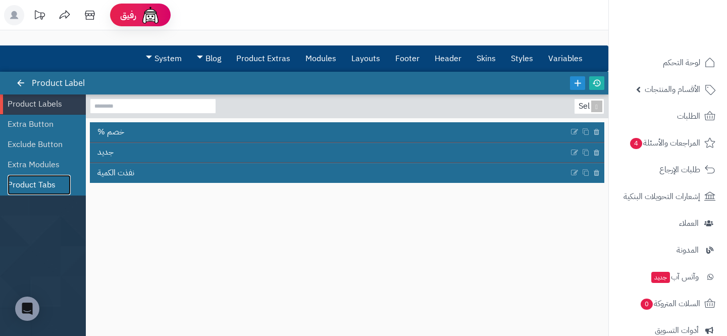
click at [40, 178] on link "Product Tabs" at bounding box center [39, 185] width 63 height 20
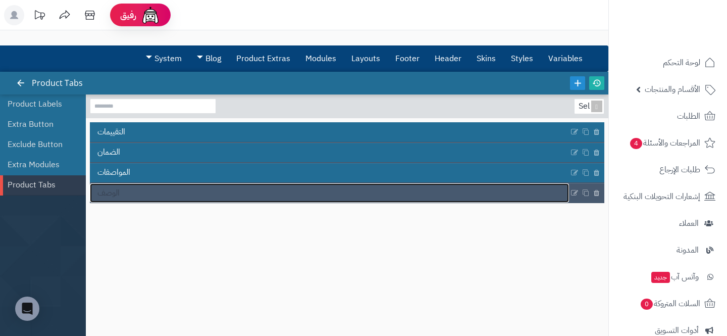
click at [139, 190] on link "الوصف" at bounding box center [329, 192] width 479 height 19
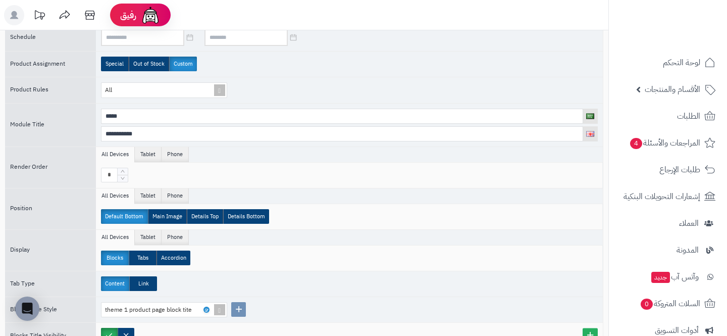
scroll to position [267, 0]
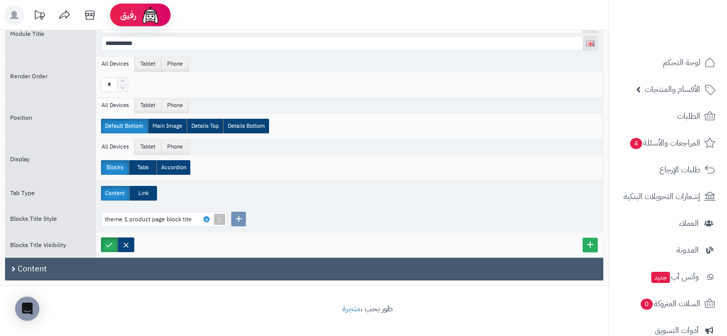
click at [156, 272] on div "Content" at bounding box center [304, 268] width 598 height 23
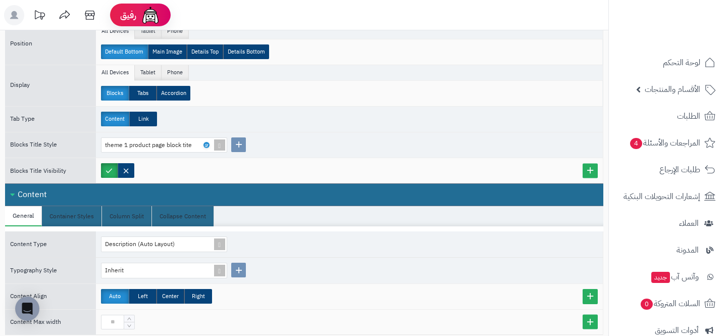
scroll to position [341, 0]
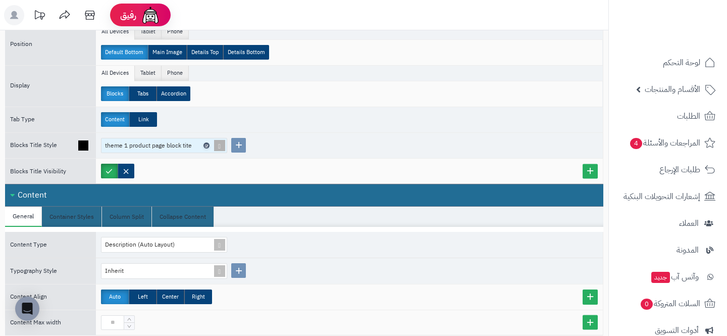
click at [207, 143] on icon at bounding box center [205, 145] width 3 height 5
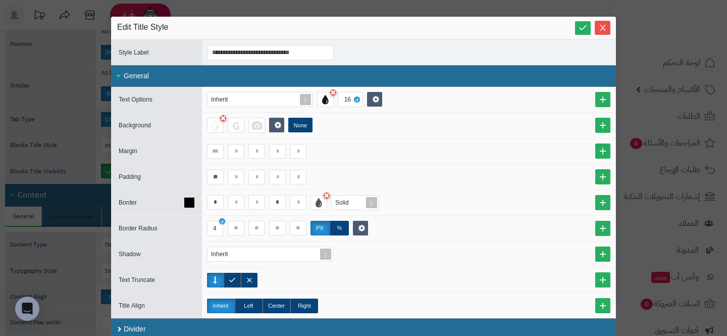
click at [193, 200] on icon at bounding box center [189, 202] width 10 height 10
click at [191, 225] on icon at bounding box center [189, 228] width 10 height 10
click at [193, 176] on icon at bounding box center [189, 177] width 10 height 10
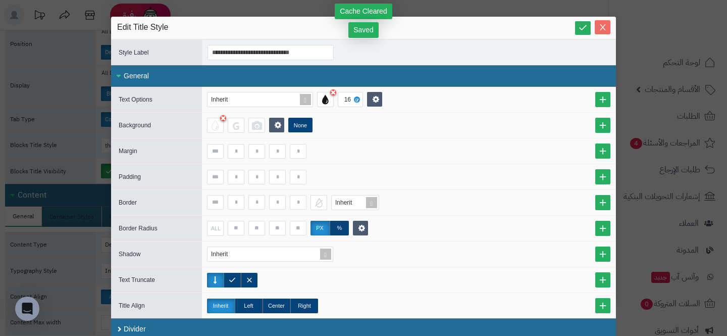
click at [599, 33] on button "Close" at bounding box center [602, 27] width 16 height 14
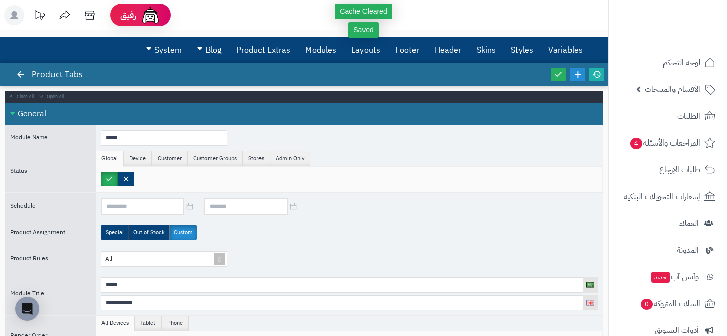
scroll to position [0, 0]
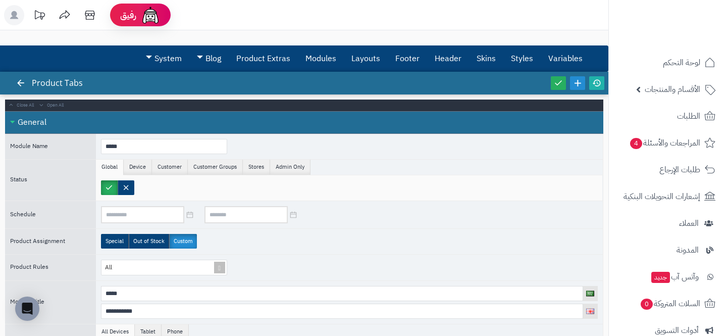
click at [21, 73] on div at bounding box center [21, 83] width 18 height 23
click at [19, 83] on icon at bounding box center [20, 82] width 9 height 9
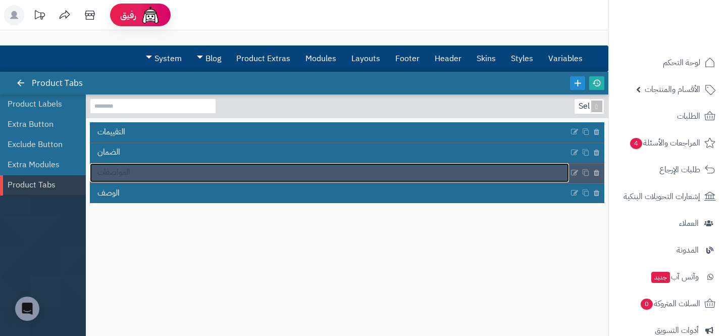
click at [302, 166] on link "المواصفات" at bounding box center [329, 172] width 479 height 19
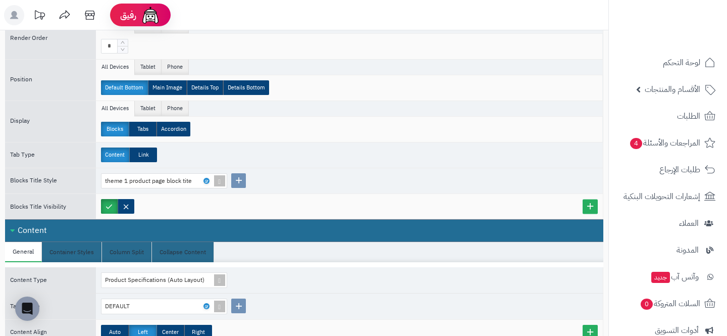
scroll to position [396, 0]
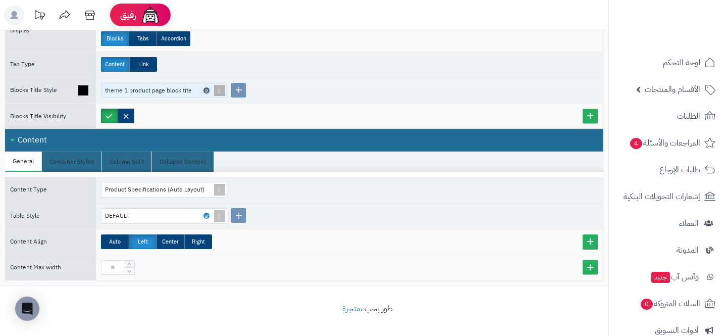
click at [206, 91] on icon at bounding box center [205, 90] width 3 height 5
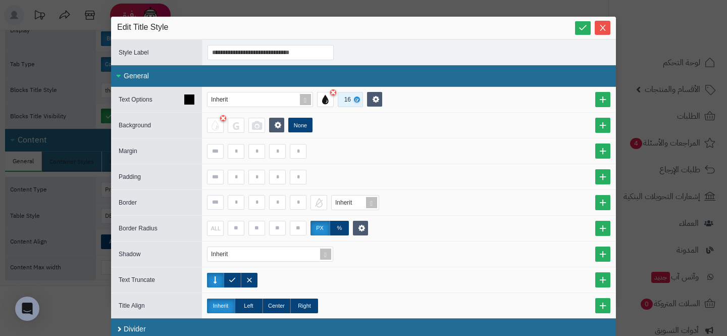
click at [346, 101] on div "16" at bounding box center [349, 99] width 11 height 14
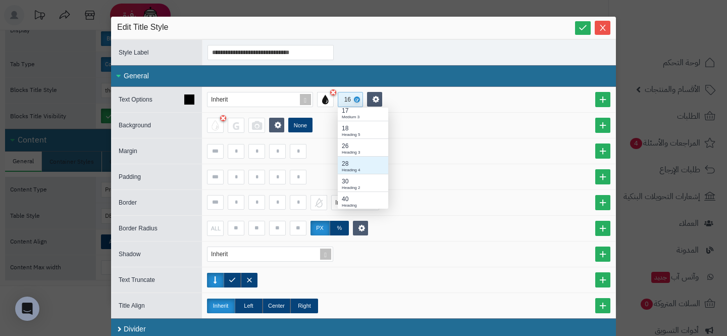
click at [349, 162] on div "28" at bounding box center [363, 163] width 42 height 9
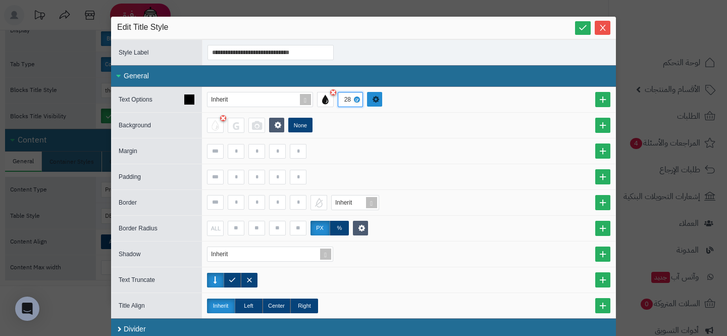
click at [374, 103] on link at bounding box center [374, 99] width 15 height 15
click at [578, 115] on div "None" at bounding box center [408, 125] width 413 height 25
click at [597, 105] on link at bounding box center [602, 99] width 15 height 15
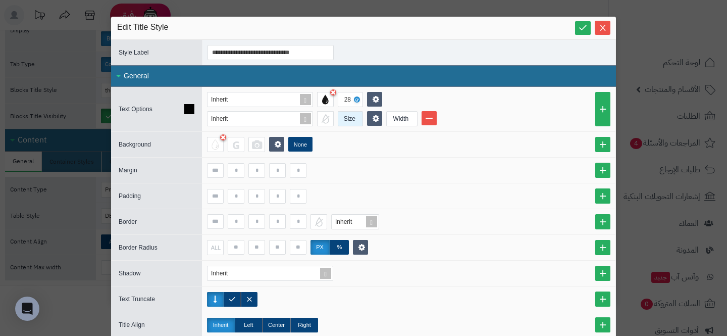
click at [339, 120] on div "Size" at bounding box center [349, 119] width 23 height 14
click at [354, 200] on div "17" at bounding box center [363, 203] width 42 height 9
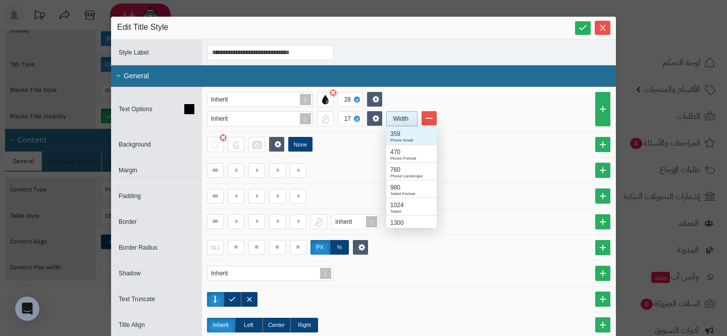
click at [392, 123] on div "Width" at bounding box center [401, 119] width 28 height 14
drag, startPoint x: 394, startPoint y: 200, endPoint x: 395, endPoint y: 194, distance: 6.1
click at [395, 194] on div "359 Phone Small 470 Phone Portrait 760 Phone Landscape 980 Tablet Portrait 1024…" at bounding box center [411, 189] width 50 height 124
click at [395, 194] on div "Tablet Portrait" at bounding box center [411, 194] width 42 height 6
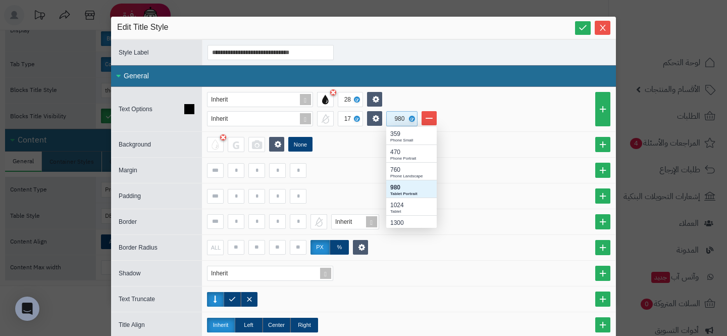
scroll to position [1, 1]
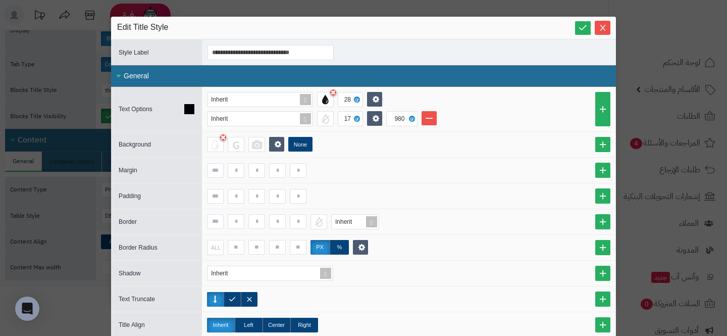
click at [462, 72] on div "General" at bounding box center [363, 76] width 505 height 22
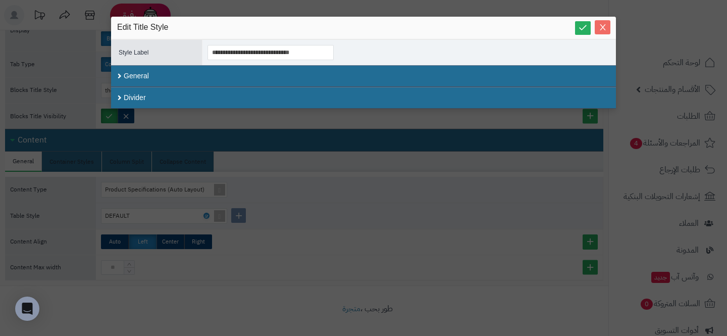
click at [602, 23] on icon "Close" at bounding box center [602, 27] width 8 height 8
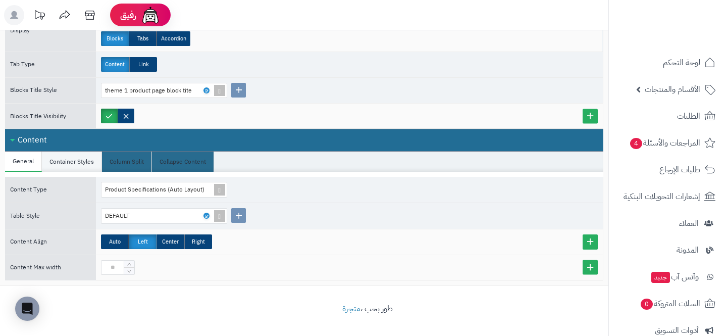
click at [84, 163] on li "Container Styles" at bounding box center [72, 161] width 60 height 20
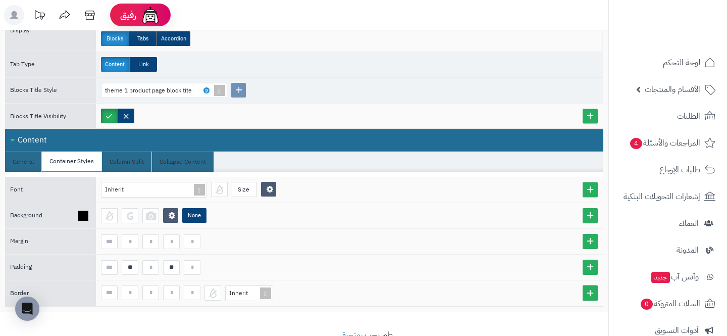
click at [104, 225] on div "None" at bounding box center [349, 215] width 507 height 25
click at [104, 218] on div at bounding box center [109, 215] width 17 height 15
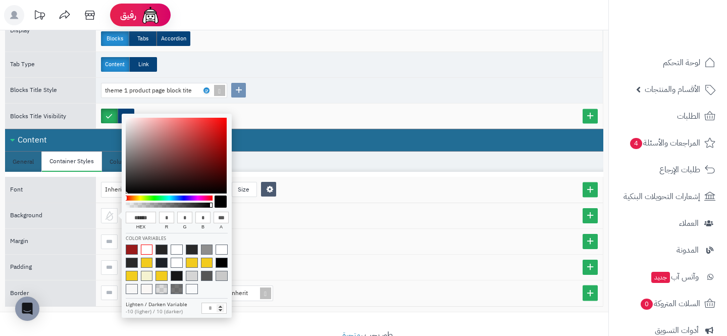
click at [144, 251] on span at bounding box center [147, 249] width 12 height 10
type input "******"
type input "***"
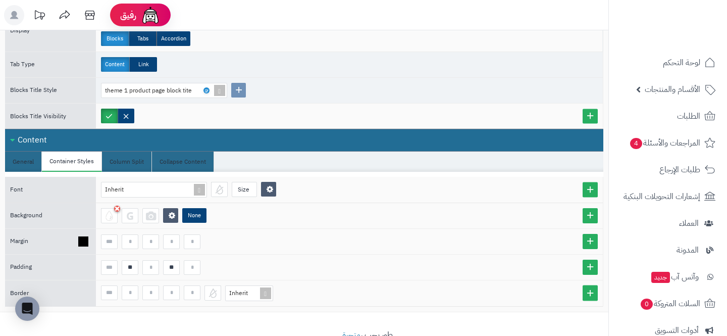
click at [332, 237] on div at bounding box center [349, 241] width 497 height 15
click at [110, 268] on input at bounding box center [109, 267] width 17 height 15
type input "*"
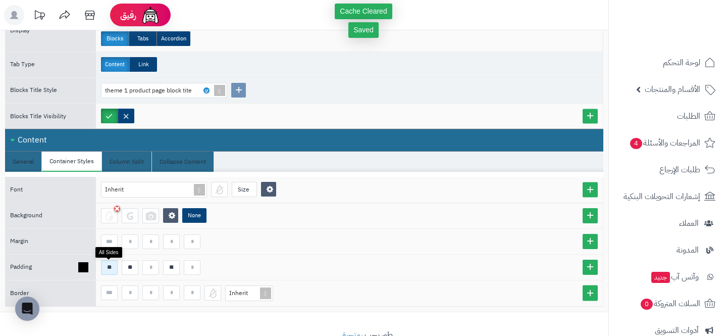
type input "*"
type input "**"
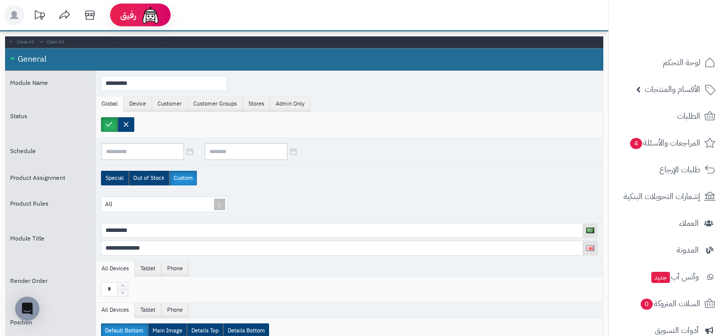
scroll to position [0, 0]
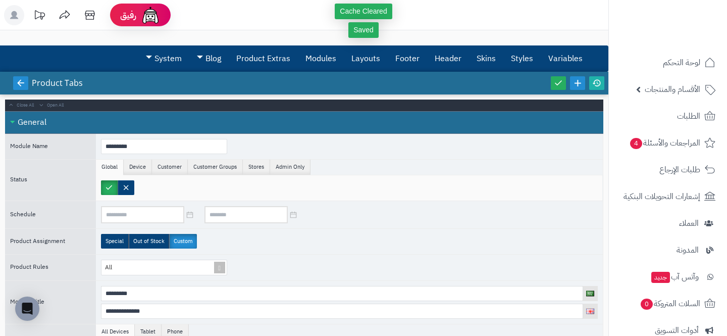
click at [16, 83] on icon at bounding box center [20, 82] width 9 height 9
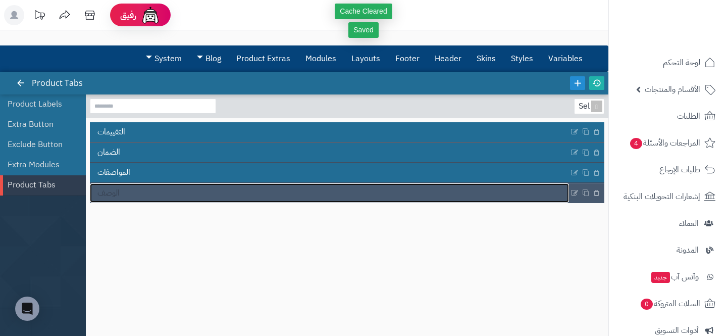
click at [134, 188] on link "الوصف" at bounding box center [329, 192] width 479 height 19
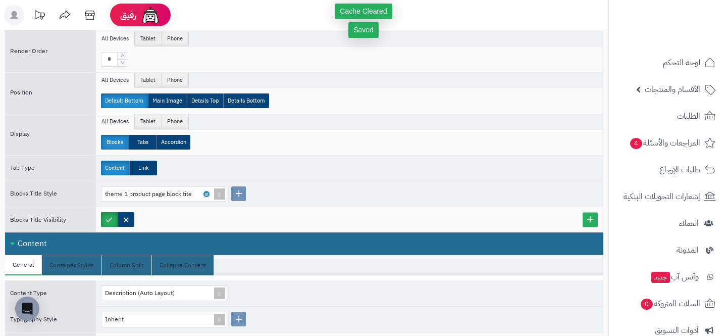
scroll to position [396, 0]
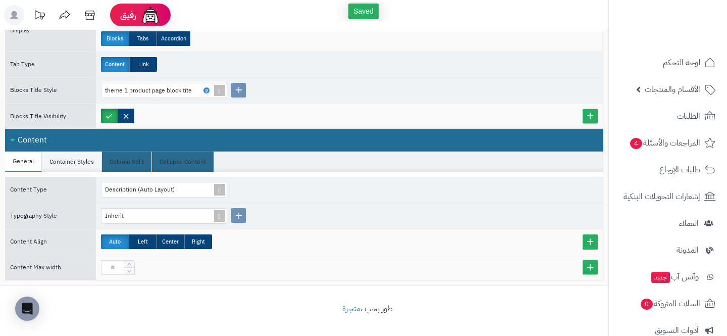
click at [73, 159] on li "Container Styles" at bounding box center [72, 161] width 60 height 20
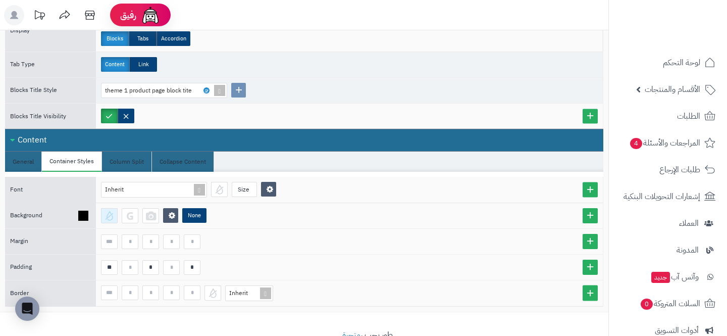
click at [102, 213] on div at bounding box center [109, 215] width 17 height 15
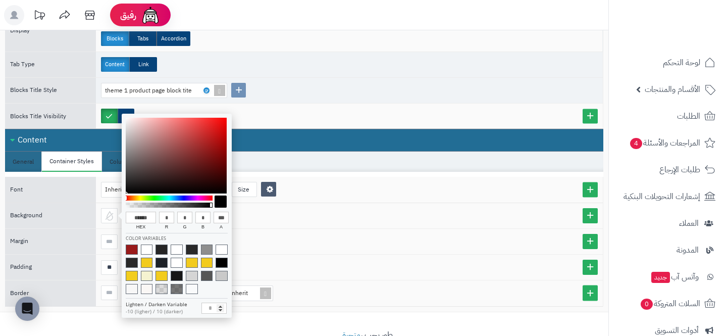
click at [146, 242] on div at bounding box center [177, 263] width 102 height 61
click at [146, 251] on span at bounding box center [147, 249] width 12 height 10
type input "******"
type input "***"
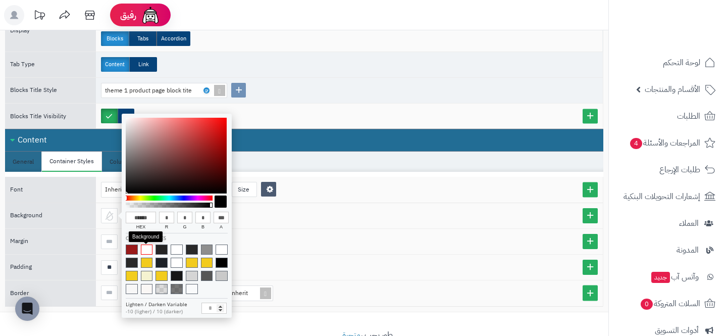
type input "***"
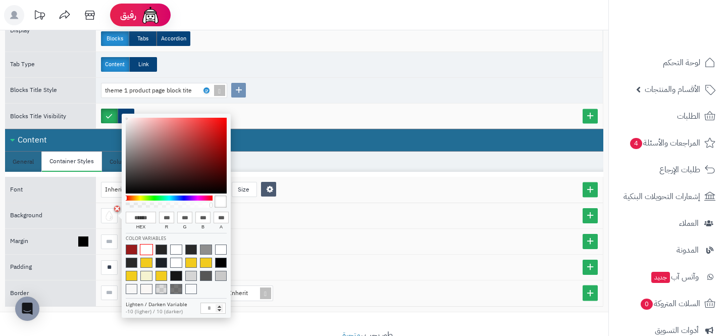
click at [295, 239] on div at bounding box center [349, 241] width 497 height 15
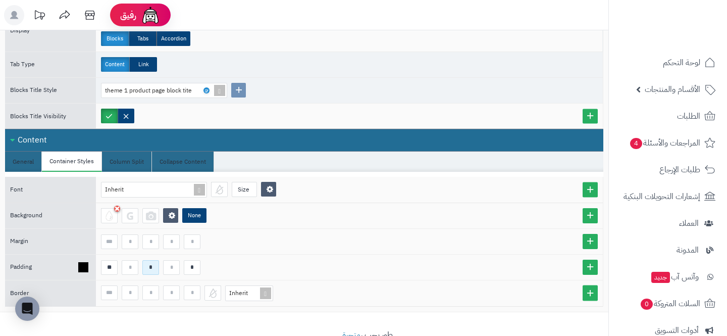
click at [149, 267] on input "*" at bounding box center [150, 267] width 17 height 15
click at [191, 262] on input "*" at bounding box center [192, 267] width 17 height 15
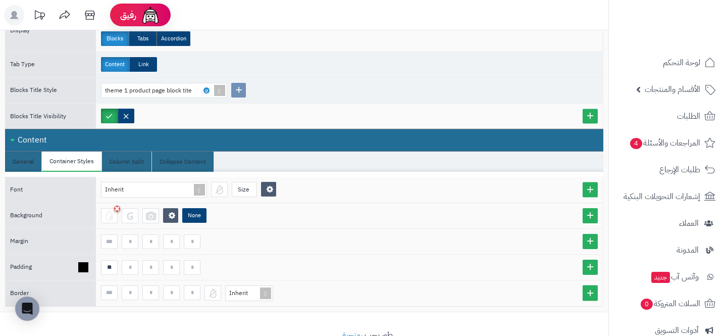
click at [224, 260] on div "**" at bounding box center [349, 267] width 497 height 15
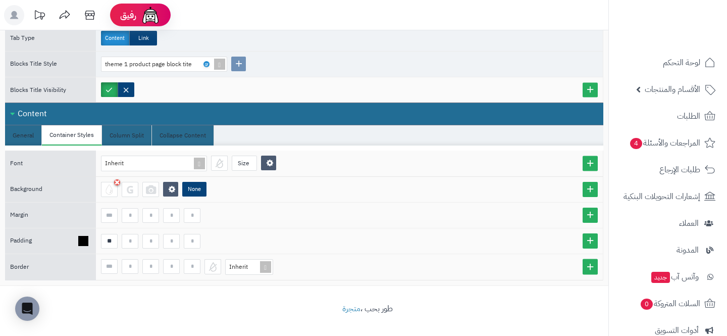
click at [291, 244] on div "**" at bounding box center [349, 241] width 497 height 15
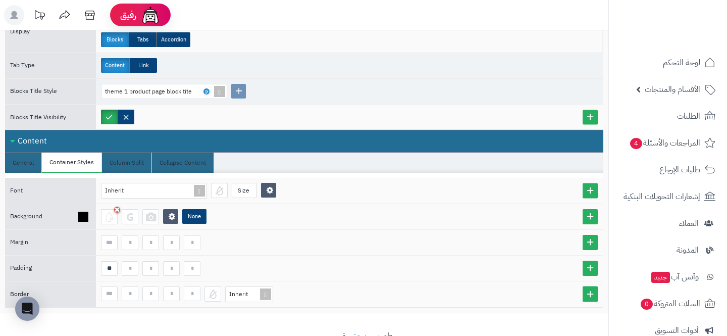
scroll to position [379, 0]
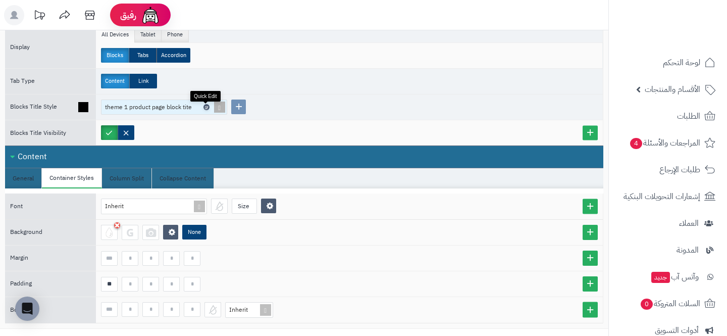
click at [205, 108] on icon at bounding box center [205, 107] width 3 height 5
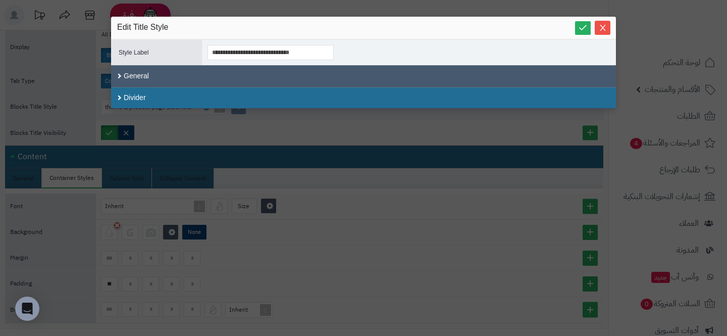
click at [170, 79] on div "General" at bounding box center [363, 76] width 505 height 22
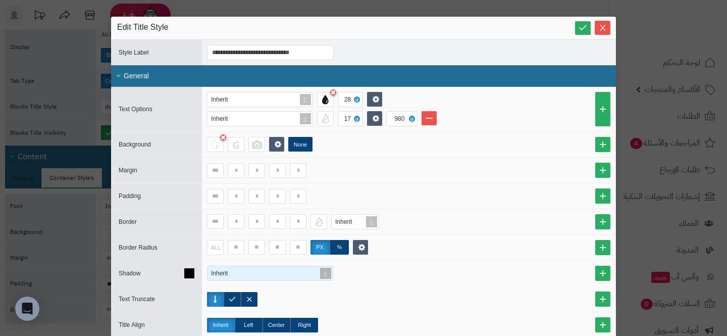
scroll to position [23, 0]
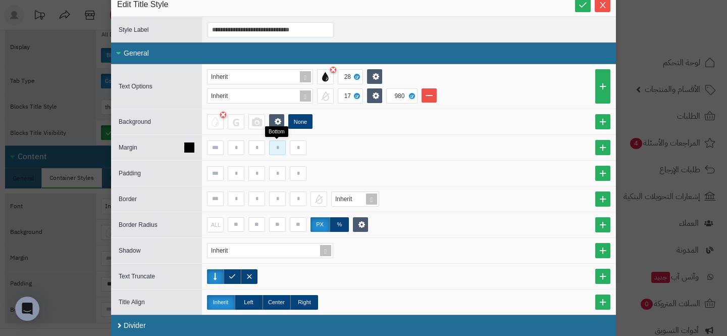
click at [280, 152] on input at bounding box center [277, 147] width 17 height 15
type input "*"
click at [277, 169] on input at bounding box center [277, 173] width 17 height 15
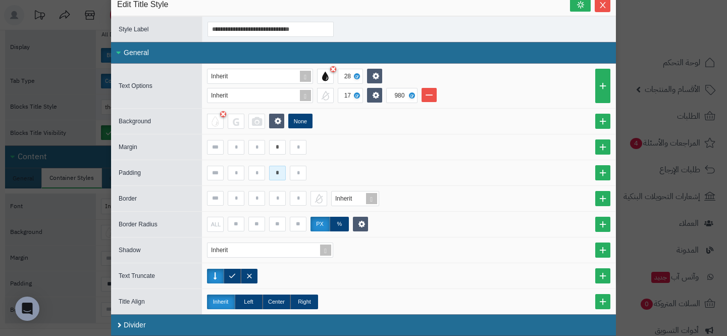
type input "*"
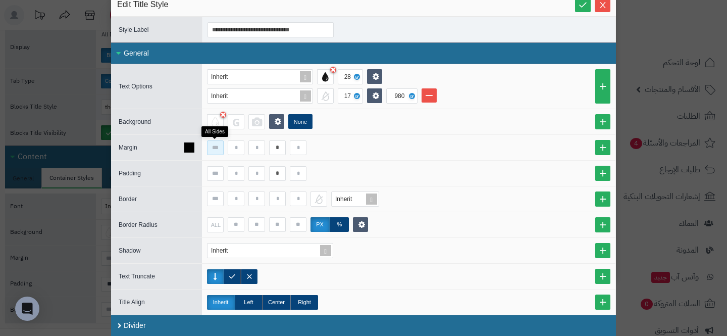
click at [222, 146] on input at bounding box center [215, 147] width 17 height 15
click at [216, 170] on input at bounding box center [215, 173] width 17 height 15
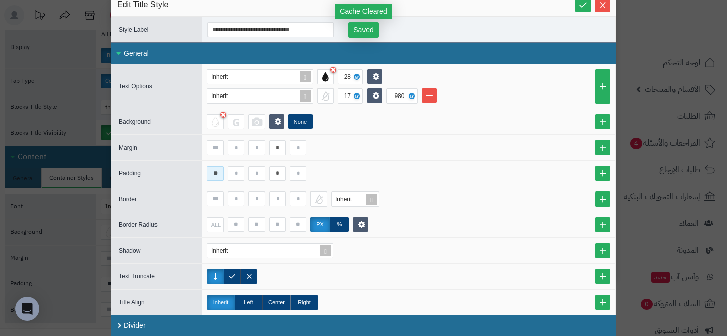
type input "**"
click at [724, 132] on div "**********" at bounding box center [363, 168] width 727 height 336
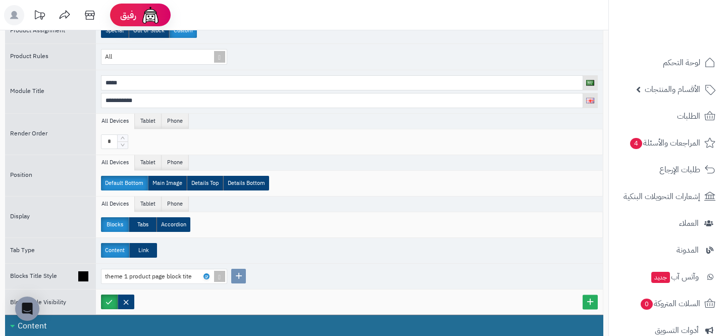
scroll to position [0, 0]
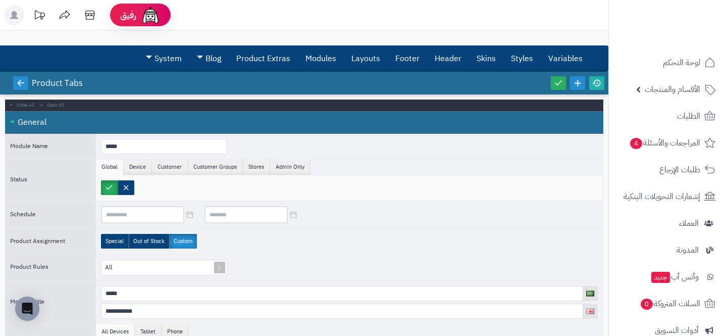
click at [18, 81] on icon at bounding box center [20, 82] width 9 height 9
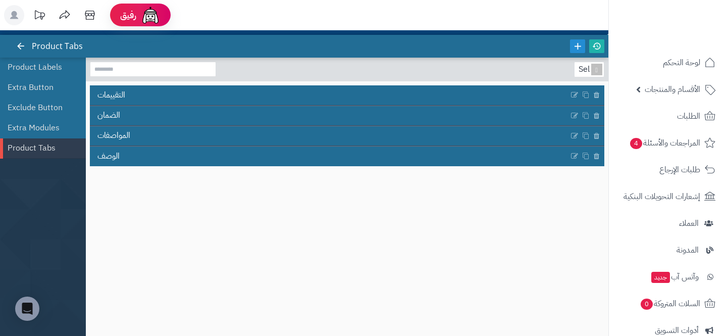
scroll to position [43, 0]
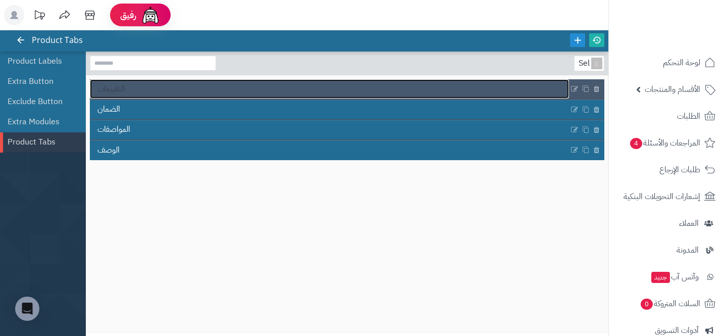
click at [116, 86] on span "التقييمات" at bounding box center [111, 89] width 28 height 12
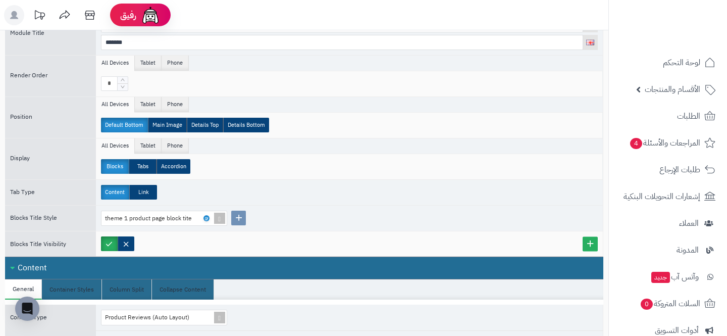
scroll to position [448, 0]
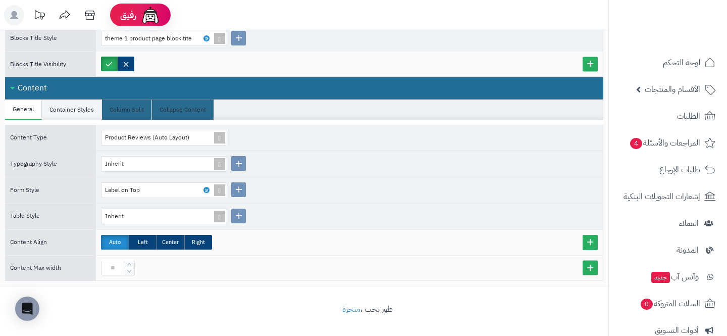
click at [89, 113] on li "Container Styles" at bounding box center [72, 109] width 60 height 20
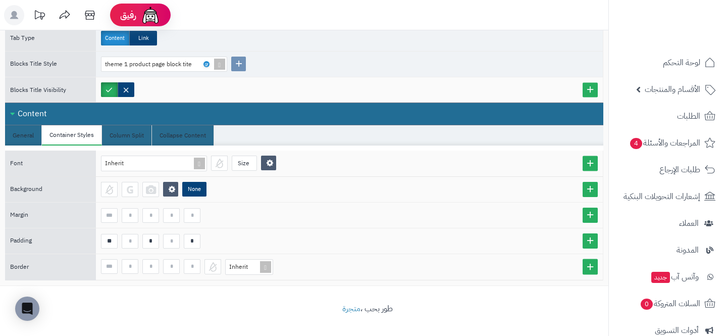
scroll to position [422, 0]
click at [108, 196] on div at bounding box center [109, 189] width 17 height 15
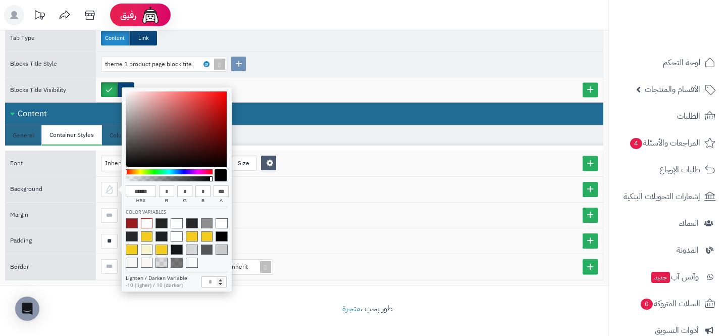
click at [143, 226] on span at bounding box center [147, 223] width 12 height 10
type input "******"
type input "***"
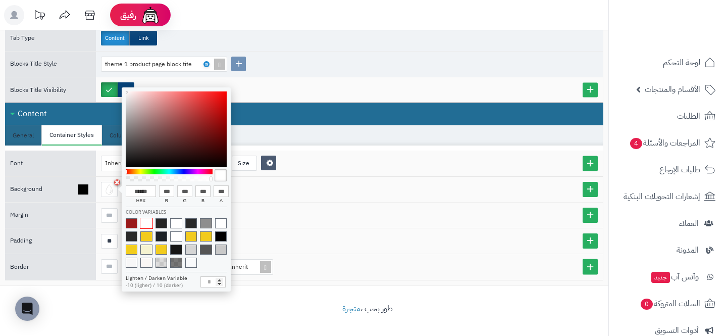
click at [298, 199] on div "None" at bounding box center [349, 189] width 507 height 25
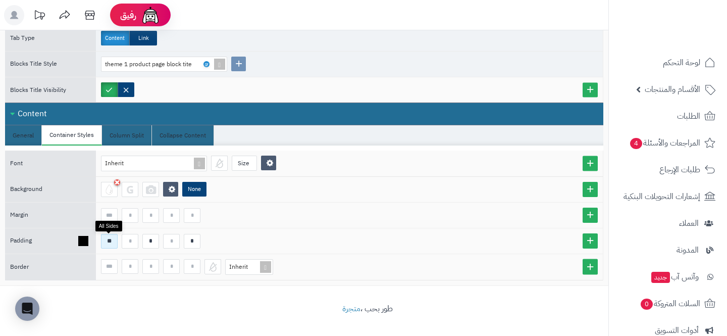
click at [112, 244] on input "**" at bounding box center [109, 241] width 17 height 15
type input "*"
type input "**"
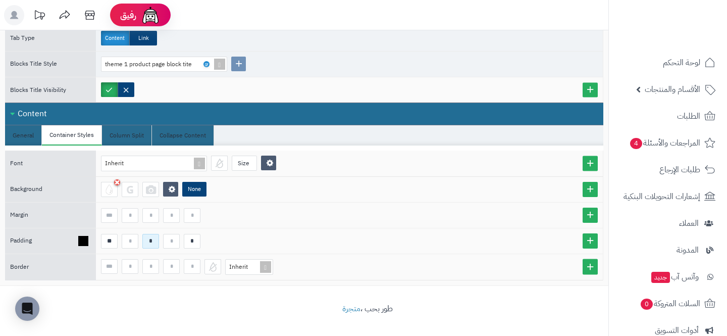
click at [152, 242] on input "*" at bounding box center [150, 241] width 17 height 15
click at [197, 241] on input "*" at bounding box center [192, 241] width 17 height 15
click at [134, 218] on input at bounding box center [130, 215] width 17 height 15
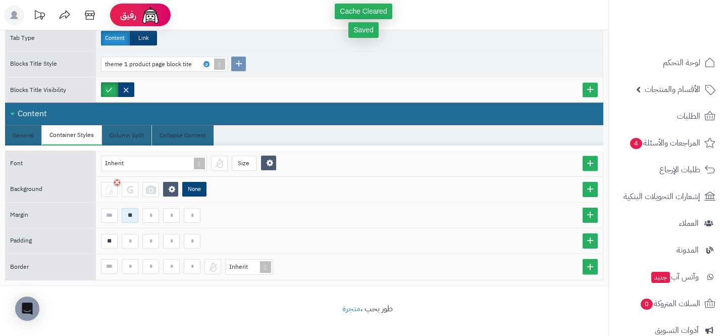
type input "**"
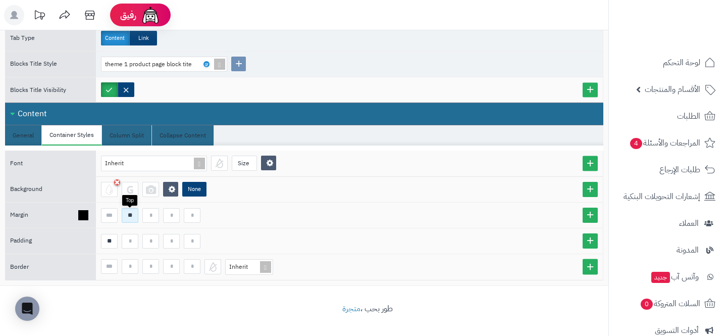
click at [128, 218] on input "**" at bounding box center [130, 215] width 17 height 15
click at [368, 176] on div "Background None" at bounding box center [304, 189] width 598 height 26
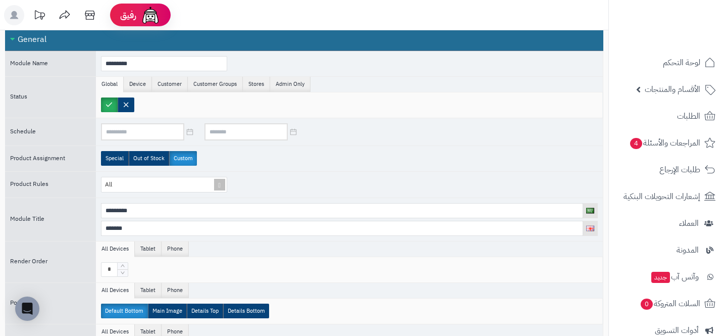
scroll to position [0, 0]
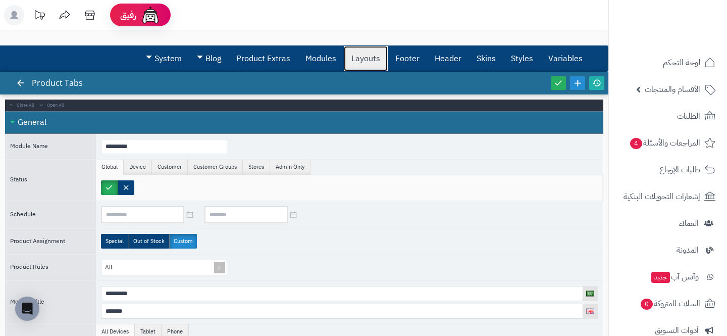
click at [364, 59] on link "Layouts" at bounding box center [366, 58] width 44 height 25
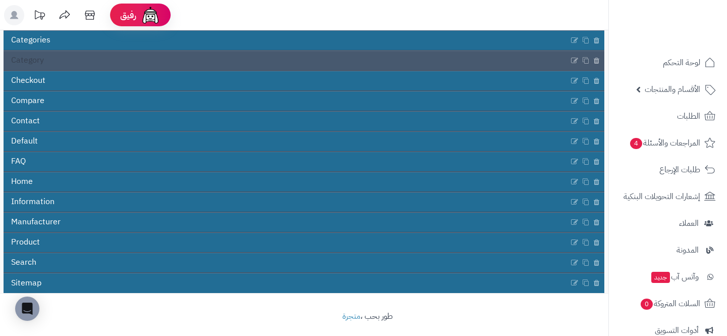
scroll to position [140, 0]
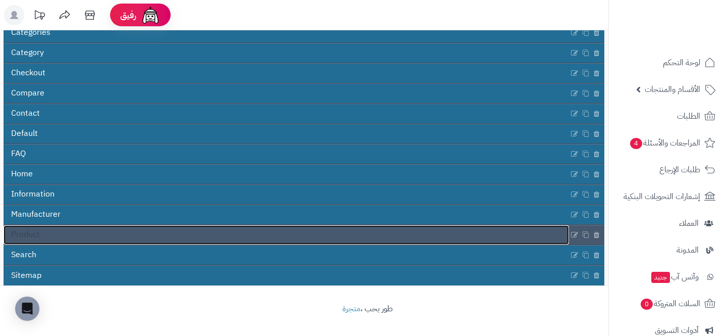
click at [131, 235] on link "Product" at bounding box center [286, 234] width 565 height 19
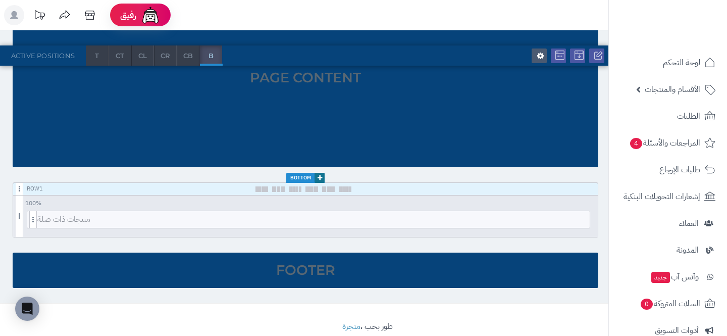
scroll to position [252, 0]
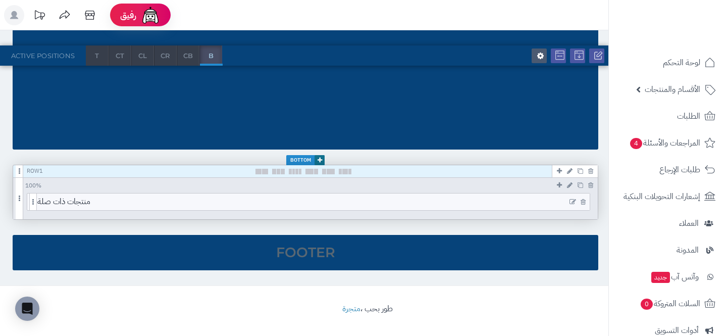
click at [572, 202] on icon at bounding box center [572, 201] width 7 height 7
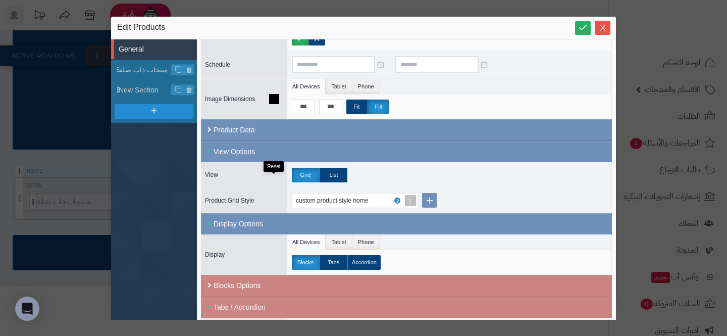
scroll to position [91, 0]
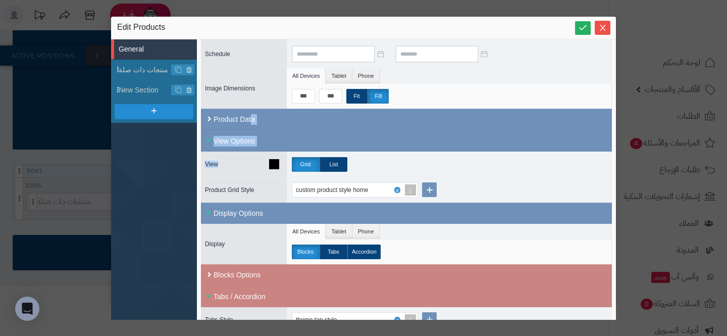
drag, startPoint x: 254, startPoint y: 117, endPoint x: 272, endPoint y: 171, distance: 57.1
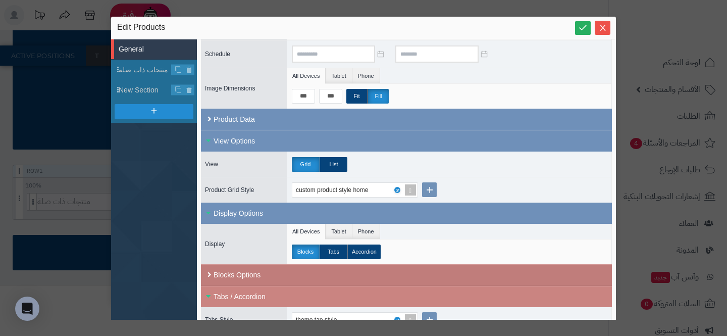
click at [278, 270] on div "Blocks Options" at bounding box center [406, 275] width 411 height 22
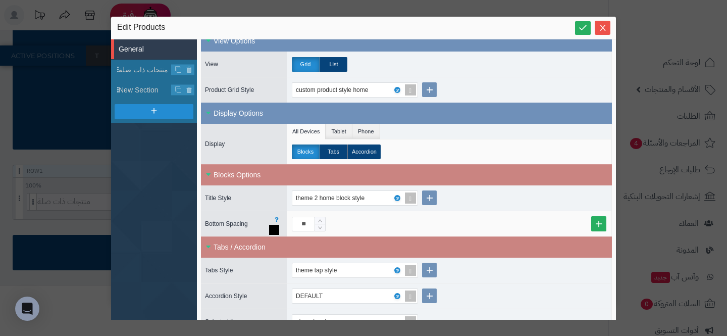
scroll to position [210, 0]
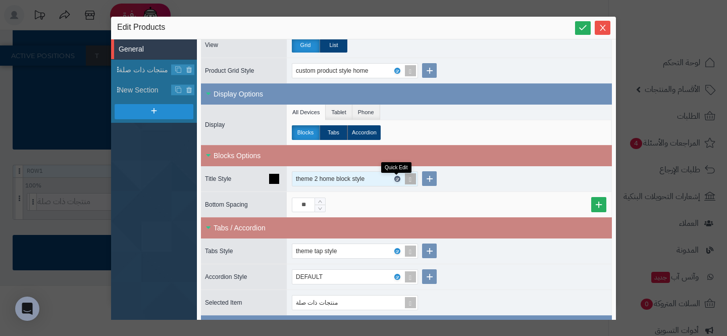
click at [396, 178] on icon at bounding box center [396, 179] width 3 height 5
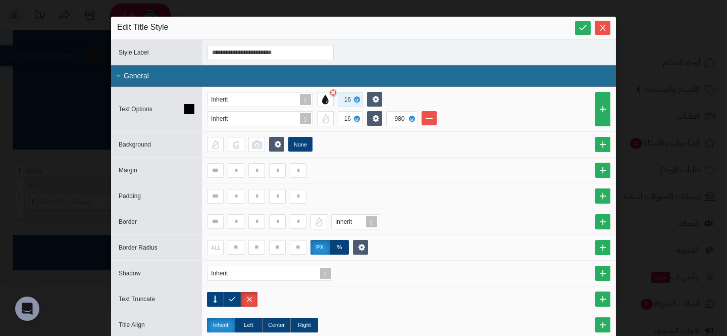
click at [351, 104] on div "16" at bounding box center [349, 99] width 11 height 14
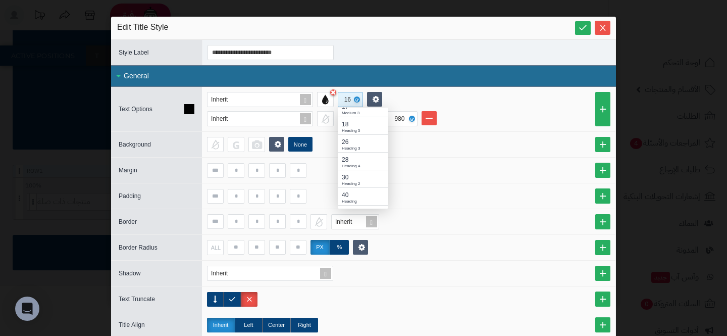
scroll to position [147, 0]
click at [352, 149] on div "Heading 3" at bounding box center [363, 151] width 42 height 6
click at [348, 95] on span "26" at bounding box center [345, 99] width 15 height 8
click at [349, 162] on div "Heading 4" at bounding box center [363, 161] width 42 height 6
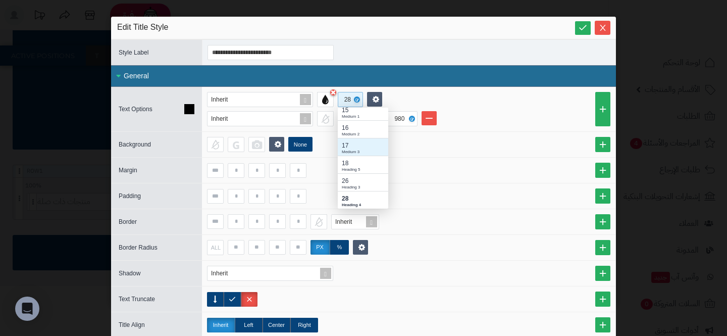
scroll to position [106, 0]
click at [427, 171] on div at bounding box center [408, 170] width 403 height 15
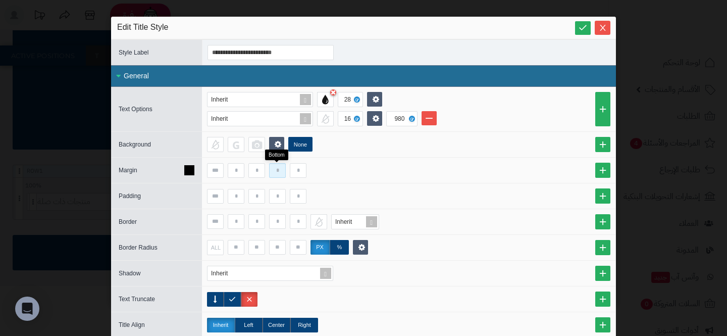
click at [282, 172] on input at bounding box center [277, 170] width 17 height 15
type input "*"
type input "**"
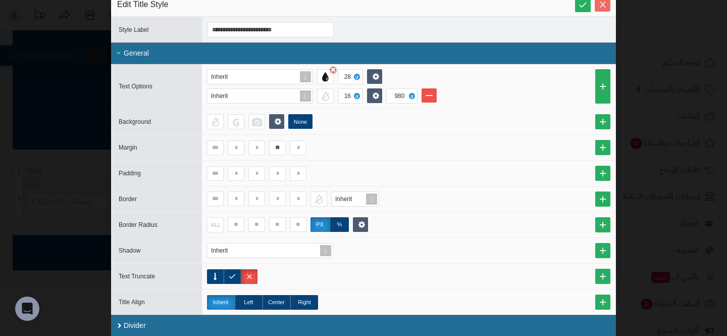
click at [601, 2] on icon "Close" at bounding box center [602, 5] width 6 height 6
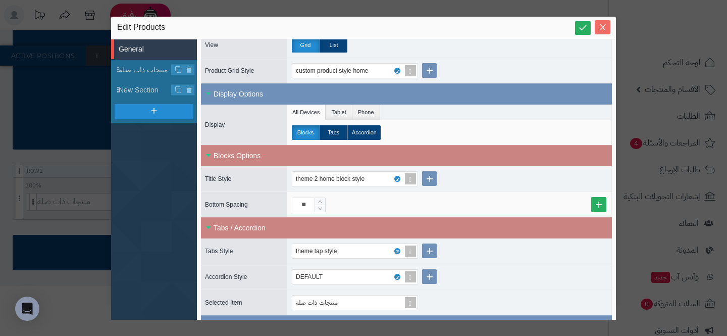
click at [605, 25] on icon "Close" at bounding box center [602, 27] width 8 height 8
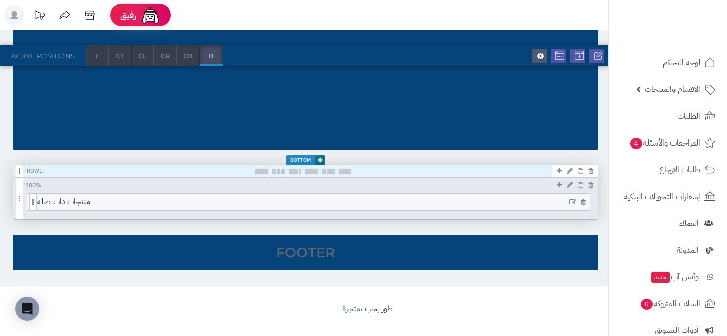
click at [572, 203] on icon at bounding box center [572, 201] width 7 height 7
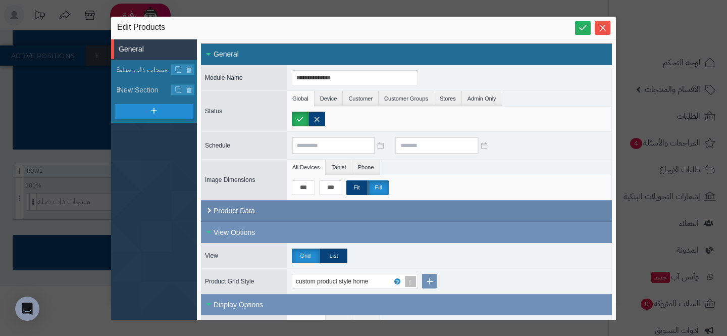
scroll to position [39, 0]
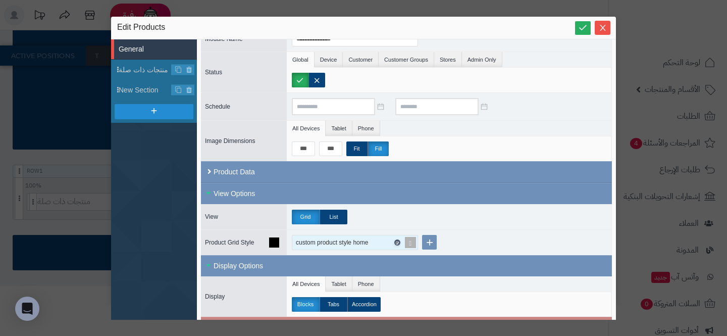
click at [396, 242] on icon at bounding box center [396, 242] width 3 height 5
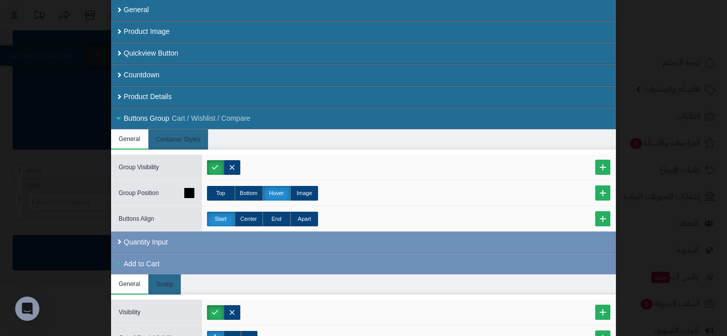
scroll to position [68, 0]
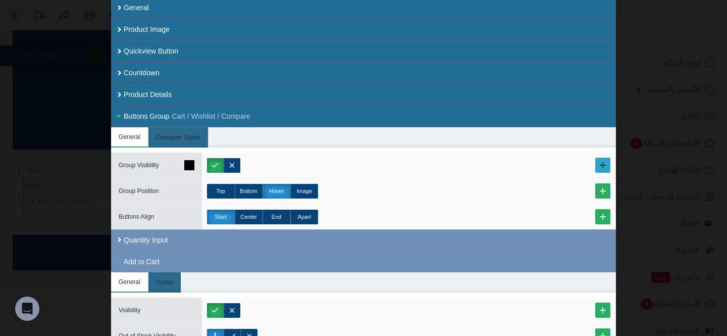
click at [602, 168] on link at bounding box center [602, 164] width 15 height 15
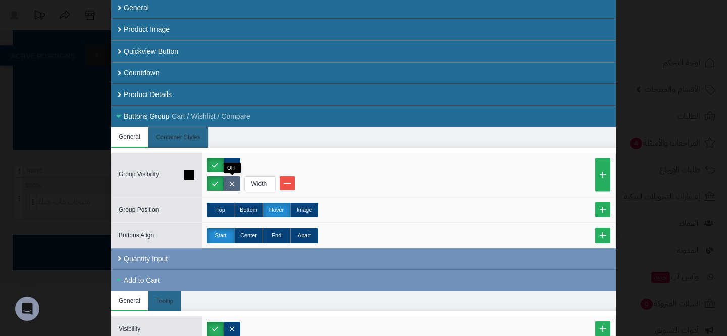
click at [237, 182] on label at bounding box center [232, 183] width 17 height 15
click at [269, 182] on div "Width" at bounding box center [259, 184] width 28 height 14
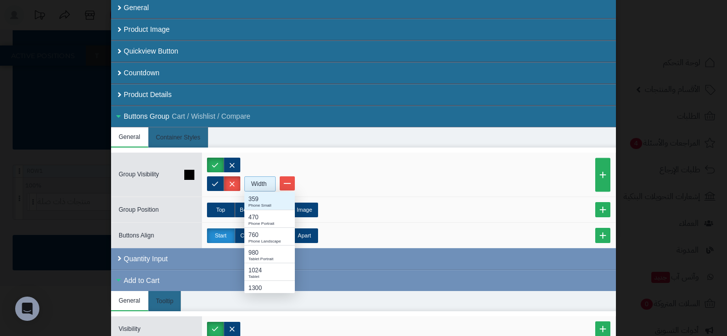
scroll to position [101, 50]
click at [269, 257] on div "Tablet Portrait" at bounding box center [269, 259] width 42 height 6
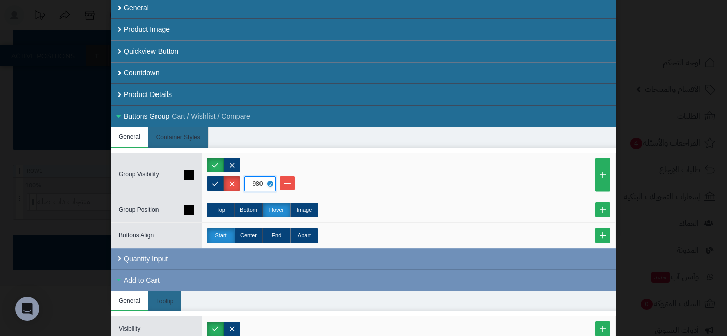
click at [351, 207] on div "Top Bottom Hover Image" at bounding box center [408, 209] width 403 height 15
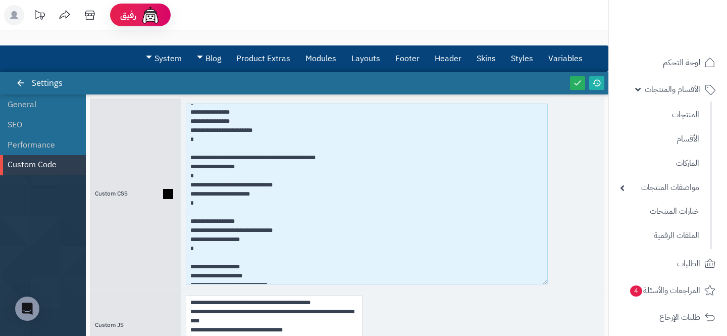
drag, startPoint x: 197, startPoint y: 213, endPoint x: 186, endPoint y: 198, distance: 18.8
click at [186, 198] on textarea at bounding box center [367, 193] width 362 height 181
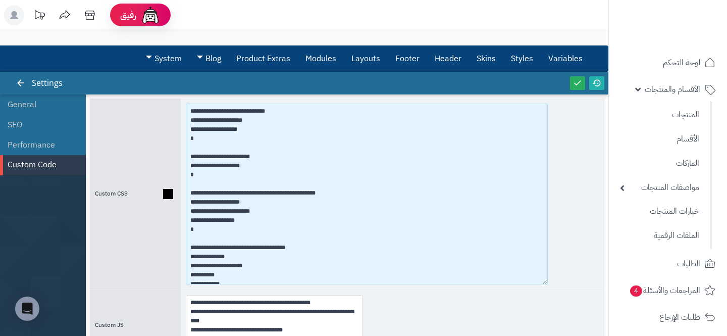
click at [187, 108] on textarea at bounding box center [367, 193] width 362 height 181
click at [203, 113] on textarea at bounding box center [367, 193] width 362 height 181
click at [202, 112] on textarea at bounding box center [367, 193] width 362 height 181
paste textarea "**********"
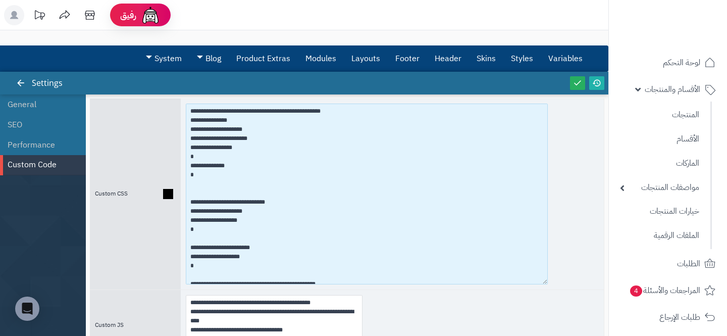
drag, startPoint x: 252, startPoint y: 130, endPoint x: 180, endPoint y: 120, distance: 72.9
click at [180, 120] on div "Custom CSS" at bounding box center [347, 193] width 514 height 191
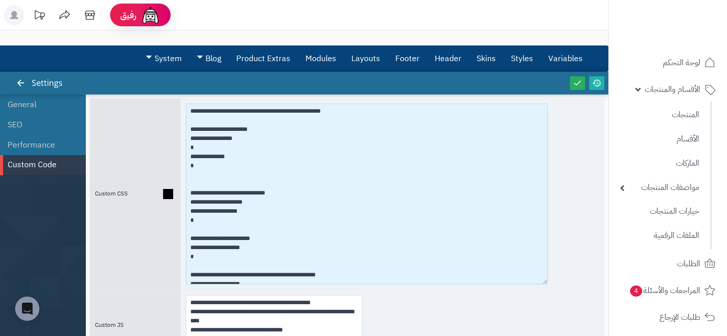
click at [189, 149] on textarea at bounding box center [367, 193] width 362 height 181
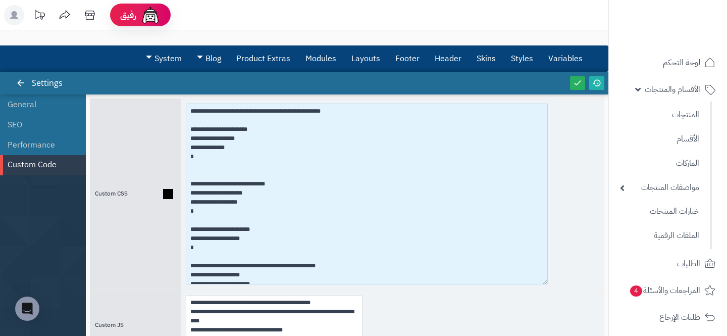
drag, startPoint x: 260, startPoint y: 133, endPoint x: 189, endPoint y: 123, distance: 72.3
click at [189, 123] on textarea at bounding box center [367, 193] width 362 height 181
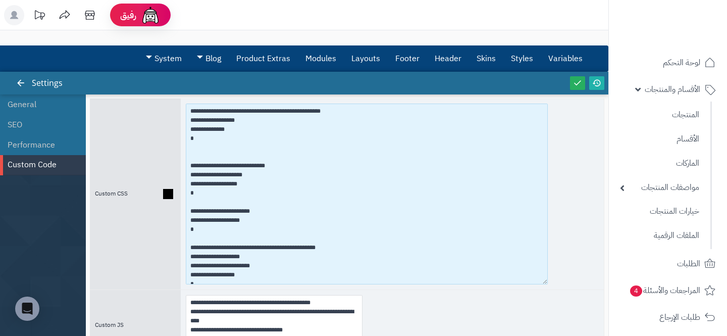
click at [200, 140] on textarea at bounding box center [367, 193] width 362 height 181
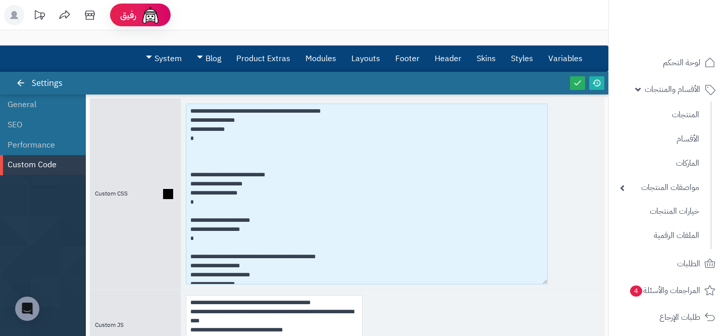
paste textarea "**********"
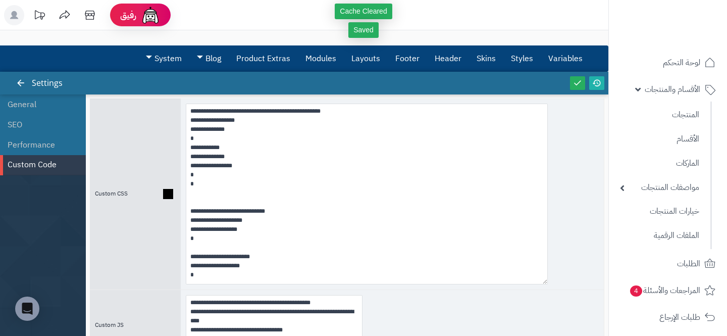
click at [184, 176] on div at bounding box center [392, 193] width 423 height 191
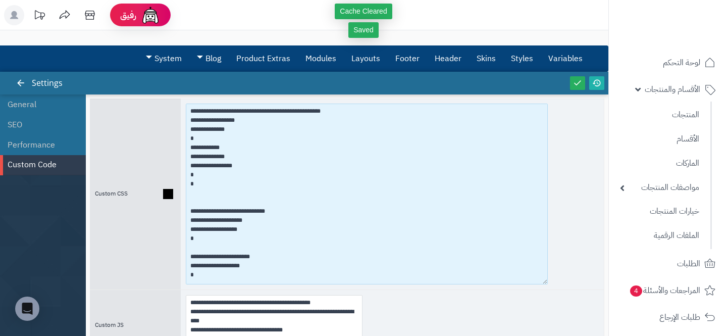
click at [186, 175] on textarea at bounding box center [367, 193] width 362 height 181
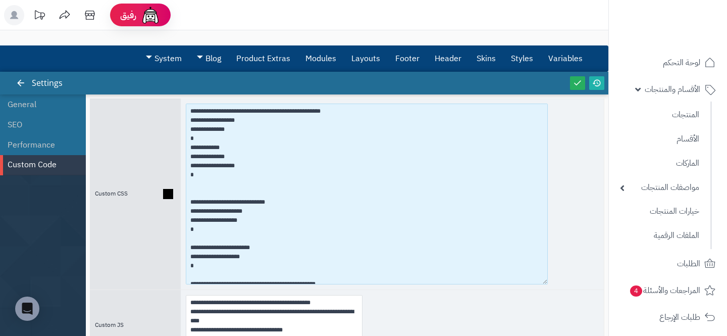
drag, startPoint x: 201, startPoint y: 138, endPoint x: 173, endPoint y: 104, distance: 43.7
click at [173, 104] on div "Custom CSS" at bounding box center [347, 193] width 514 height 191
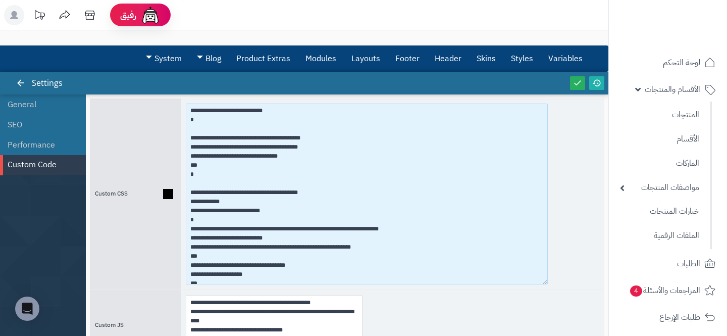
scroll to position [4543, 0]
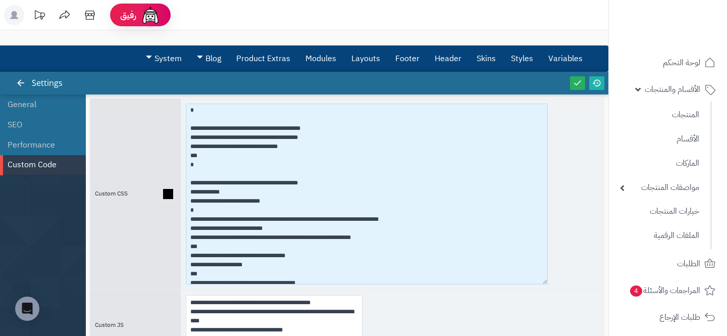
click at [325, 192] on textarea at bounding box center [367, 193] width 362 height 181
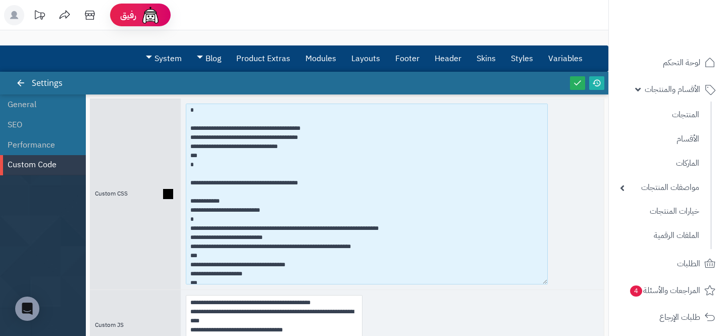
paste textarea "**********"
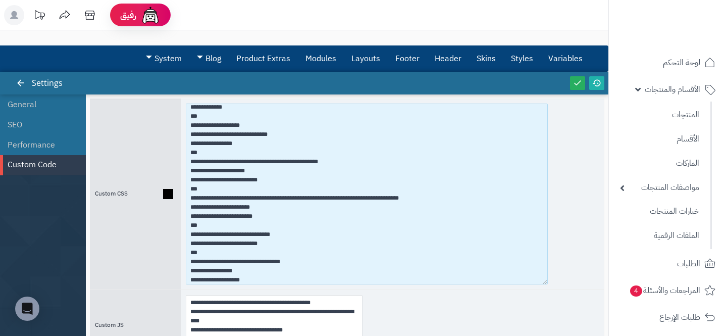
scroll to position [5107, 0]
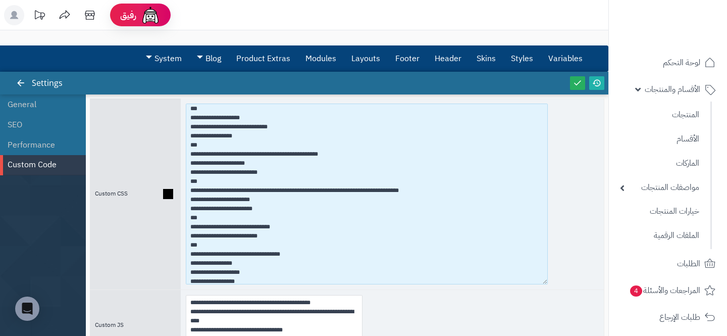
drag, startPoint x: 195, startPoint y: 244, endPoint x: 266, endPoint y: 245, distance: 70.7
click at [266, 245] on textarea at bounding box center [367, 193] width 362 height 181
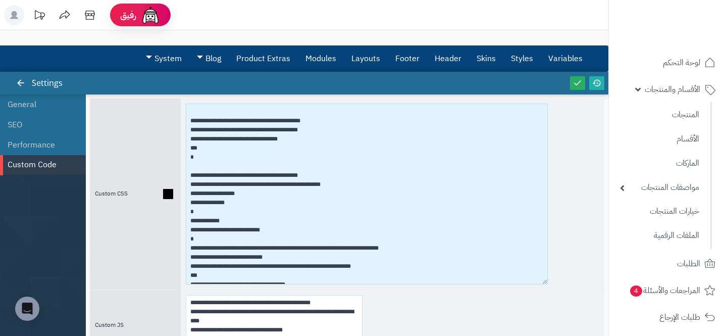
scroll to position [4550, 0]
click at [246, 205] on textarea at bounding box center [367, 193] width 362 height 181
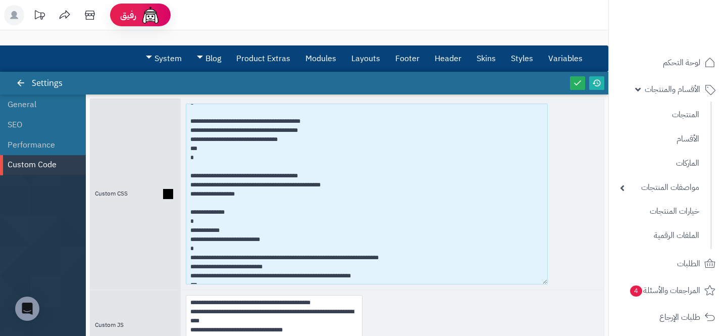
paste textarea "**********"
click at [187, 215] on textarea at bounding box center [367, 193] width 362 height 181
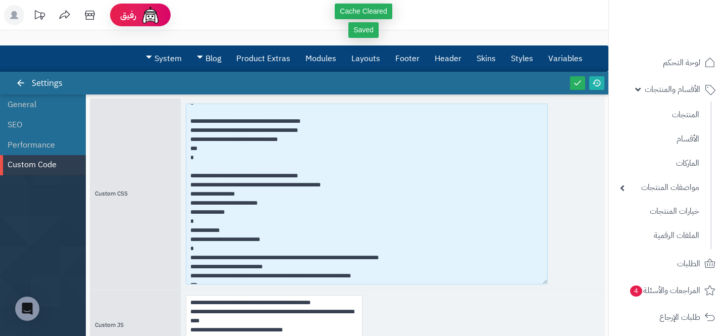
type textarea "**********"
